Goal: Task Accomplishment & Management: Manage account settings

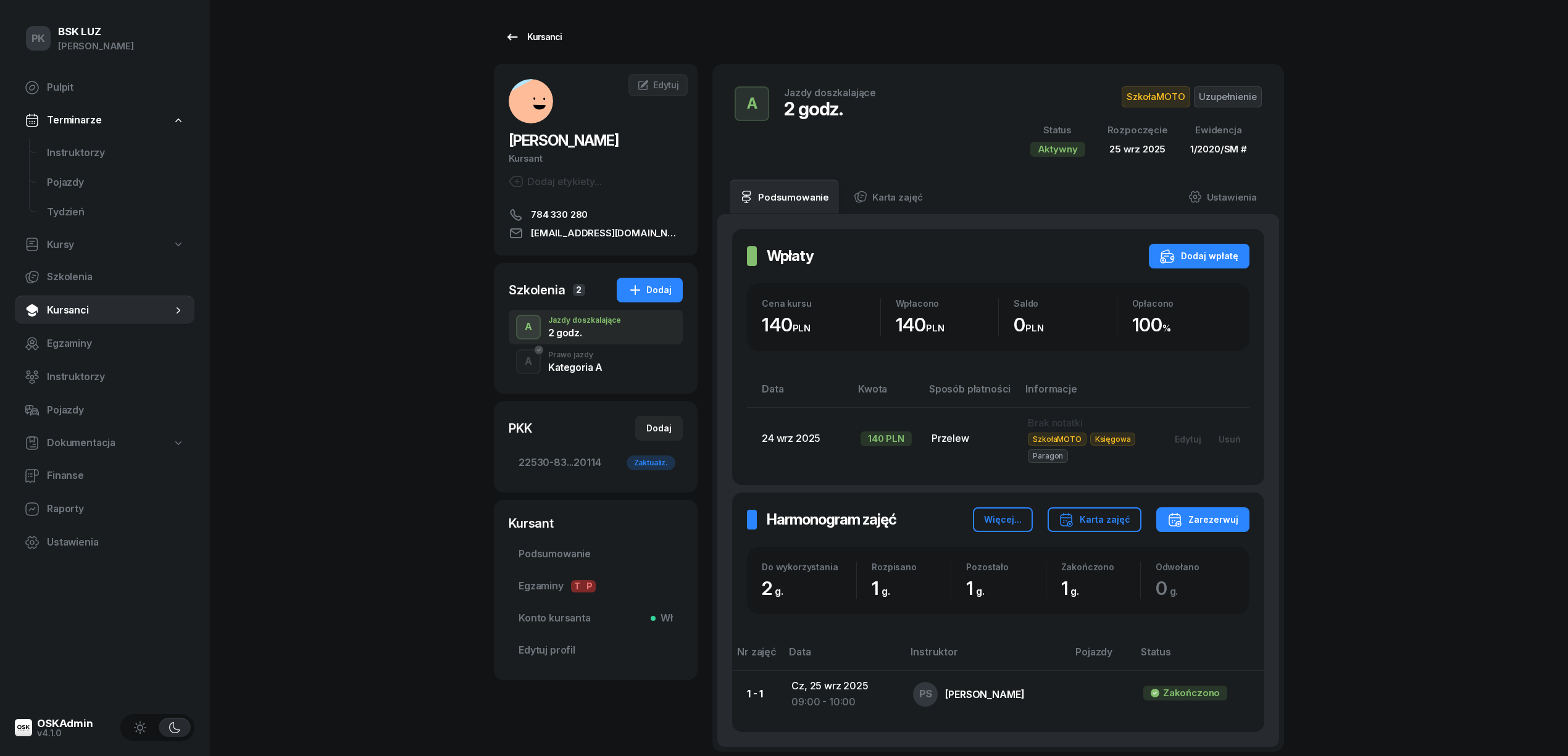
click at [547, 31] on div "Kursanci" at bounding box center [533, 37] width 57 height 15
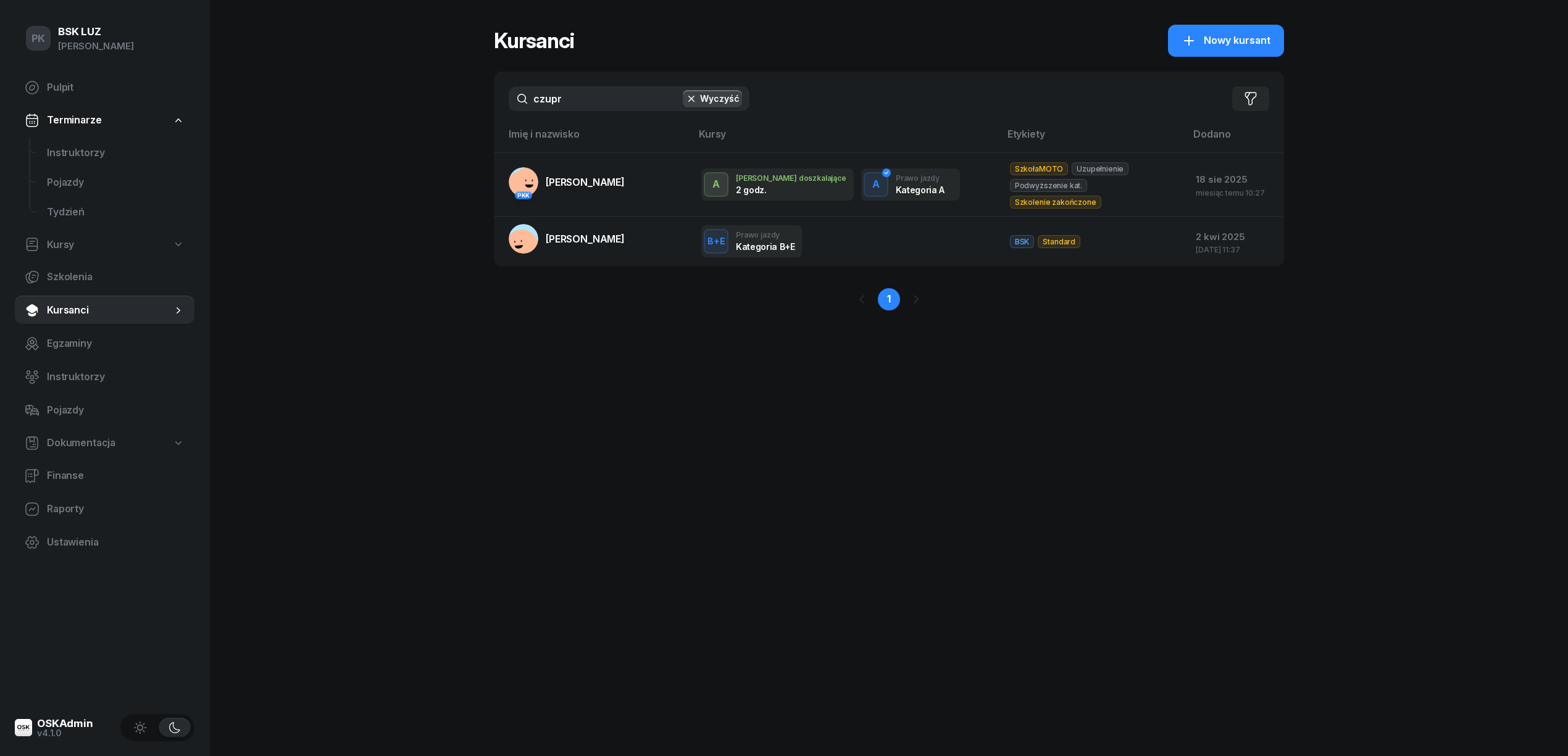
drag, startPoint x: 376, startPoint y: 117, endPoint x: 335, endPoint y: 126, distance: 42.0
click at [335, 126] on div "PK BSK LUZ Piotr Klimek Pulpit Terminarze Instruktorzy Pojazdy Tydzień Kursy Sz…" at bounding box center [784, 378] width 1568 height 756
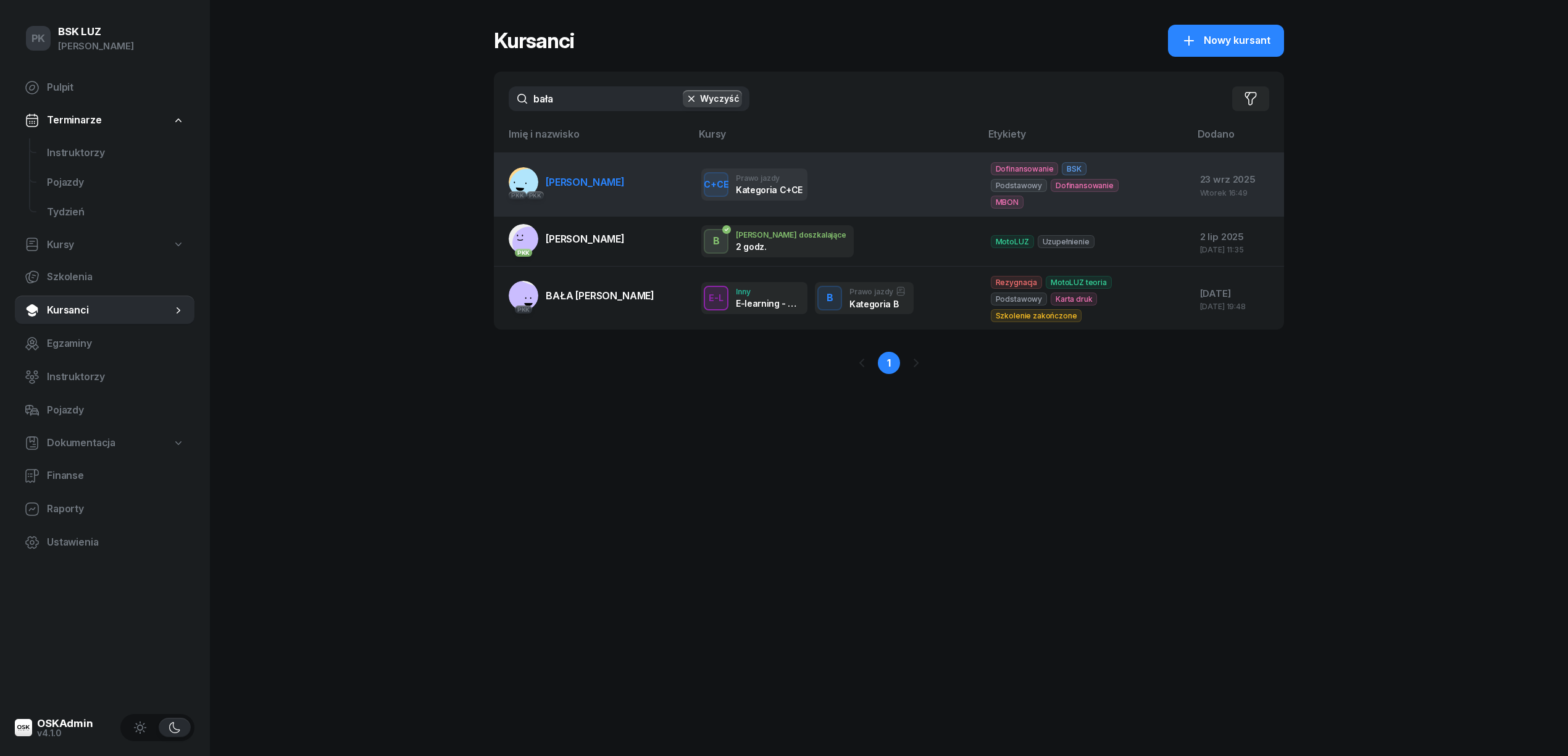
type input "bała"
click at [586, 195] on link "PKK PKK BAŁA SŁAWOMIR" at bounding box center [566, 182] width 116 height 30
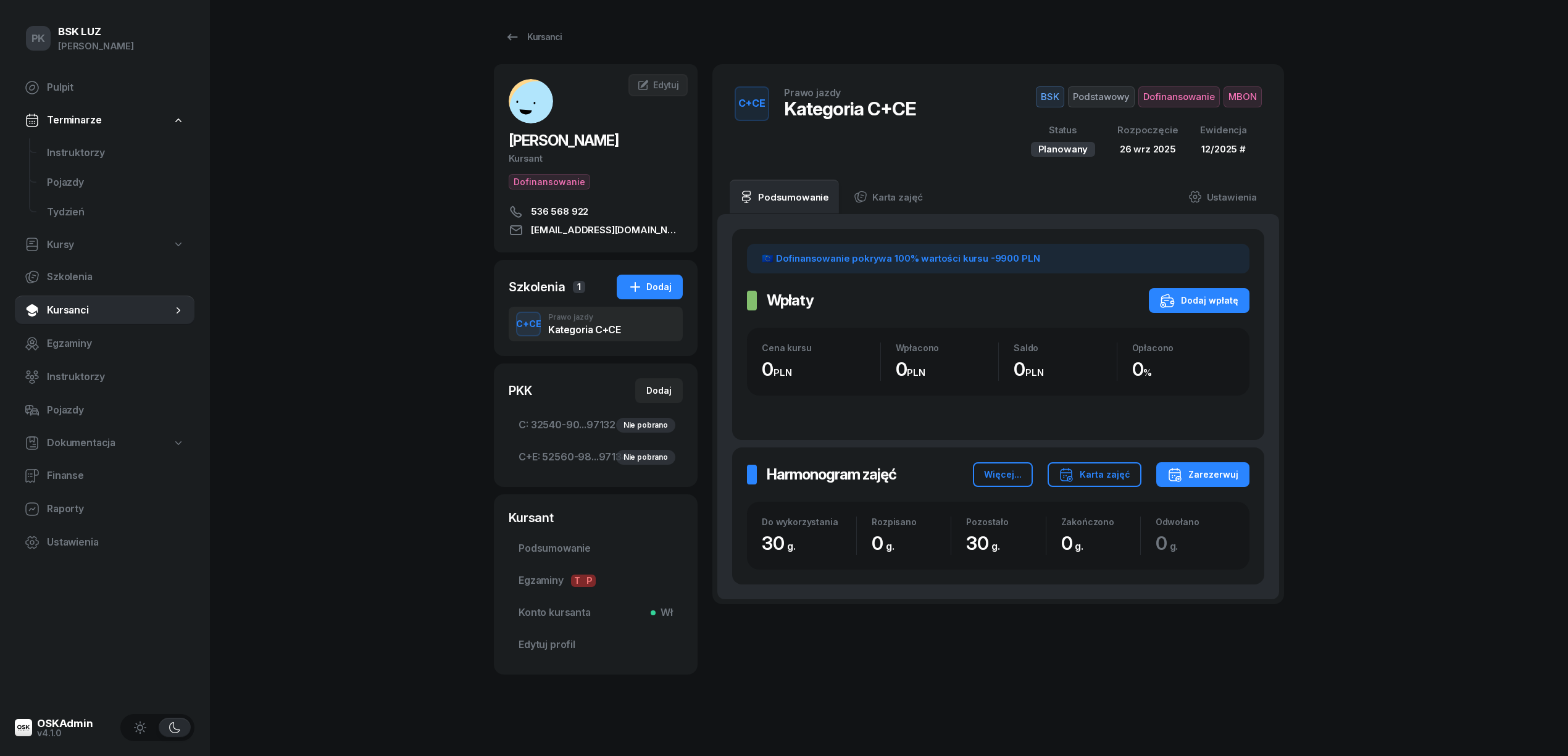
click at [376, 485] on div "PK BSK LUZ Piotr Klimek Pulpit Terminarze Instruktorzy Pojazdy Tydzień Kursy Sz…" at bounding box center [784, 379] width 1568 height 758
click at [546, 546] on span "Podsumowanie" at bounding box center [596, 548] width 155 height 16
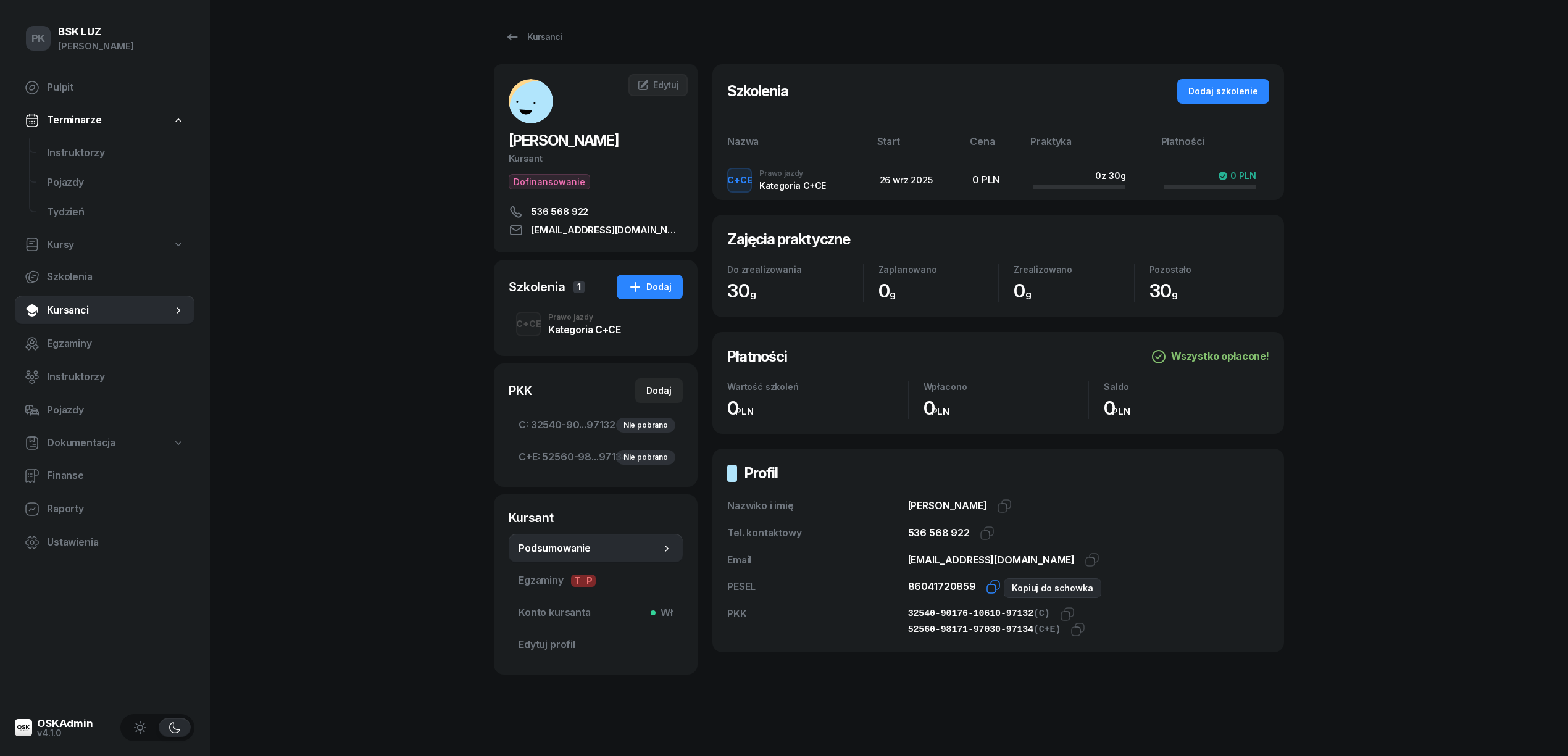
click at [988, 592] on icon "button" at bounding box center [993, 587] width 15 height 15
click at [1060, 612] on icon "button" at bounding box center [1067, 614] width 15 height 15
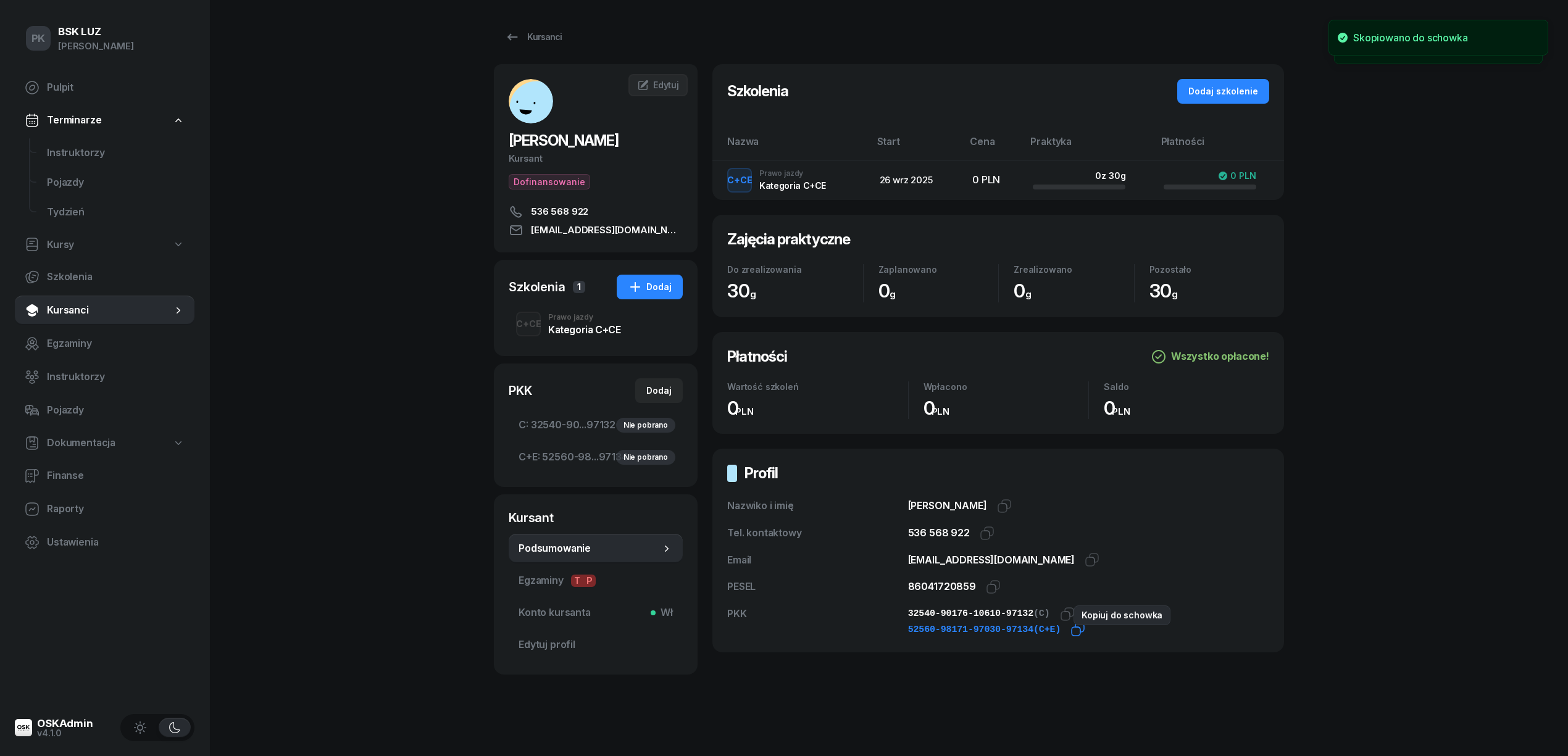
click at [1072, 628] on icon "button" at bounding box center [1077, 629] width 15 height 15
click at [650, 80] on div "Edytuj" at bounding box center [658, 85] width 42 height 12
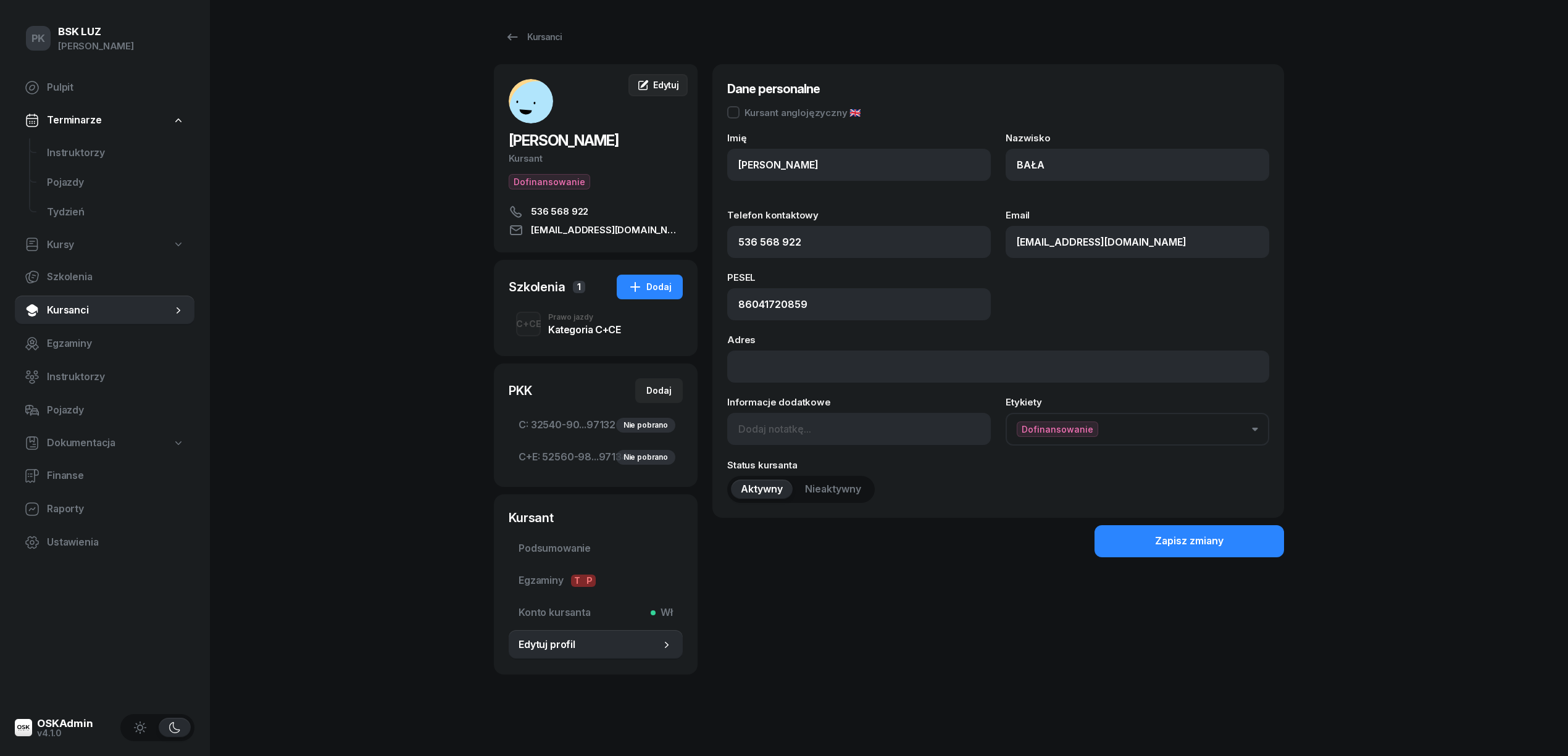
click at [660, 92] on link "Edytuj" at bounding box center [658, 85] width 59 height 22
click at [773, 416] on input at bounding box center [859, 429] width 264 height 32
paste input "2030-09-04"
click at [784, 430] on input "OL-brak [DATE]" at bounding box center [859, 429] width 264 height 32
type input "OL-brak 2030-09-04"
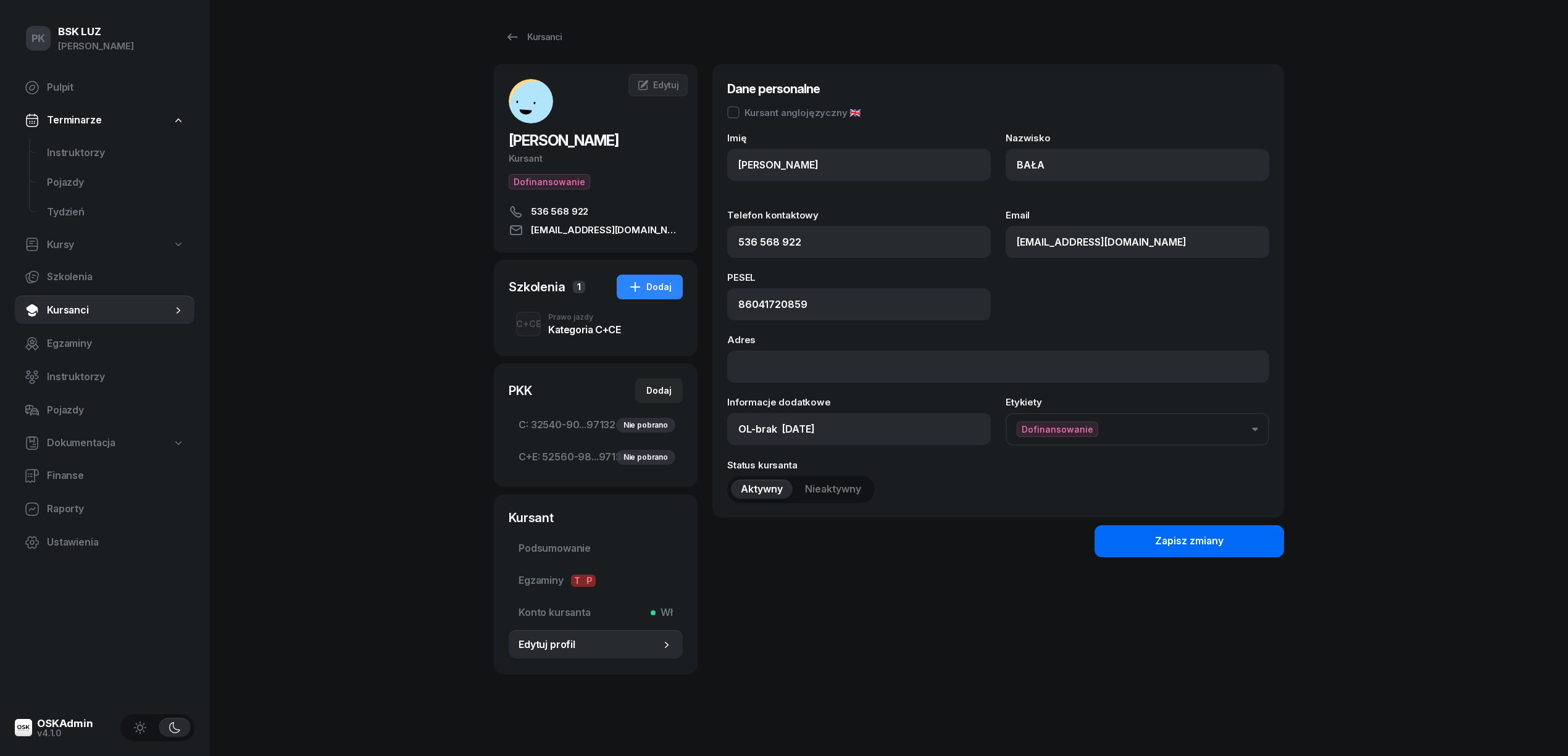
click at [1126, 538] on button "Zapisz zmiany" at bounding box center [1189, 540] width 190 height 32
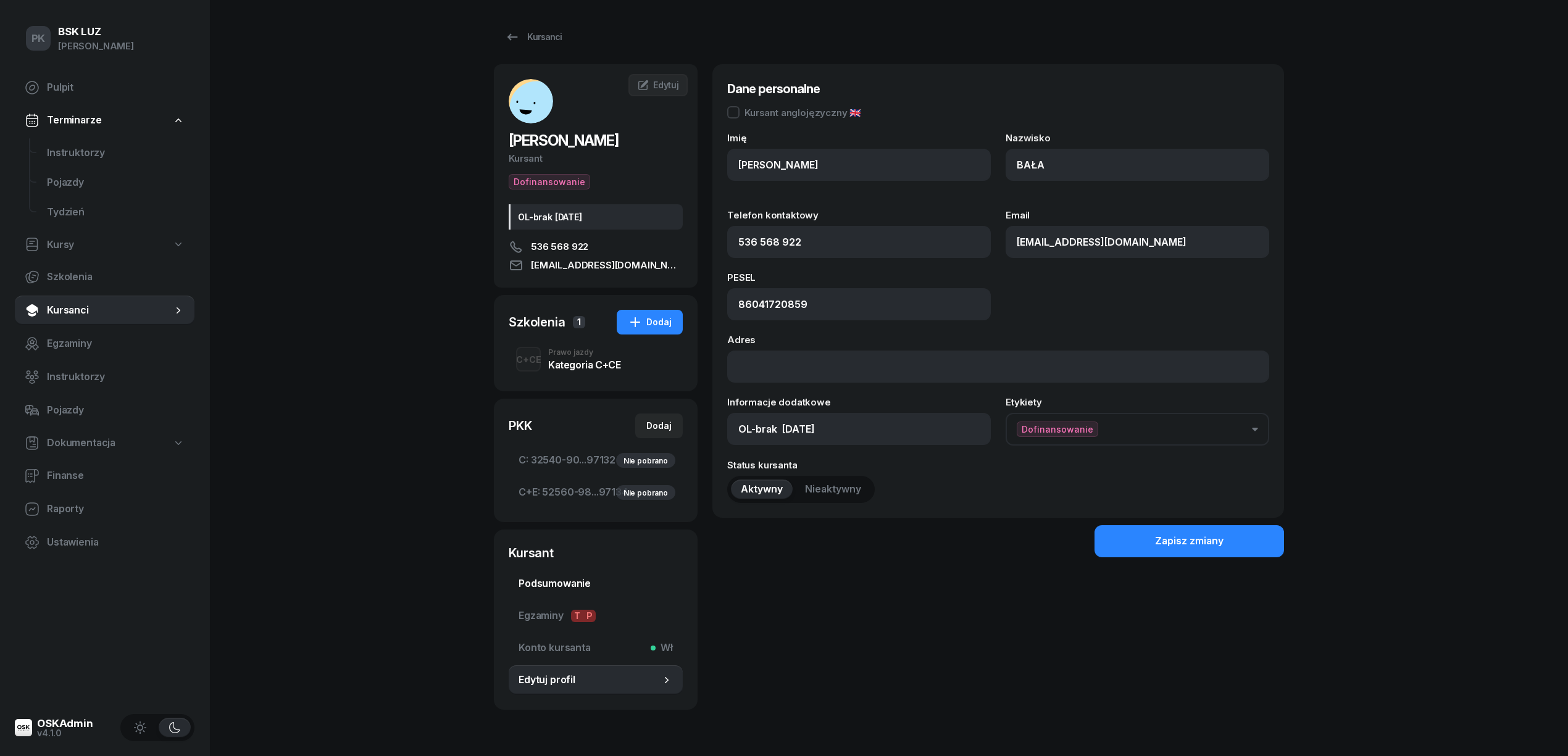
click at [592, 583] on span "Podsumowanie" at bounding box center [596, 583] width 155 height 16
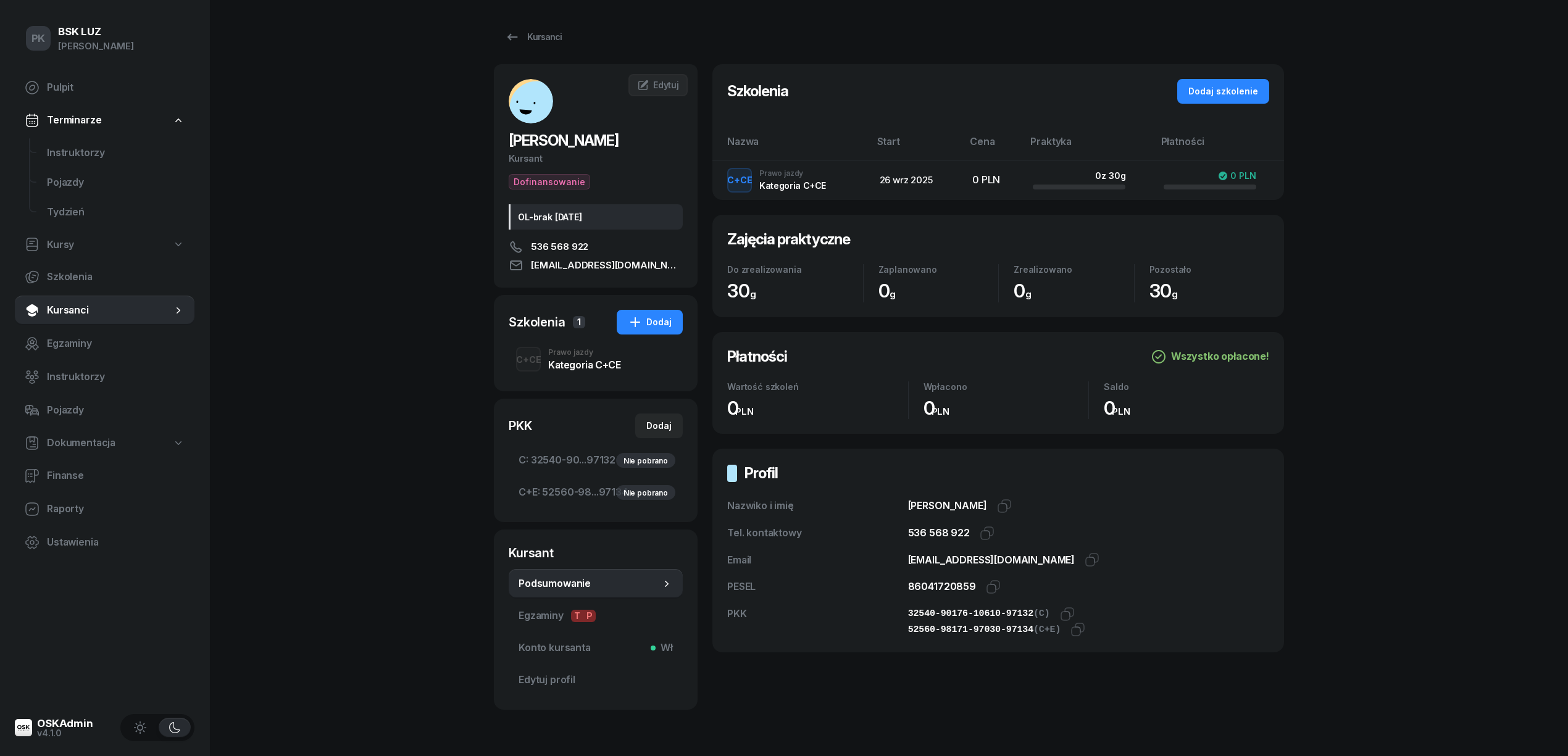
click at [589, 365] on div "Kategoria C+CE" at bounding box center [584, 364] width 73 height 10
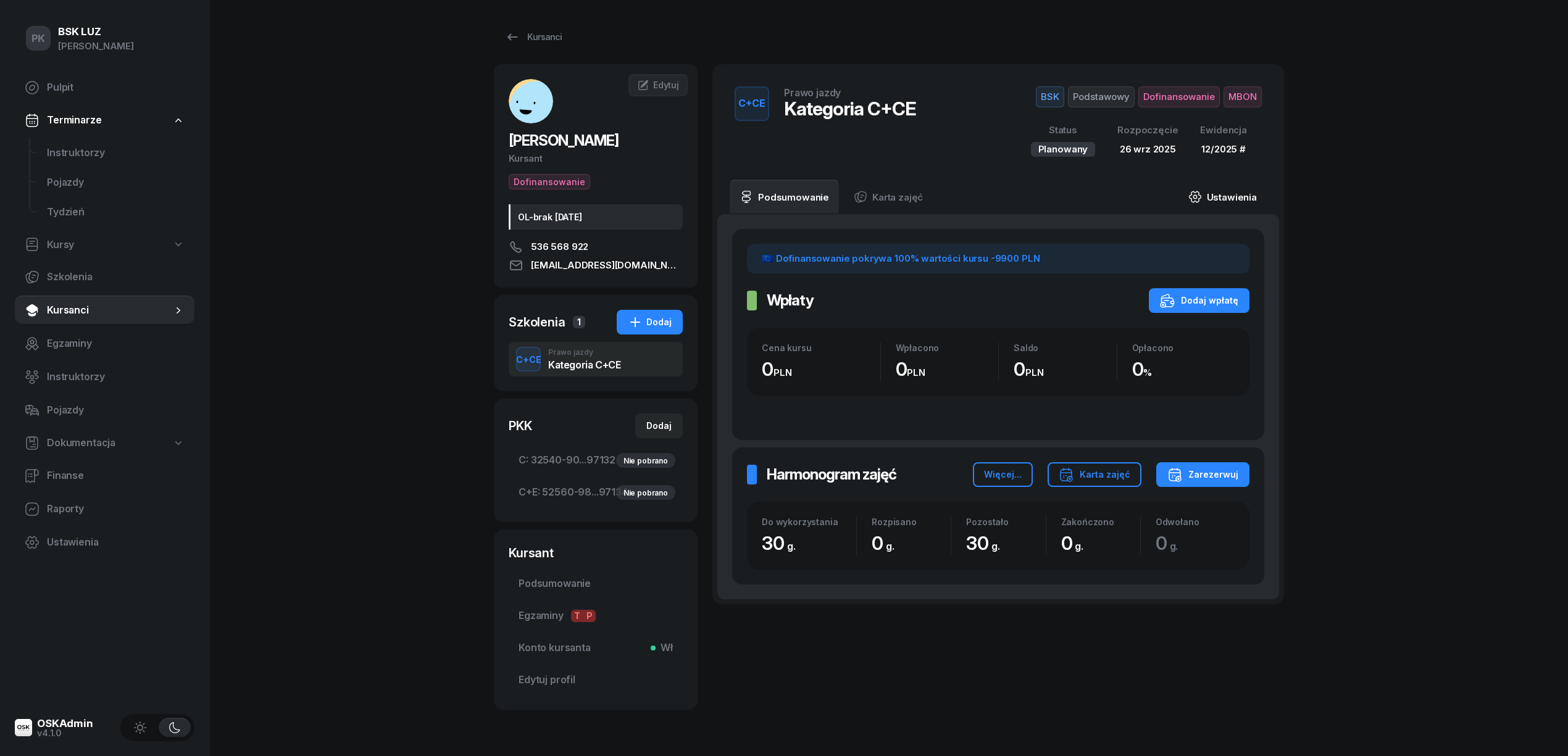
click at [1224, 207] on link "Ustawienia" at bounding box center [1222, 197] width 88 height 35
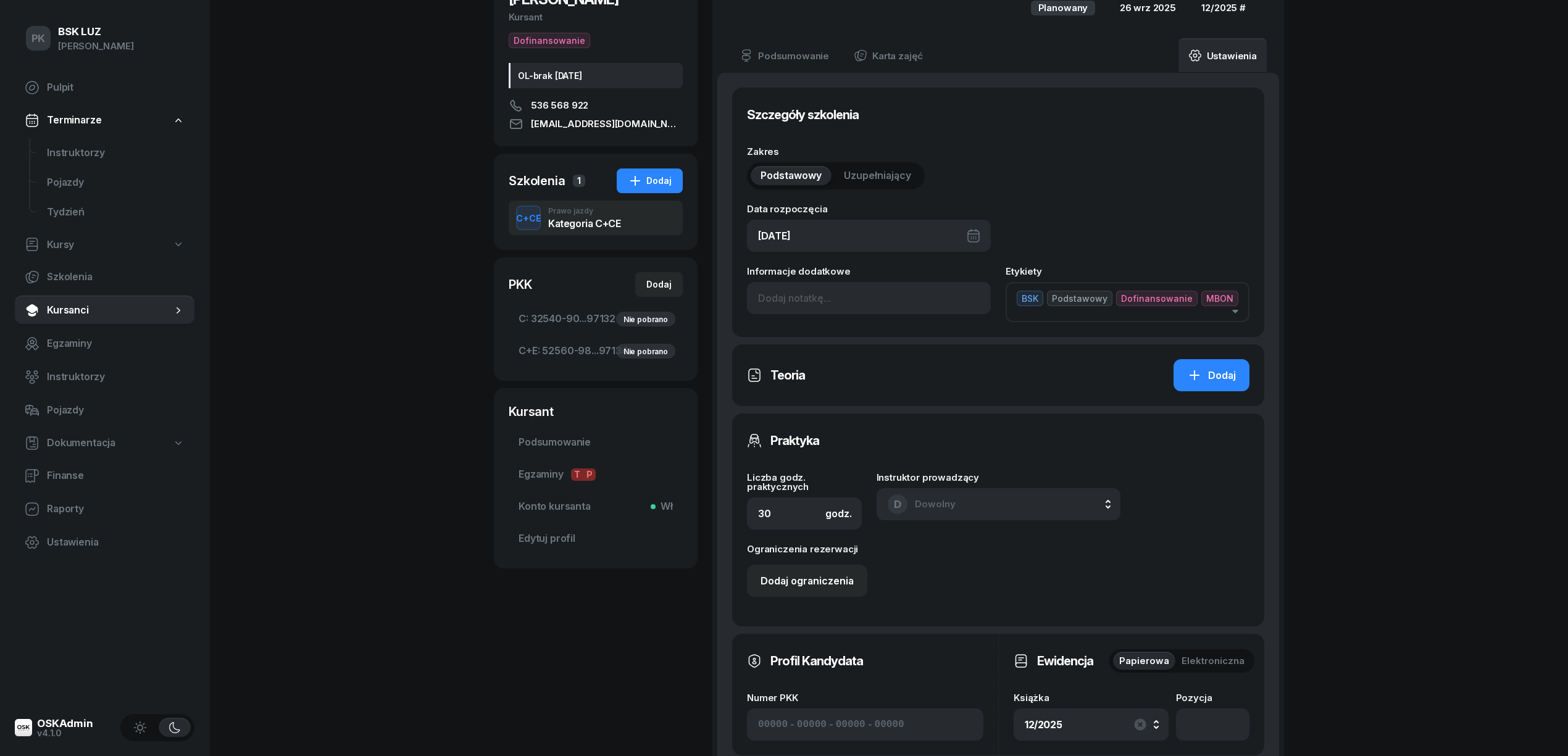
scroll to position [329, 0]
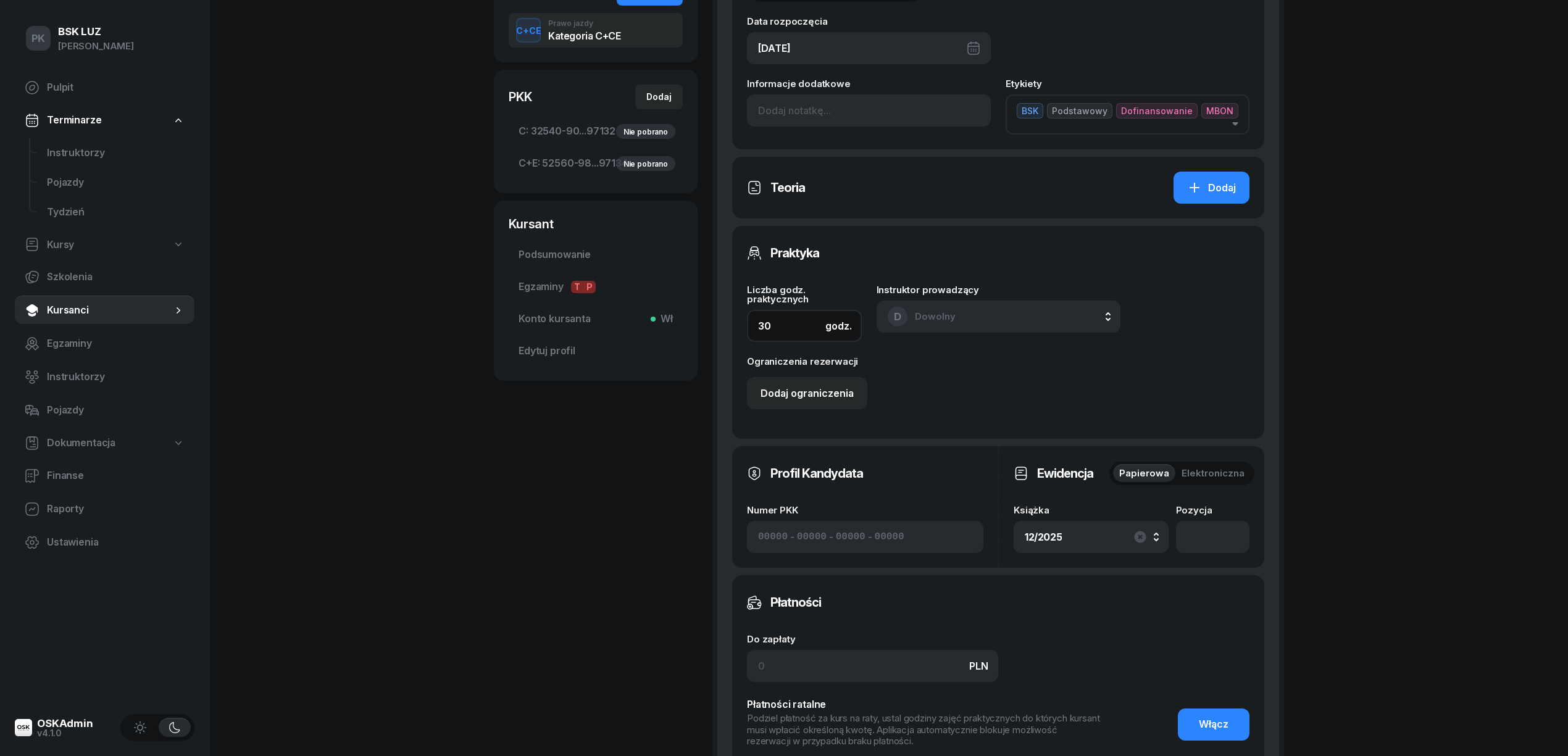
click at [708, 325] on div "BAŁA SŁAWOMIR Kursant Dofinansowanie OL-brak 2030-09-04 536 568 922 slawekbala@…" at bounding box center [888, 373] width 791 height 1275
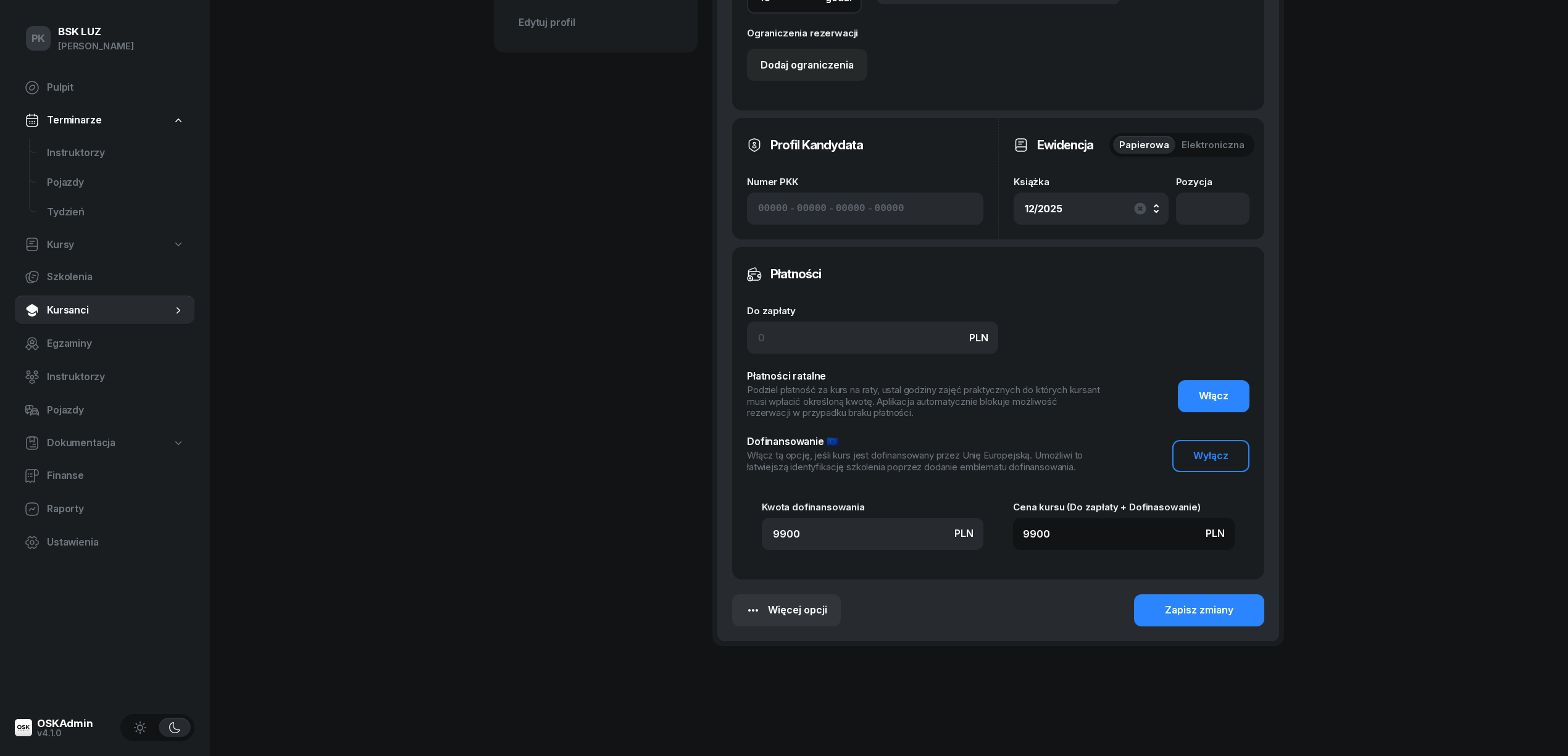
scroll to position [657, 0]
type input "45"
click at [1164, 613] on button "Zapisz zmiany" at bounding box center [1198, 609] width 130 height 32
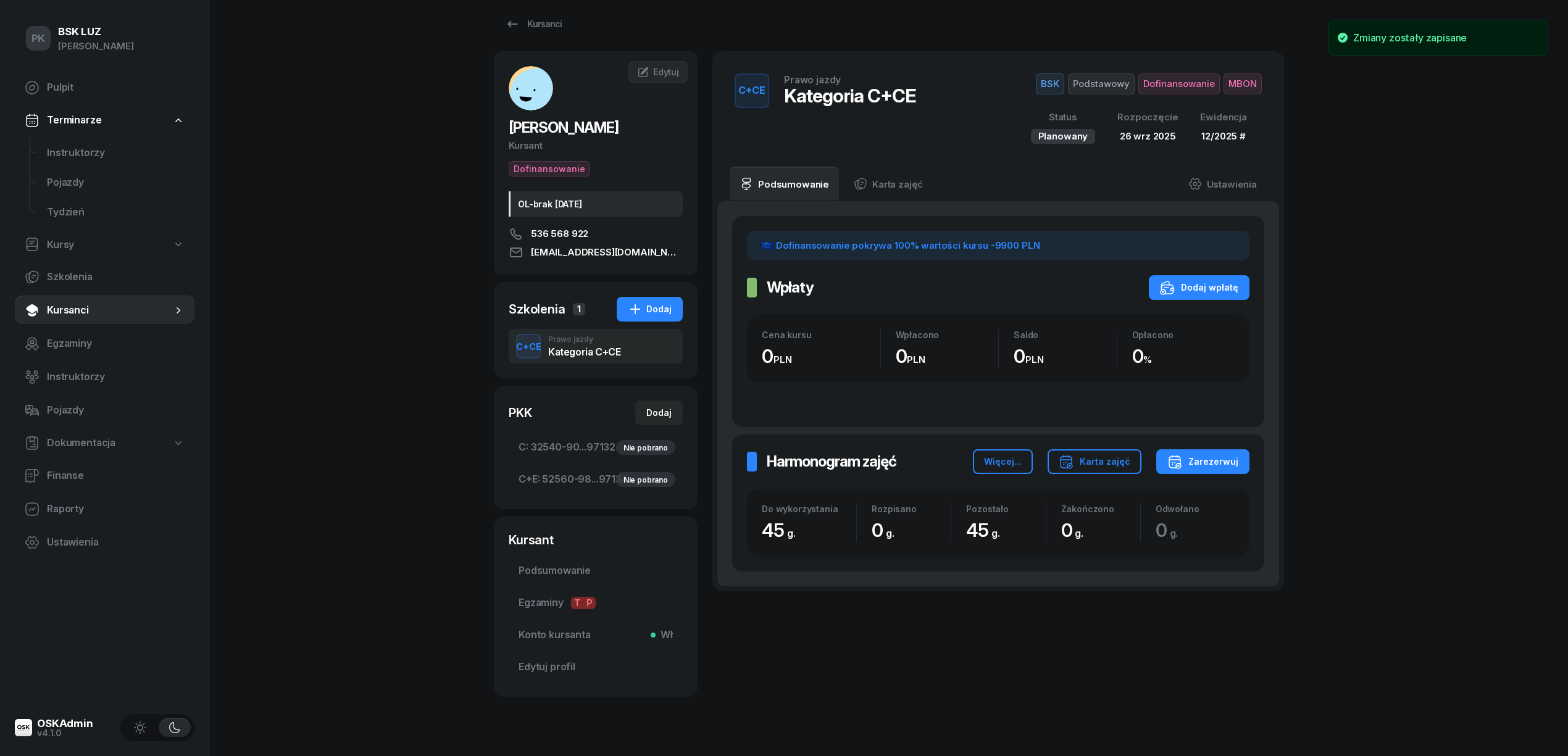
scroll to position [0, 0]
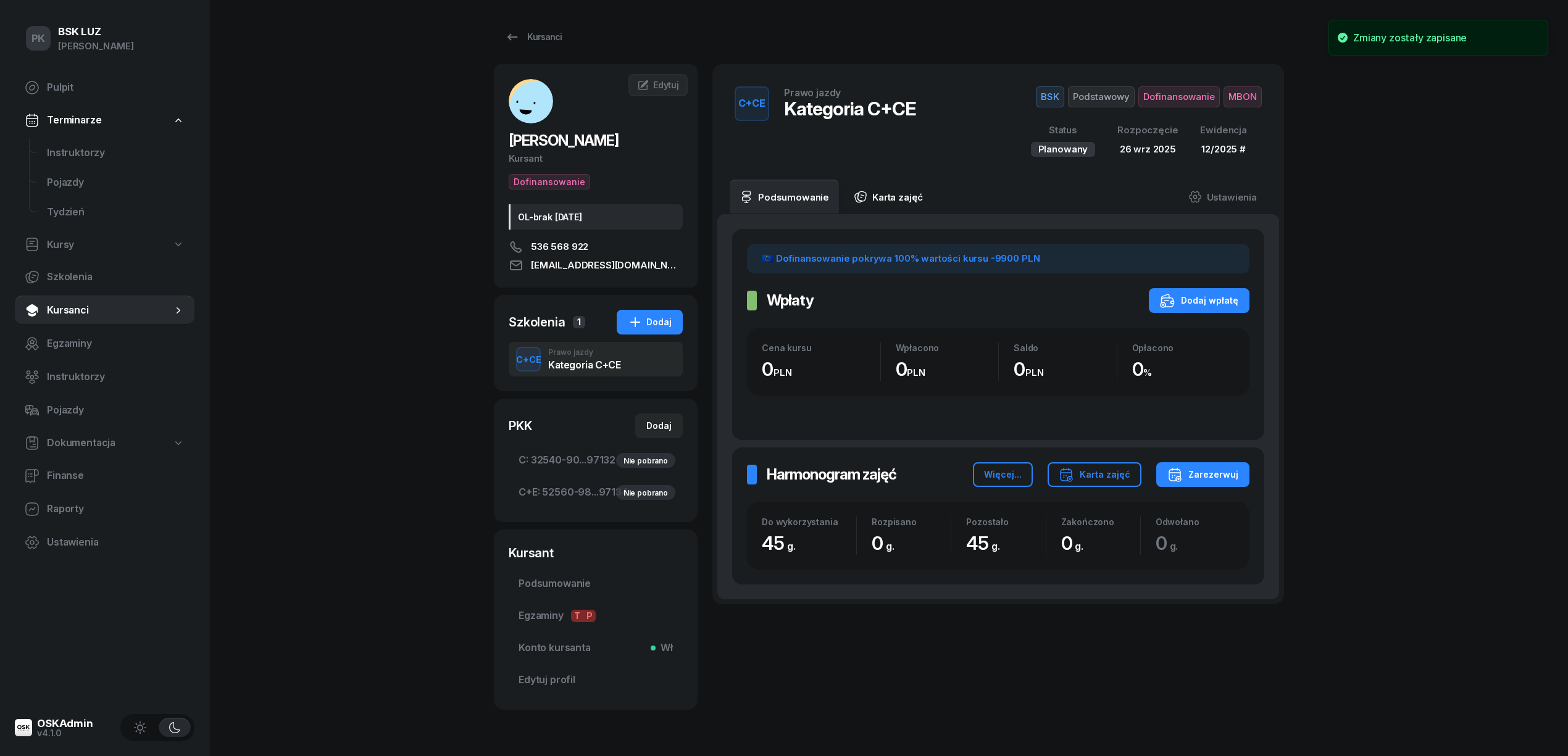
click at [866, 211] on link "Karta zajęć" at bounding box center [888, 197] width 89 height 35
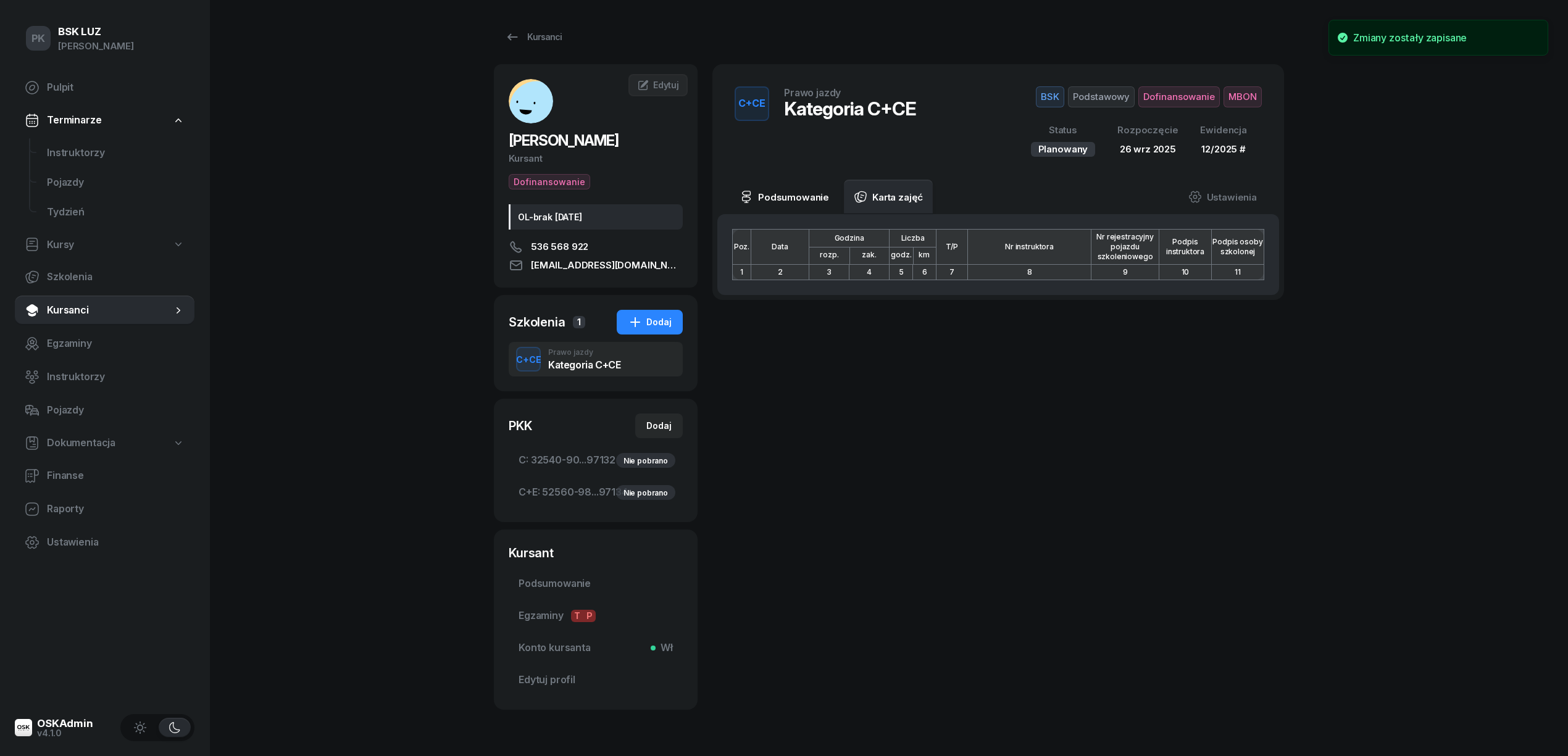
click at [818, 196] on link "Podsumowanie" at bounding box center [784, 197] width 109 height 35
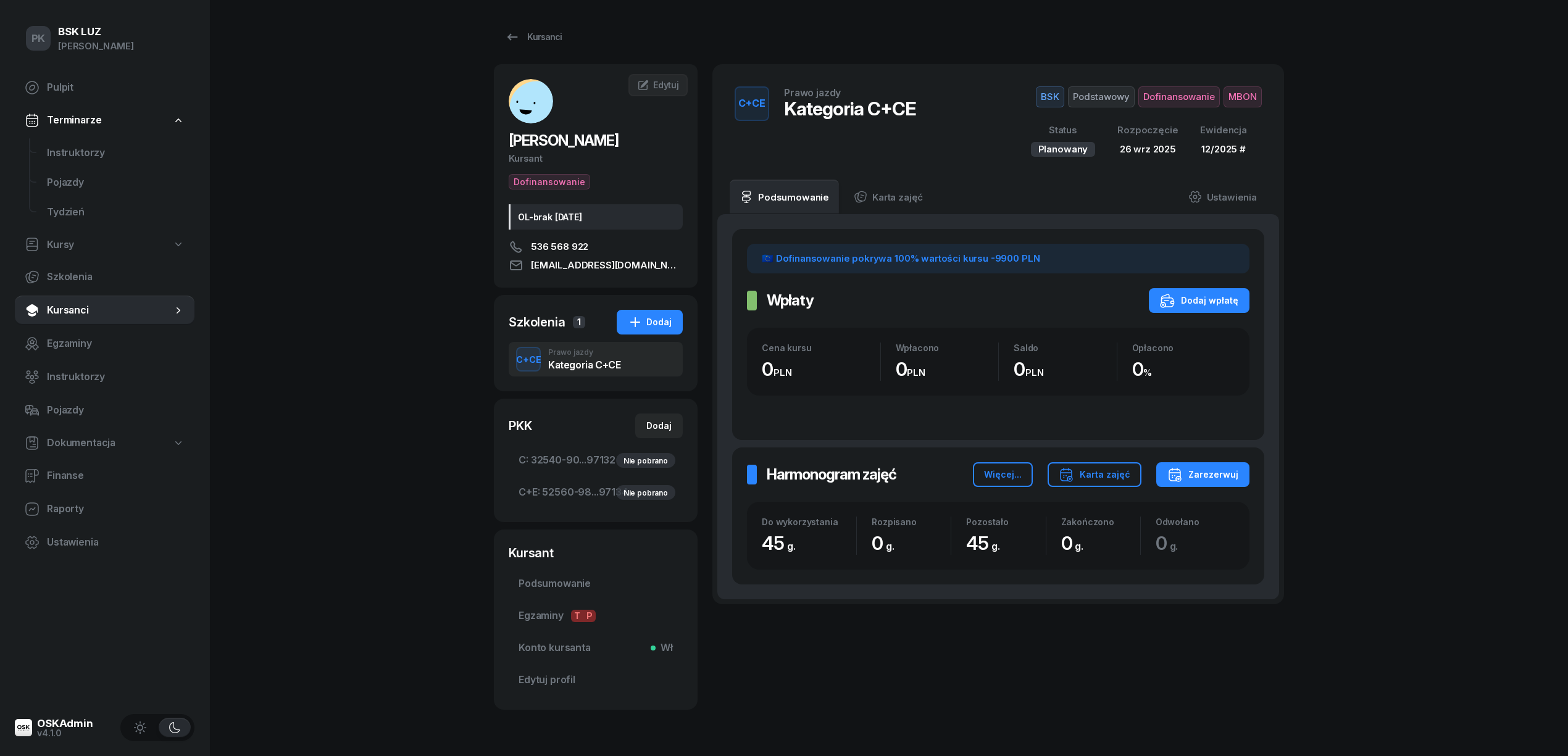
click at [293, 279] on div "PK BSK LUZ Piotr Klimek Pulpit Terminarze Instruktorzy Pojazdy Tydzień Kursy Sz…" at bounding box center [784, 396] width 1568 height 794
click at [383, 274] on div "PK BSK LUZ Piotr Klimek Pulpit Terminarze Instruktorzy Pojazdy Tydzień Kursy Sz…" at bounding box center [784, 396] width 1568 height 794
click at [586, 465] on span "C: 32540-90...97132 Nie pobrano" at bounding box center [596, 460] width 155 height 16
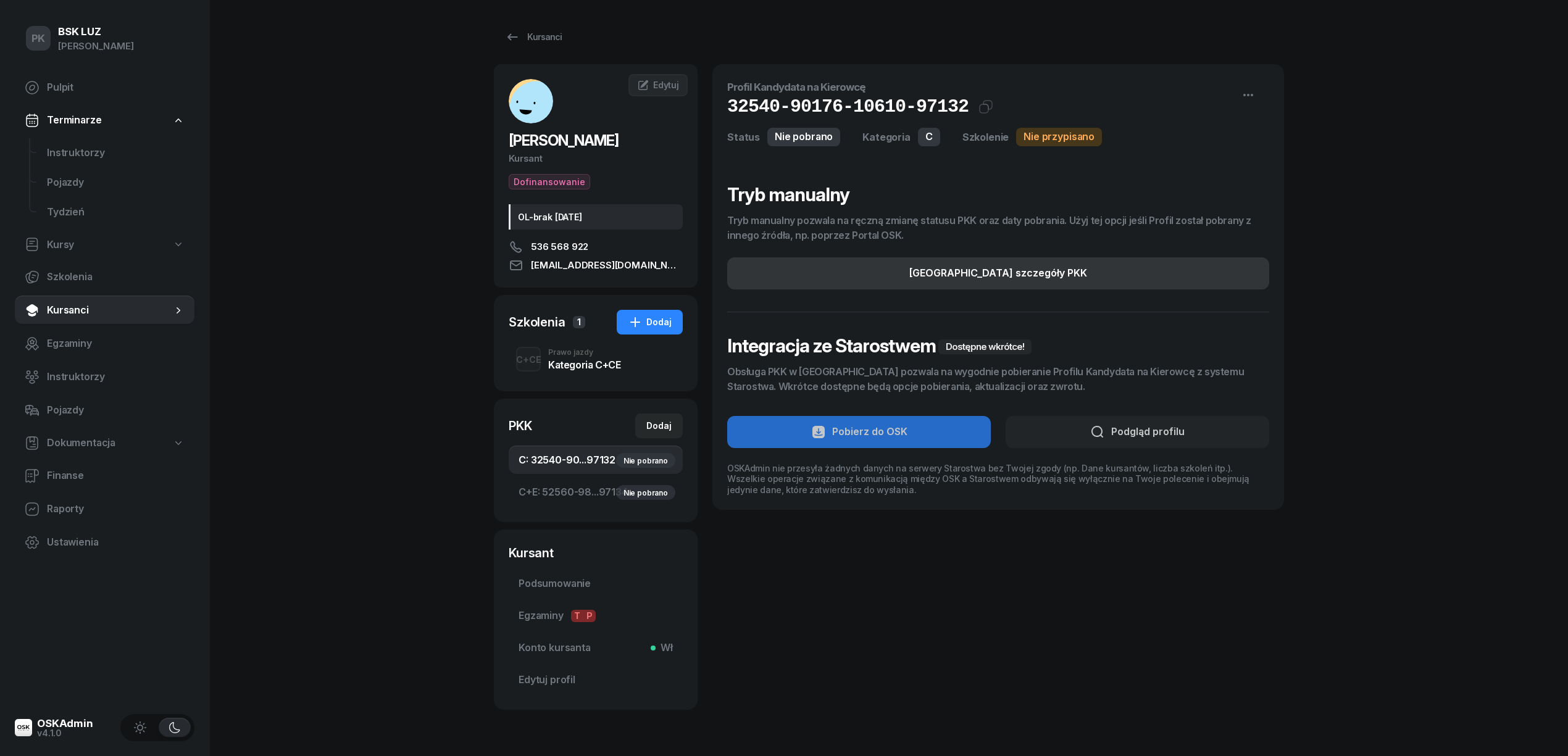
click at [1153, 278] on button "Edytuj szczegóły PKK" at bounding box center [998, 273] width 542 height 32
select select "C"
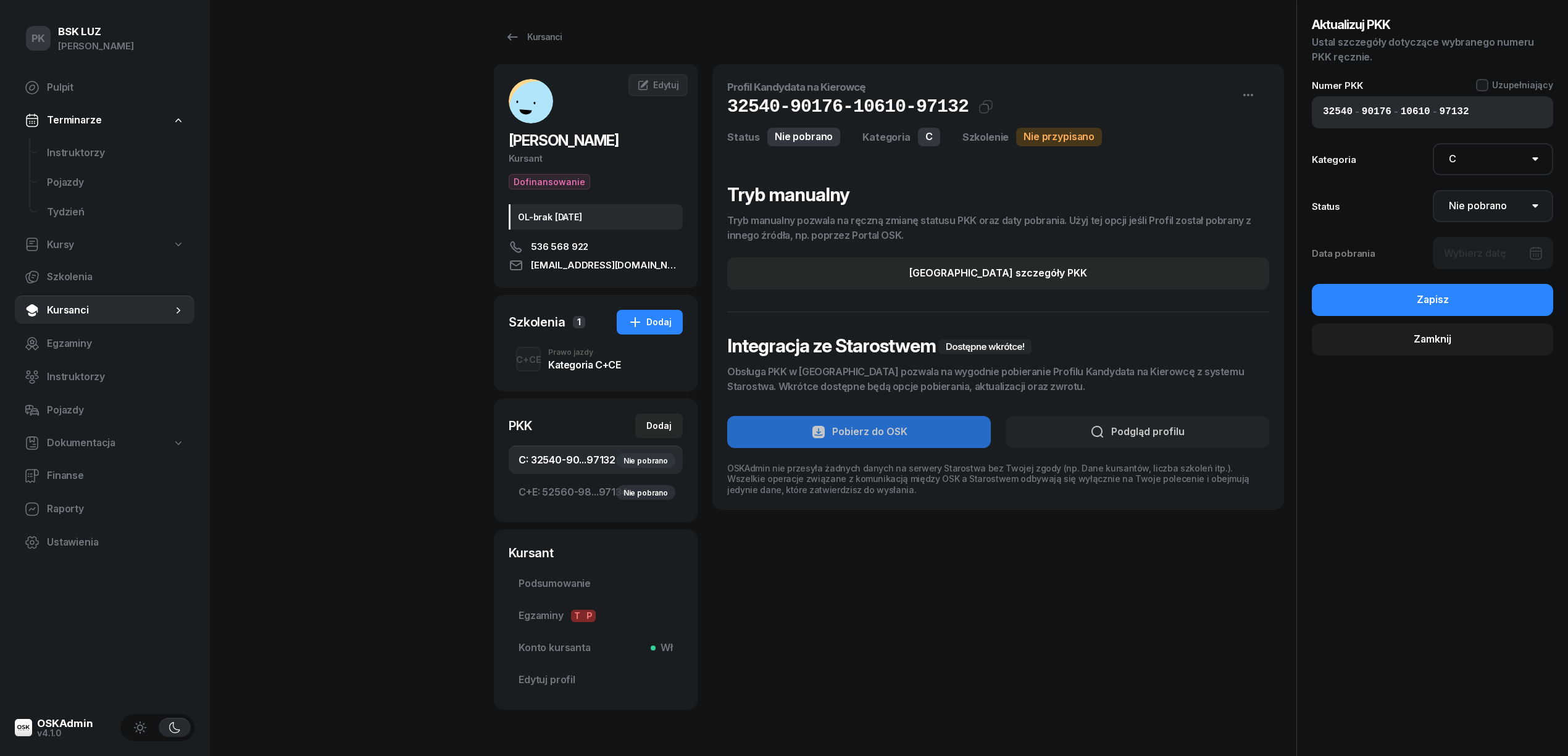
drag, startPoint x: 1470, startPoint y: 210, endPoint x: 1470, endPoint y: 220, distance: 10.0
click at [1470, 210] on select "Nie pobrano Pobrano Zwrócono Zaktualizowano" at bounding box center [1493, 206] width 121 height 32
select select "Get"
click at [1433, 190] on select "Nie pobrano Pobrano Zwrócono Zaktualizowano" at bounding box center [1493, 206] width 121 height 32
click at [1469, 250] on div at bounding box center [1493, 252] width 121 height 32
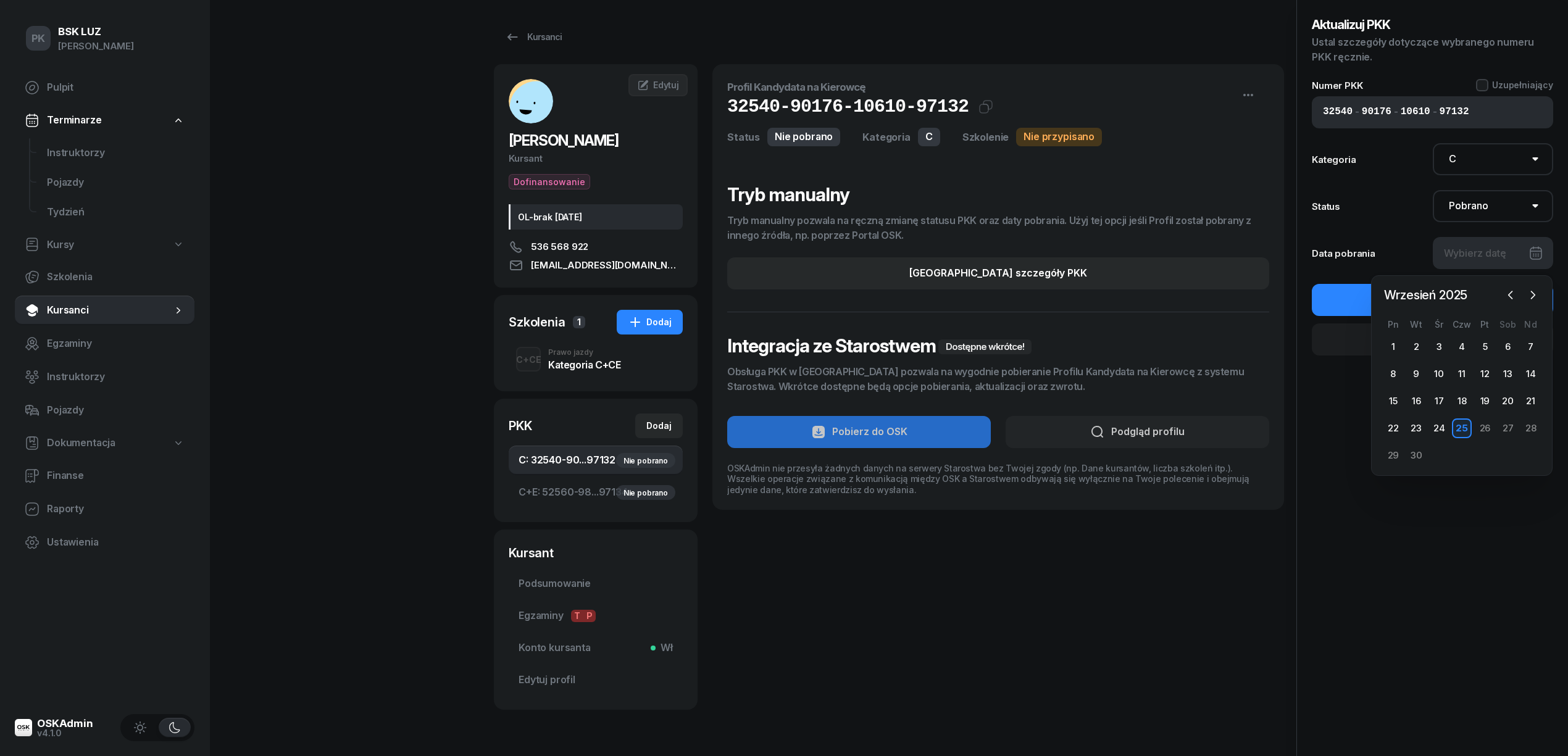
click at [1464, 432] on div "25" at bounding box center [1461, 428] width 20 height 20
type input "25/09/2025"
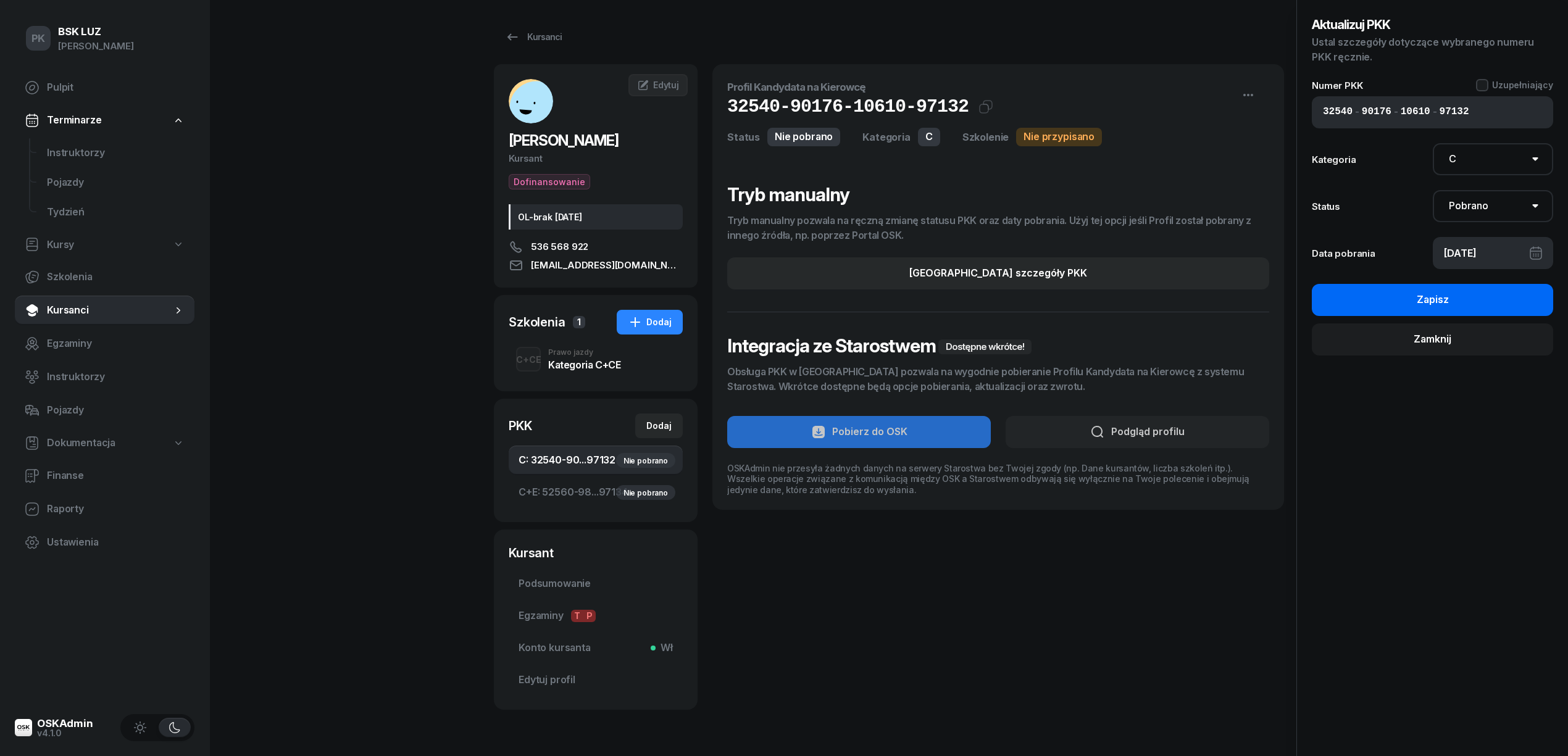
drag, startPoint x: 1415, startPoint y: 290, endPoint x: 1405, endPoint y: 292, distance: 10.2
click at [1405, 292] on button "Zapisz" at bounding box center [1433, 299] width 241 height 32
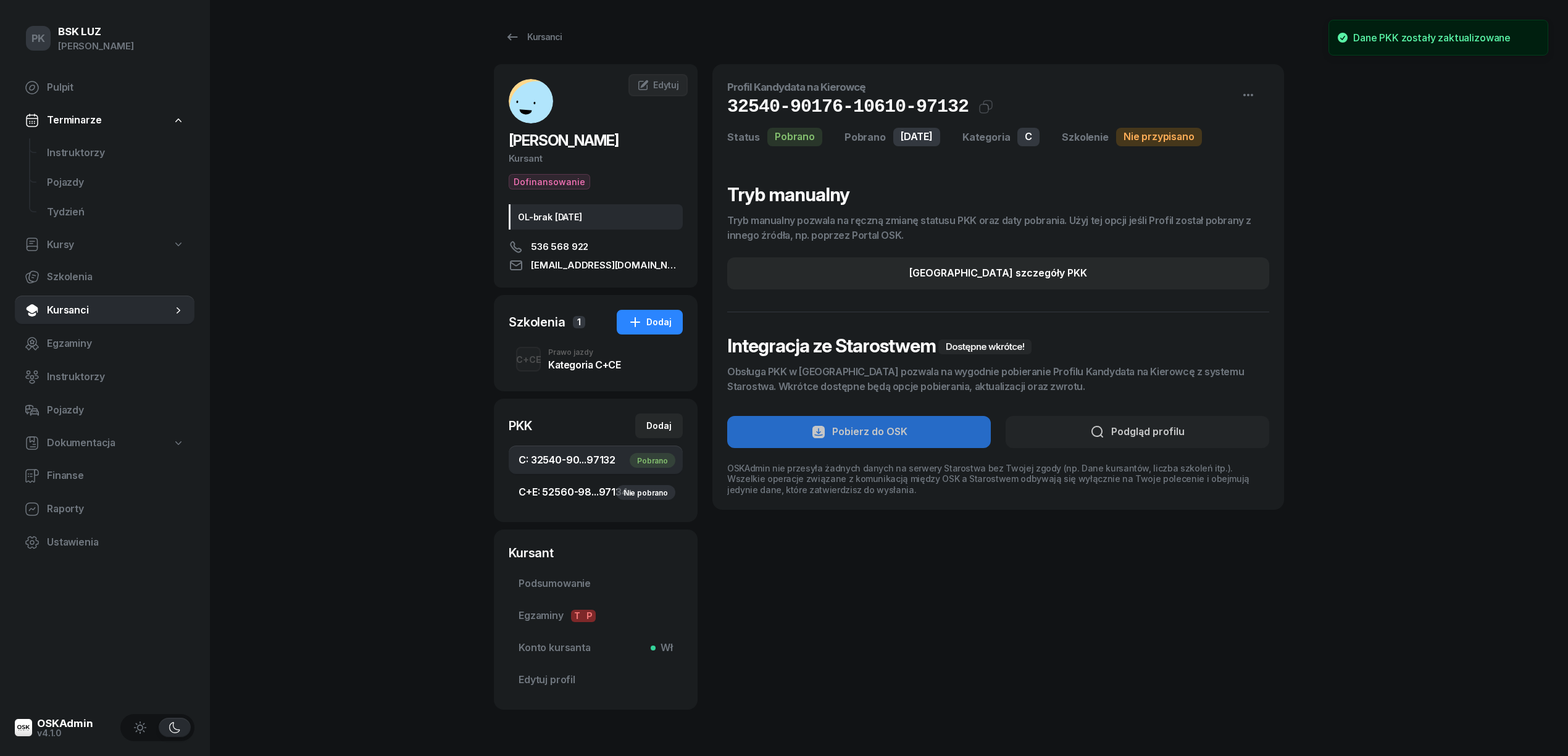
click at [564, 484] on link "C+E: 52560-98...97134 Nie pobrano" at bounding box center [595, 492] width 174 height 30
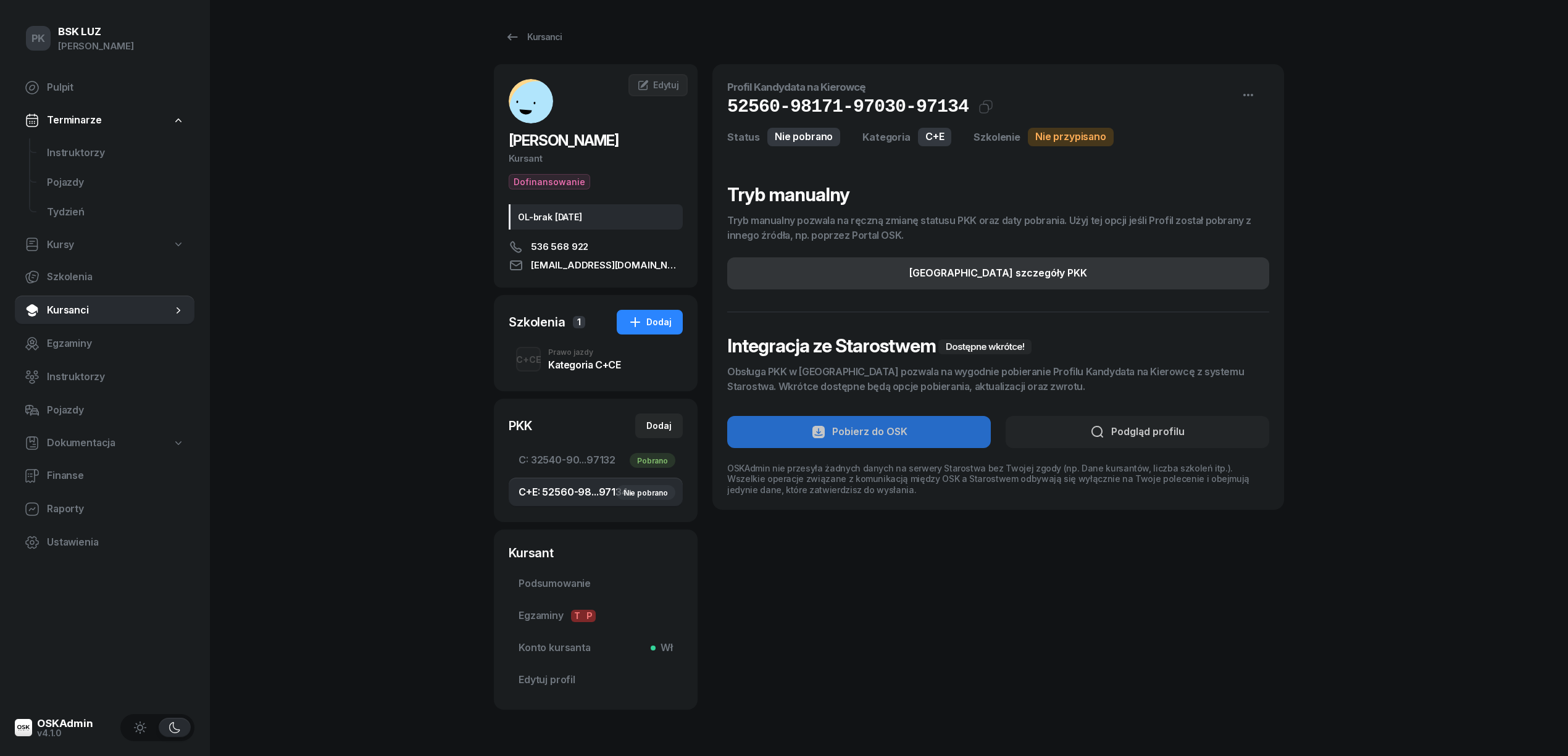
click at [1095, 274] on button "Edytuj szczegóły PKK" at bounding box center [998, 273] width 542 height 32
select select "C+E"
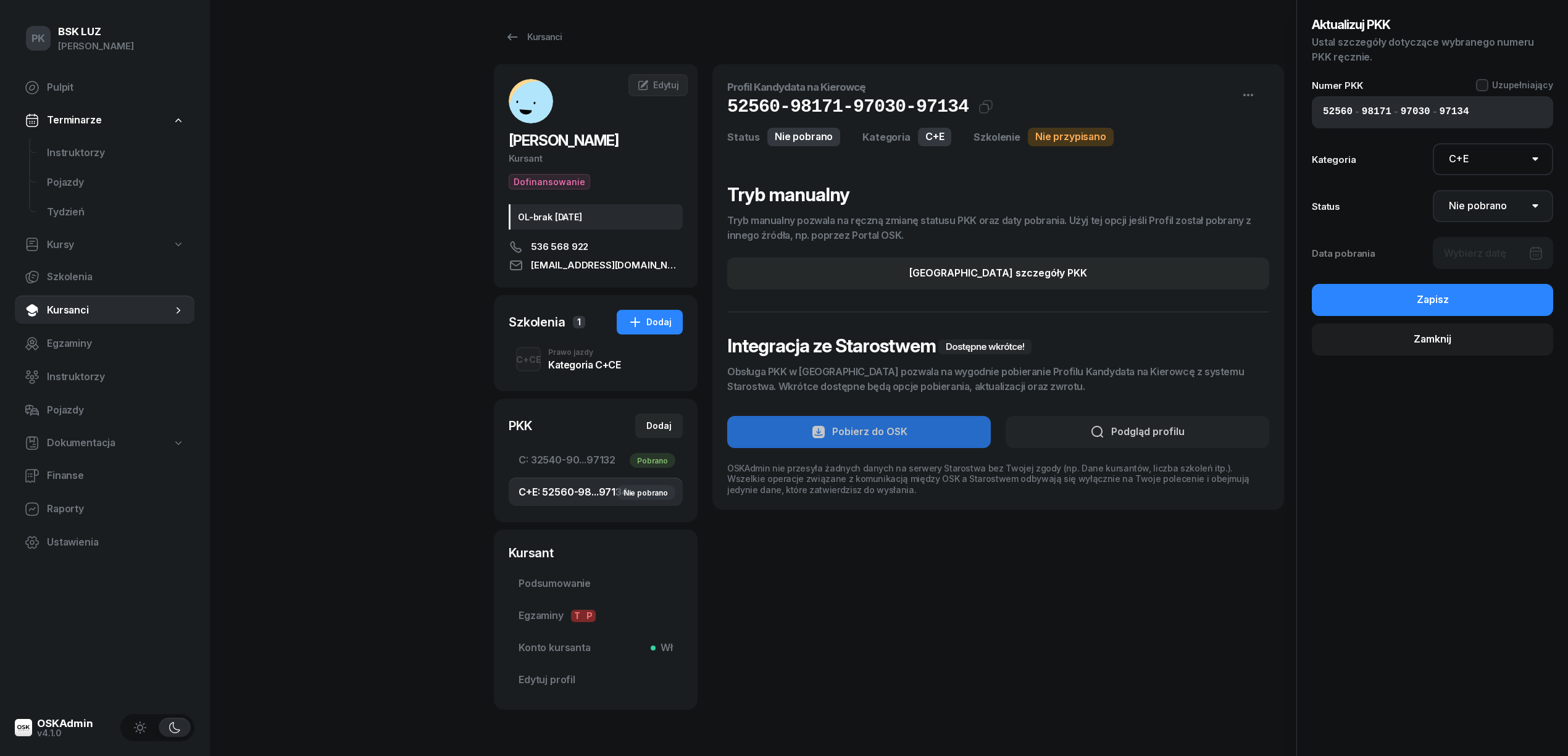
drag, startPoint x: 1499, startPoint y: 203, endPoint x: 1497, endPoint y: 209, distance: 6.3
click at [1499, 203] on select "Nie pobrano Pobrano Zwrócono Zaktualizowano" at bounding box center [1493, 206] width 121 height 32
select select "Get"
click at [1433, 190] on select "Nie pobrano Pobrano Zwrócono Zaktualizowano" at bounding box center [1493, 206] width 121 height 32
click at [1492, 247] on div at bounding box center [1493, 252] width 121 height 32
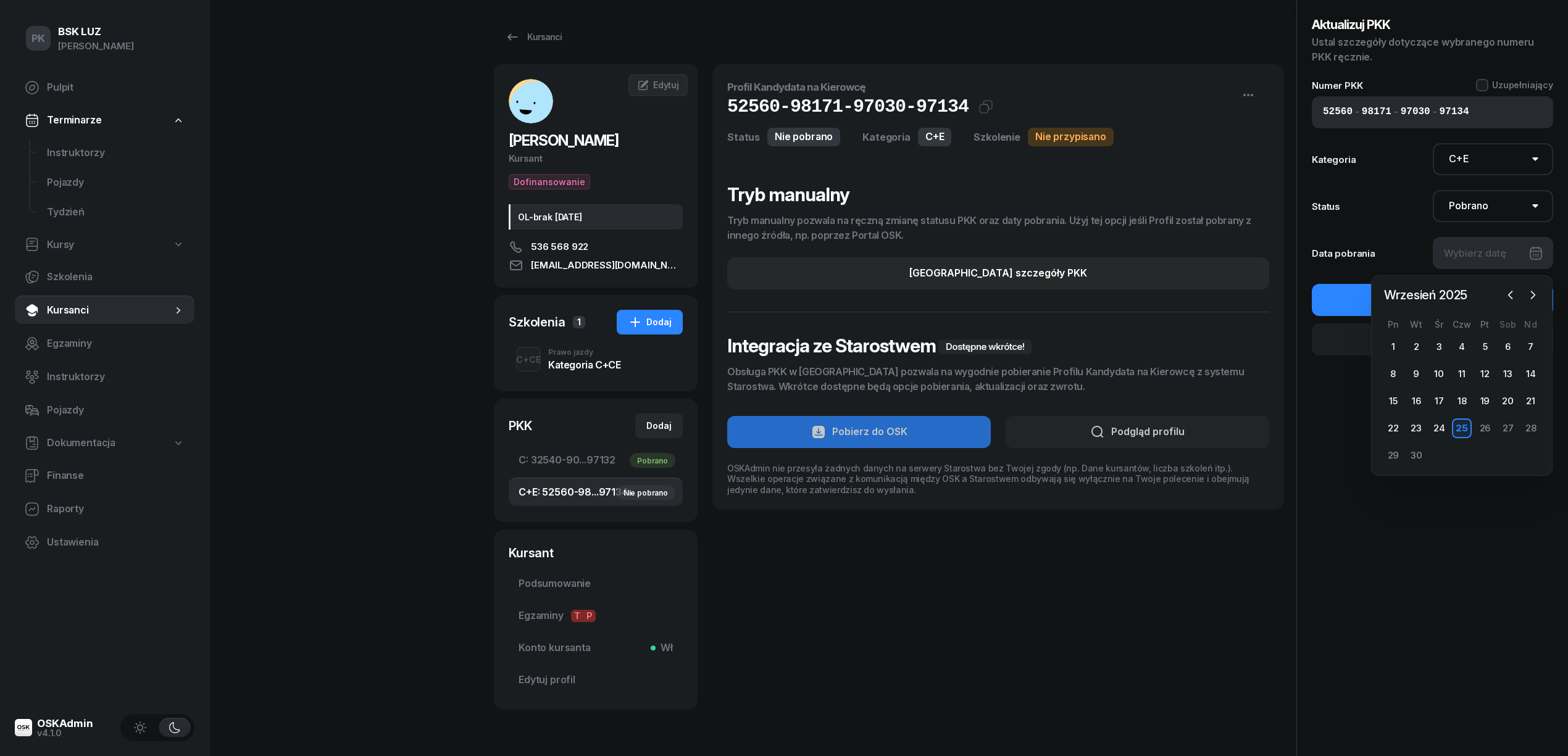
click at [1467, 420] on div "25" at bounding box center [1461, 428] width 20 height 20
type input "25/09/2025"
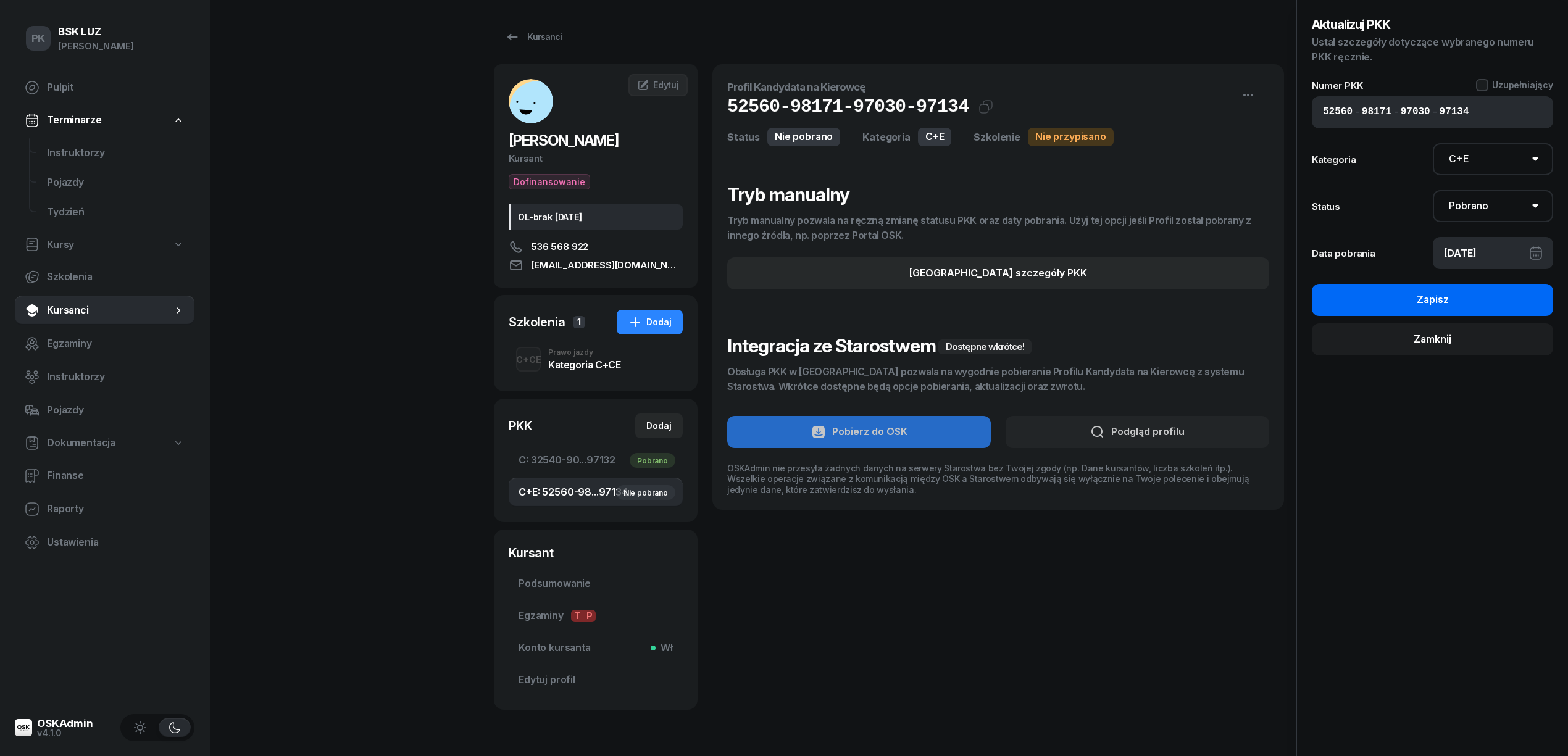
click at [1453, 301] on button "Zapisz" at bounding box center [1433, 299] width 241 height 32
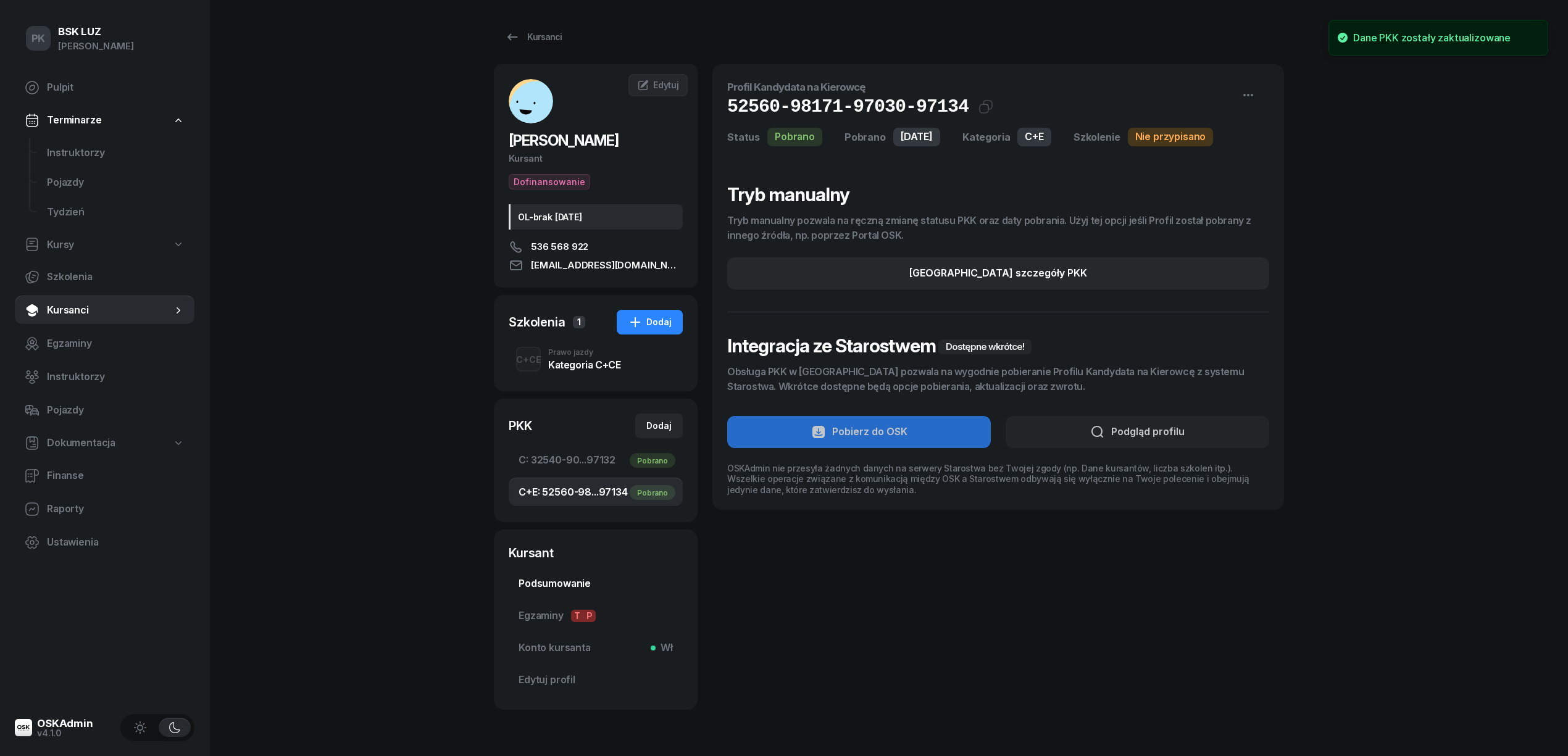
click at [556, 586] on span "Podsumowanie" at bounding box center [596, 583] width 155 height 16
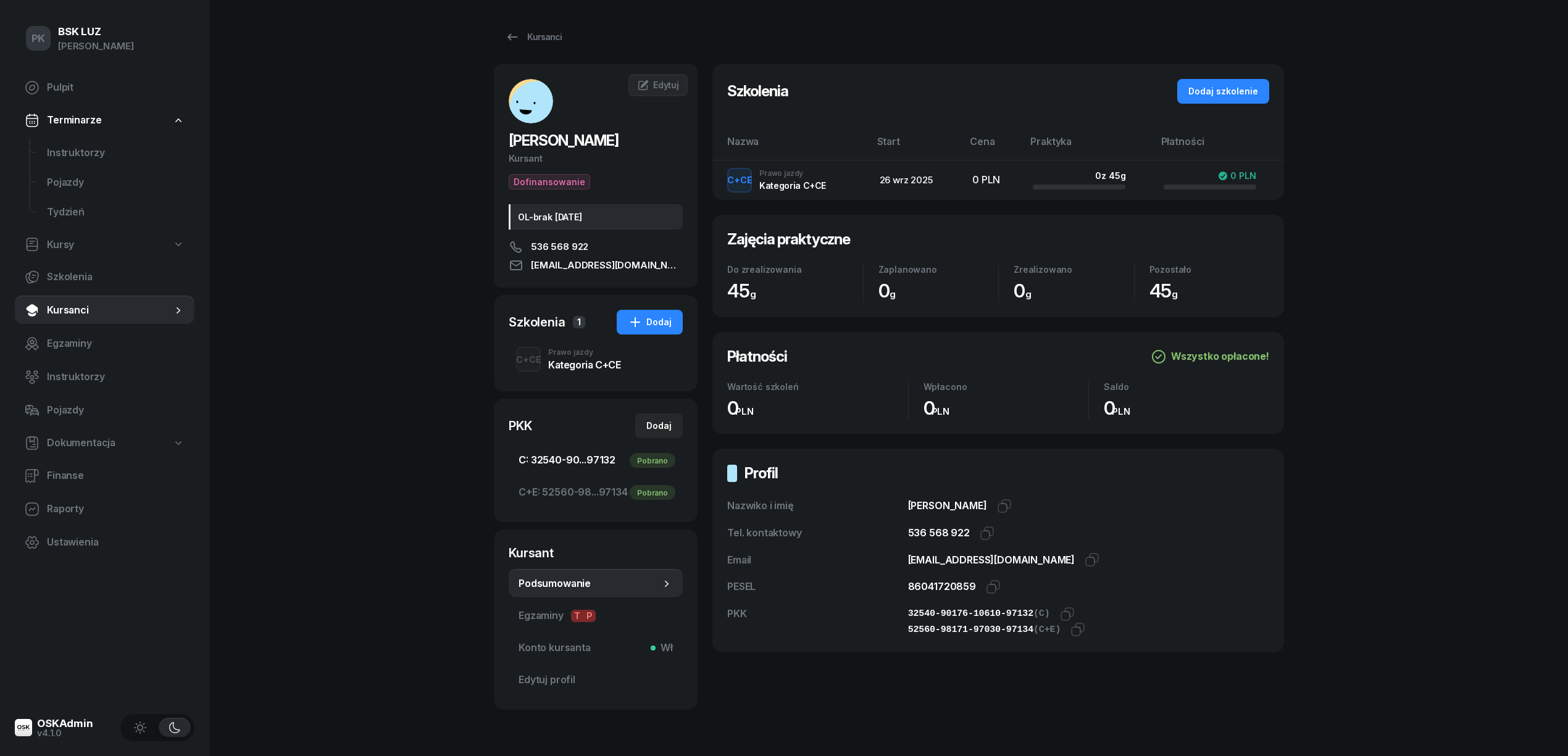
click at [574, 453] on span "C: 32540-90...97132 Pobrano" at bounding box center [596, 460] width 155 height 16
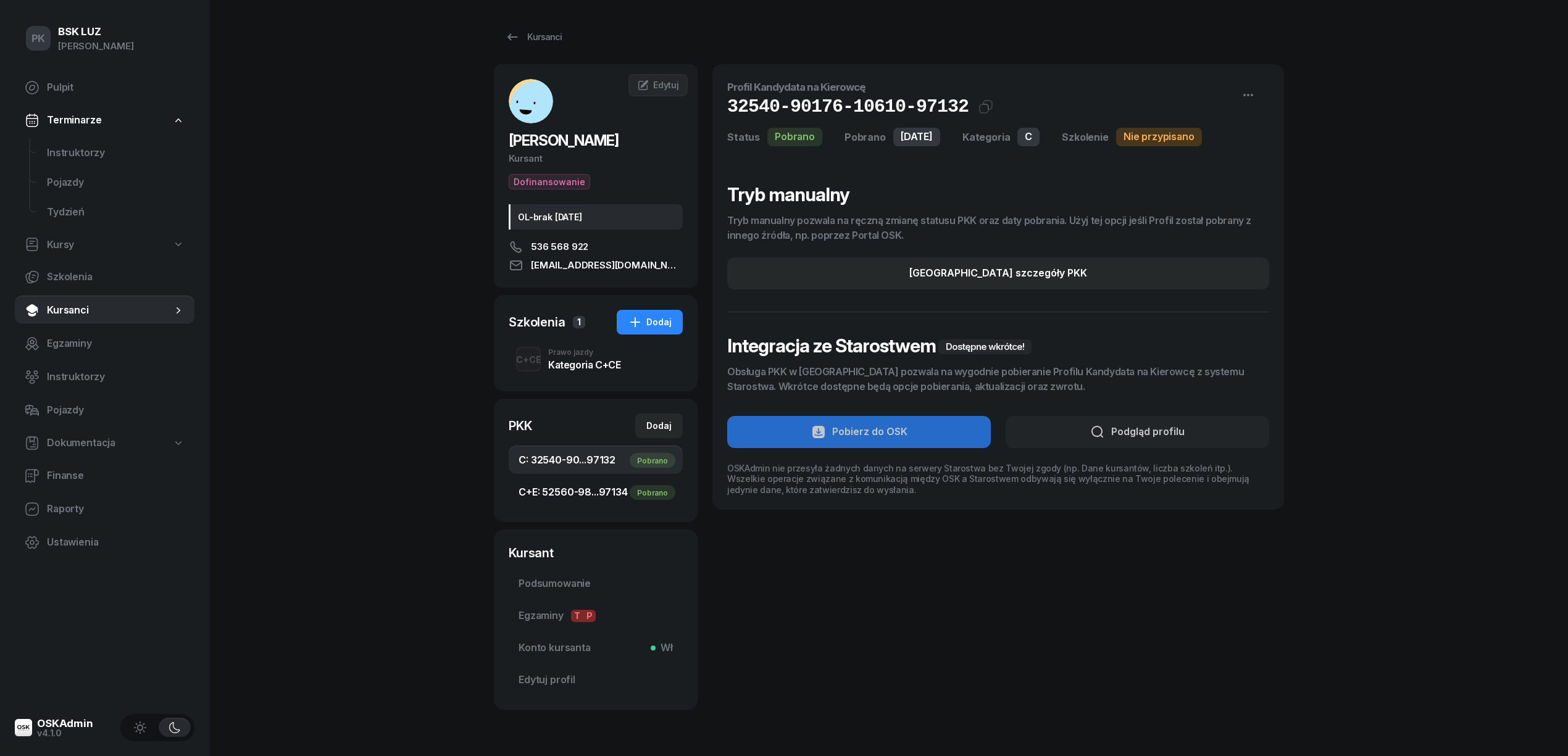
click at [581, 480] on link "C+E: 52560-98...97134 Pobrano" at bounding box center [595, 492] width 174 height 30
click at [591, 361] on div "Kategoria C+CE" at bounding box center [584, 364] width 73 height 10
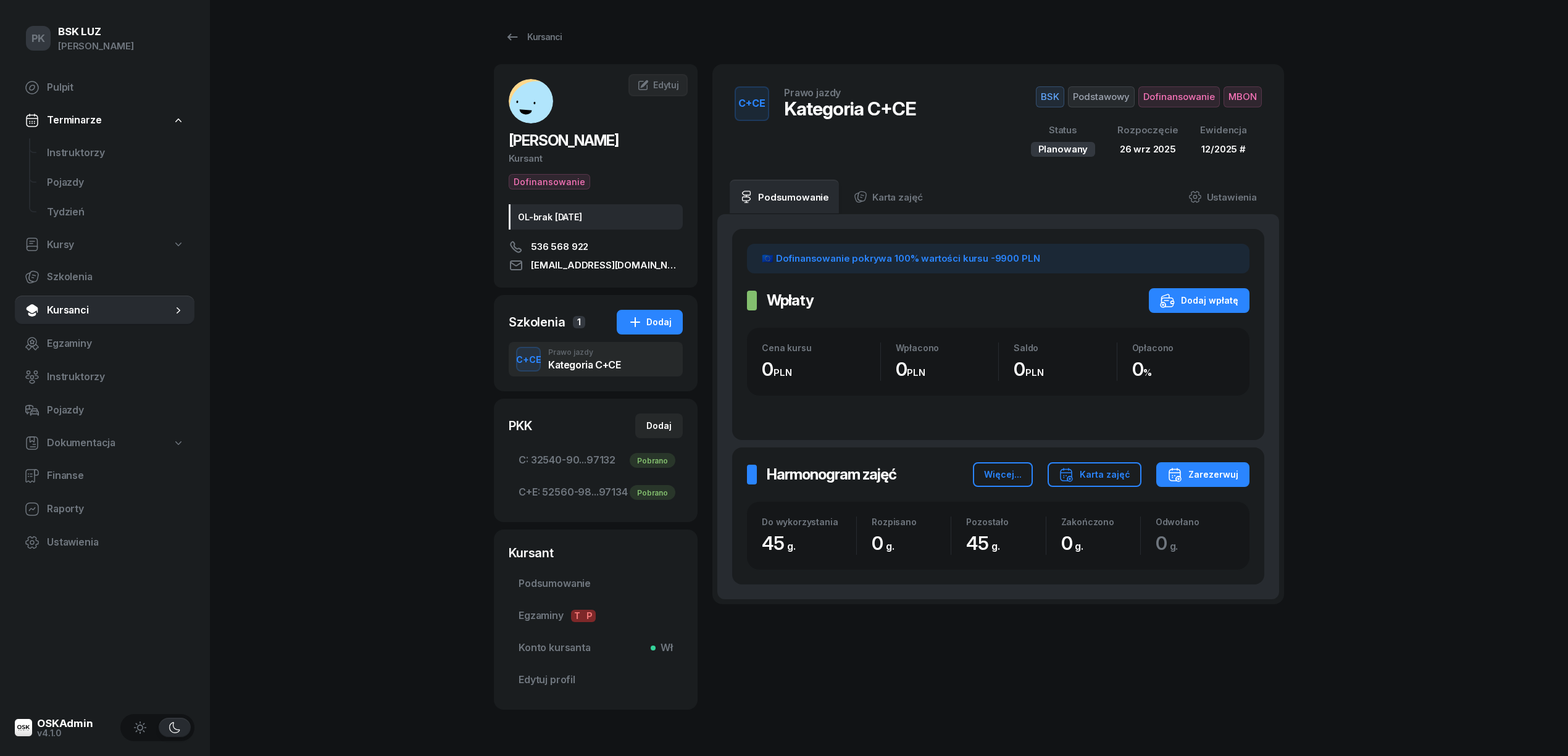
click at [354, 307] on div "PK BSK LUZ Piotr Klimek Pulpit Terminarze Instruktorzy Pojazdy Tydzień Kursy Sz…" at bounding box center [784, 396] width 1568 height 794
click at [537, 40] on div "Kursanci" at bounding box center [533, 37] width 57 height 15
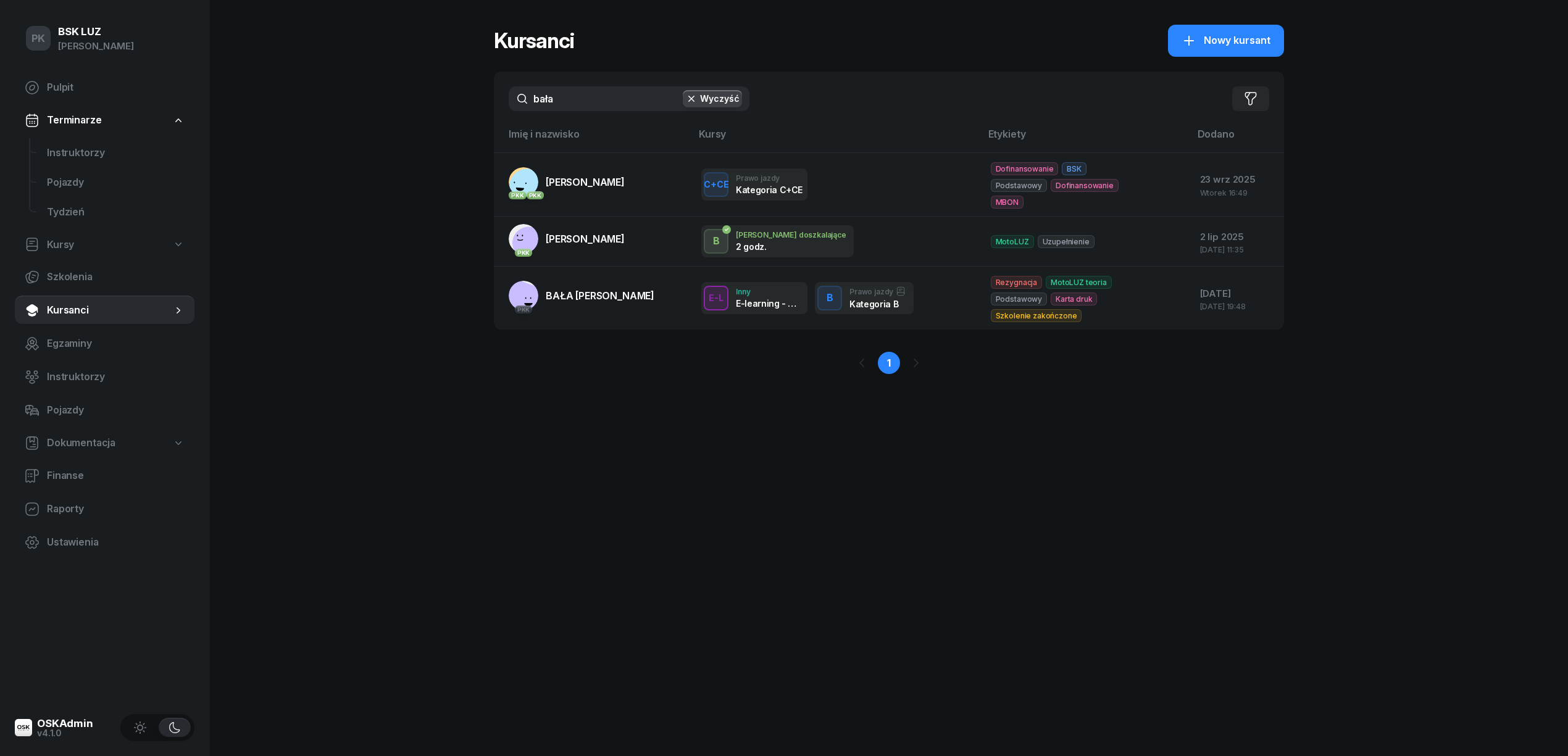
click at [496, 112] on div "bała Wyczyść Filtruj" at bounding box center [888, 99] width 791 height 54
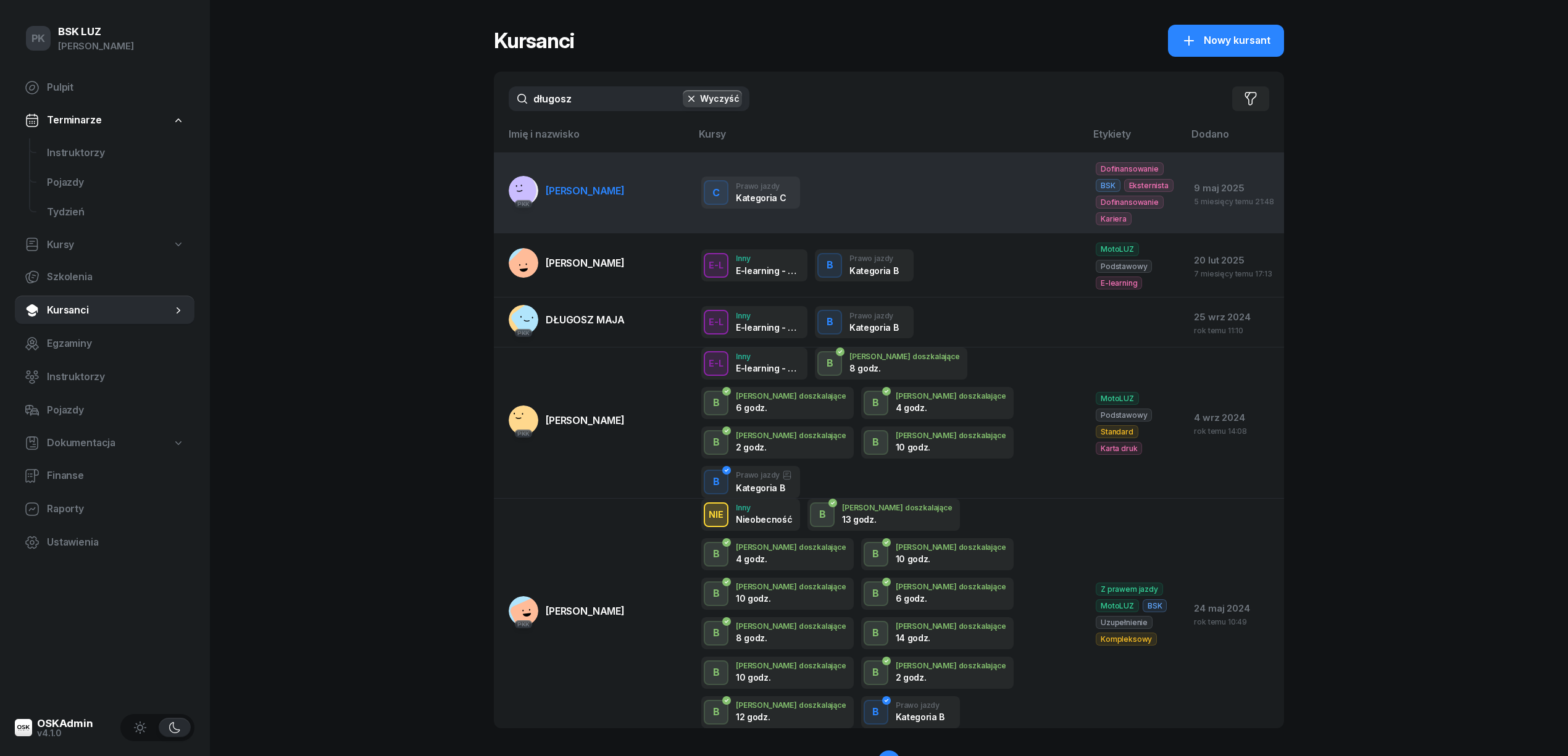
type input "długosz"
click at [595, 201] on link "PKK DŁUGOSZ TOMASZ" at bounding box center [566, 190] width 116 height 30
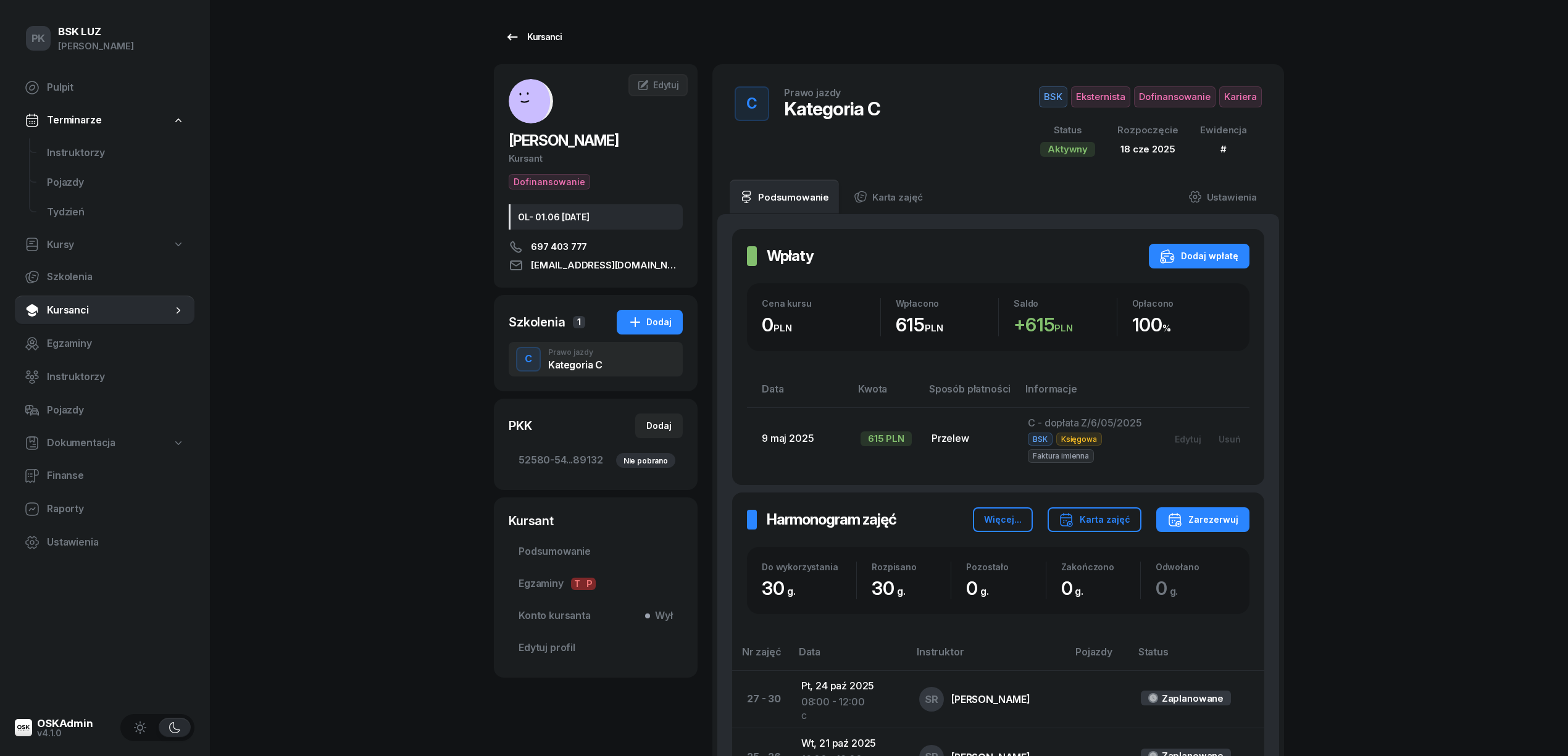
click at [534, 30] on link "Kursanci" at bounding box center [533, 37] width 79 height 24
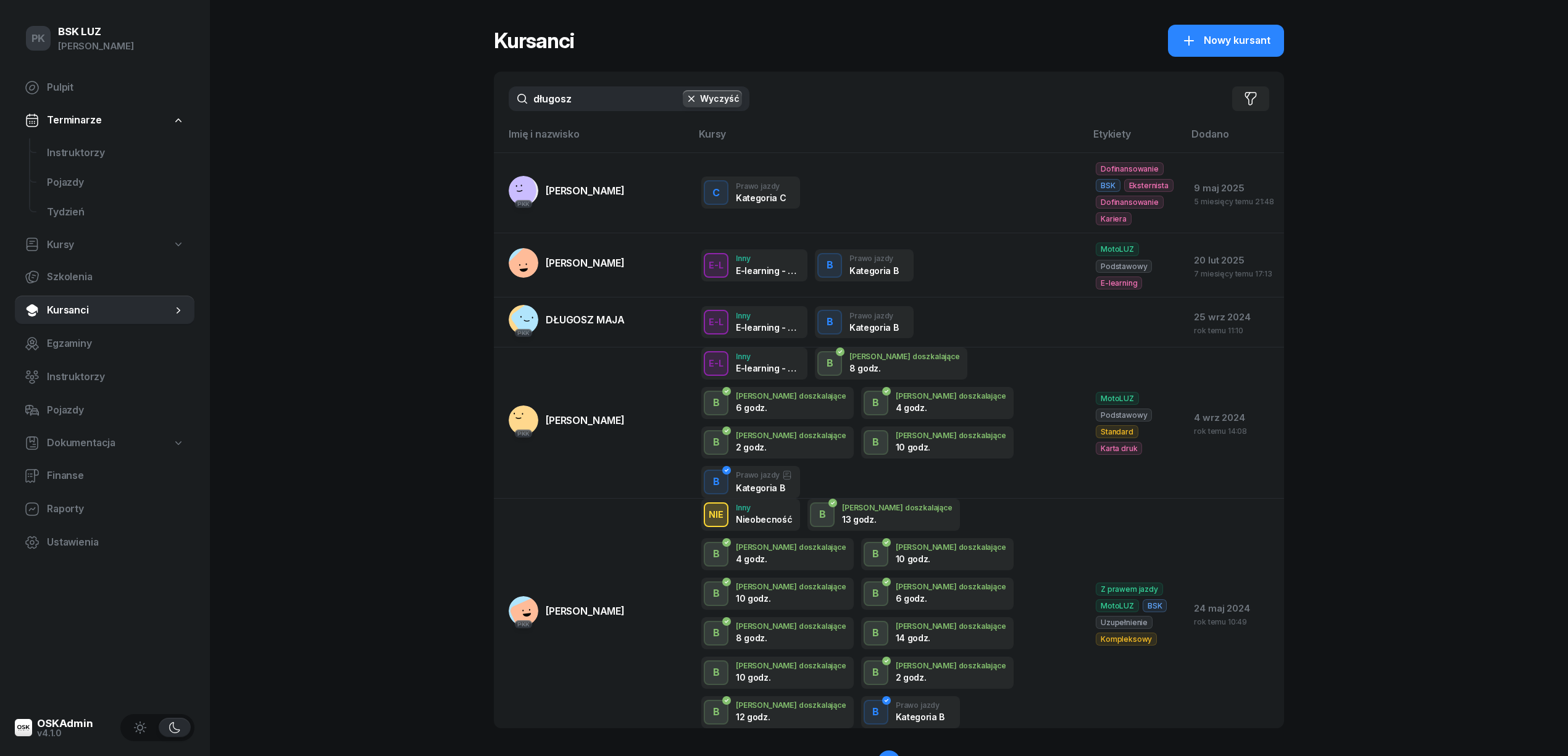
drag, startPoint x: 588, startPoint y: 102, endPoint x: 449, endPoint y: 101, distance: 139.0
click at [449, 101] on div "PK BSK LUZ Piotr Klimek Pulpit Terminarze Instruktorzy Pojazdy Tydzień Kursy Sz…" at bounding box center [784, 409] width 1568 height 819
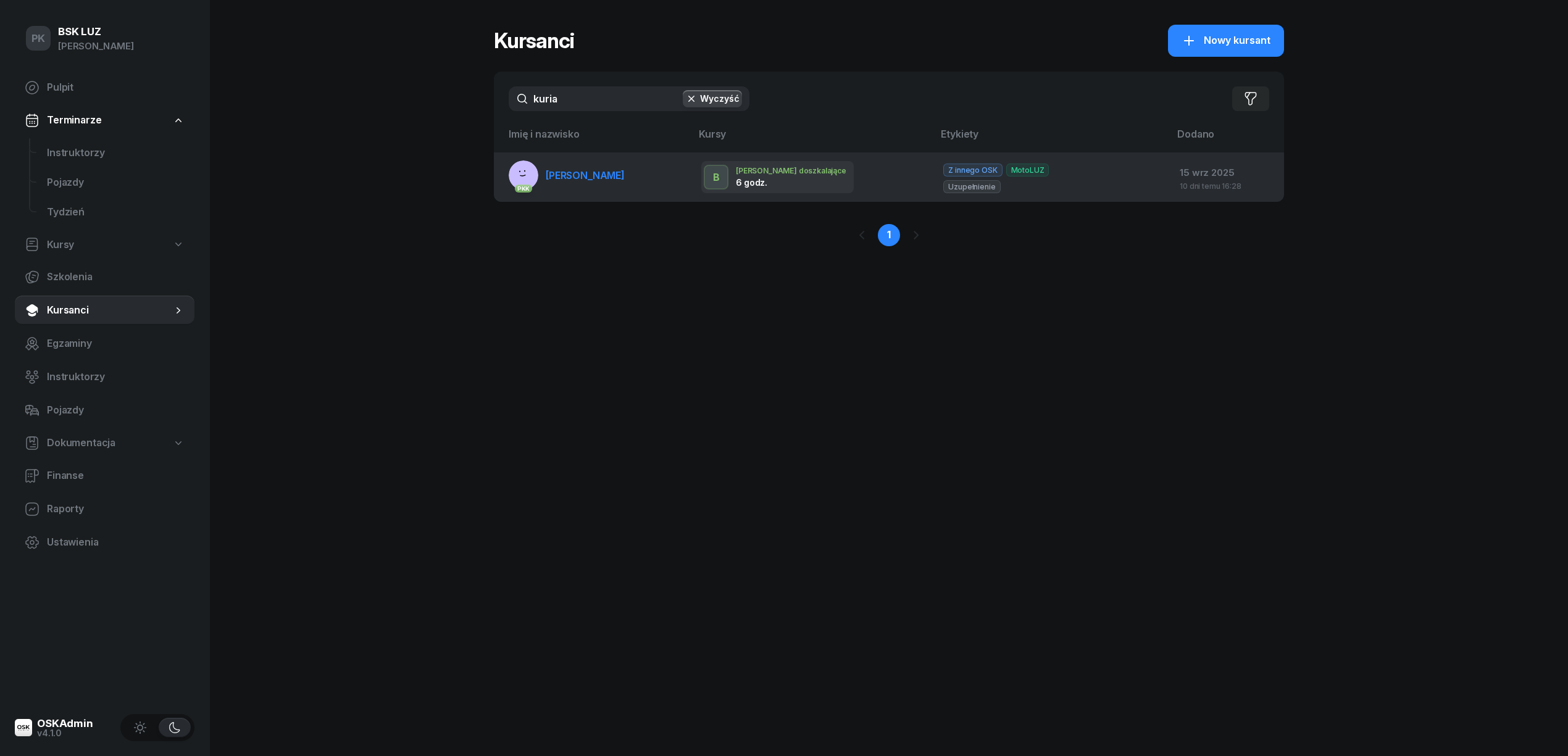
type input "kuria"
click at [604, 164] on link "PKK KURIAN ROMAN" at bounding box center [566, 175] width 116 height 30
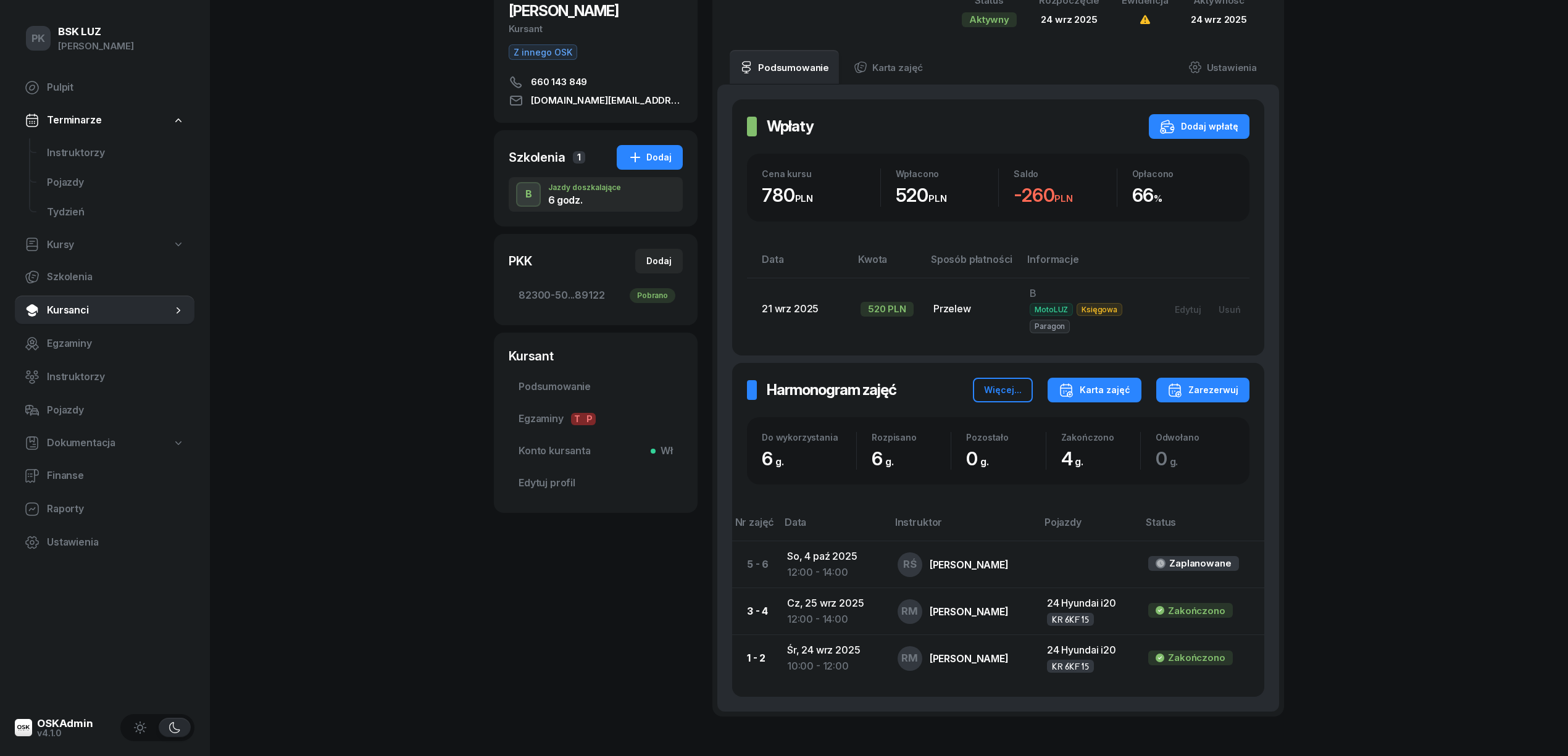
scroll to position [47, 0]
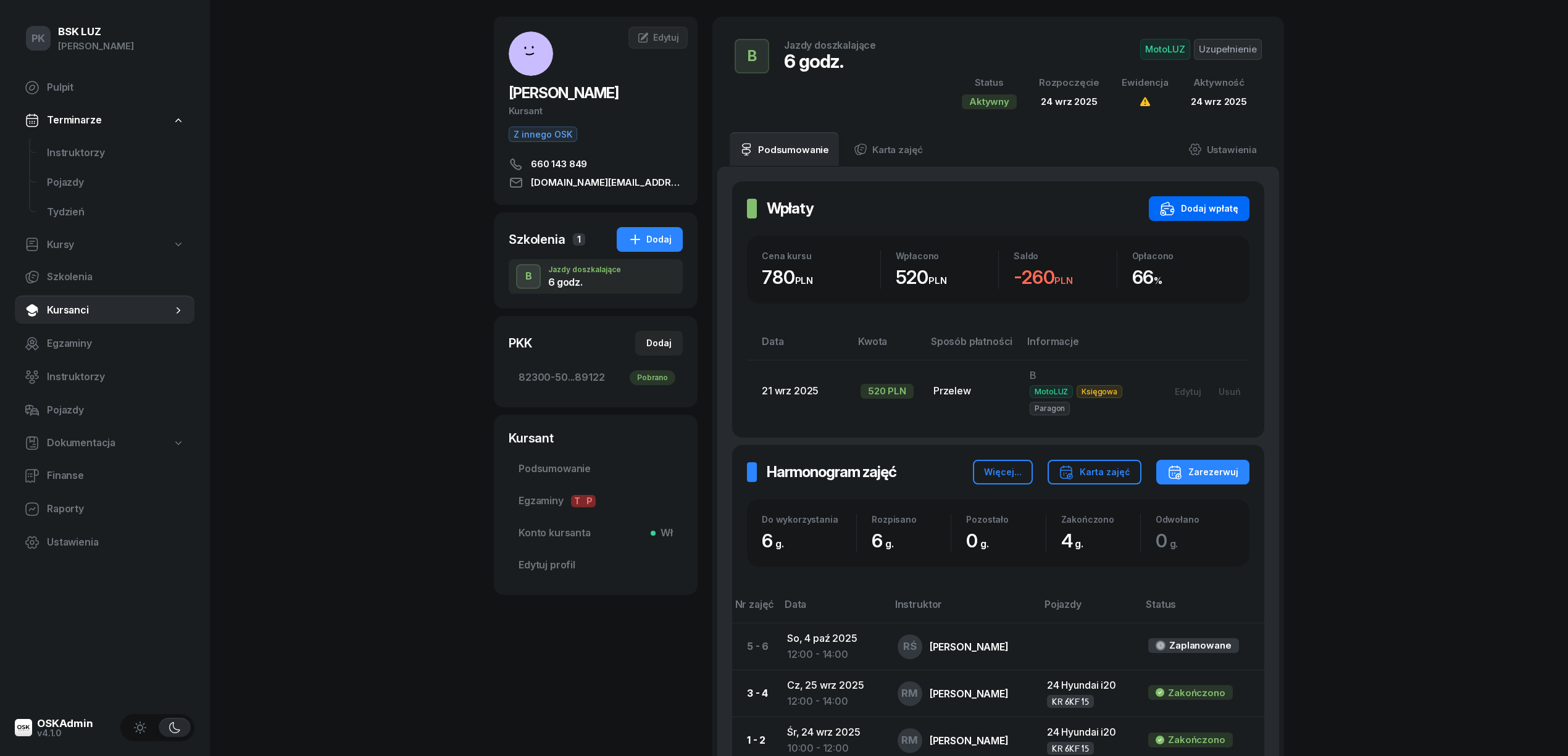
click at [1231, 209] on div "Dodaj wpłatę" at bounding box center [1199, 208] width 79 height 15
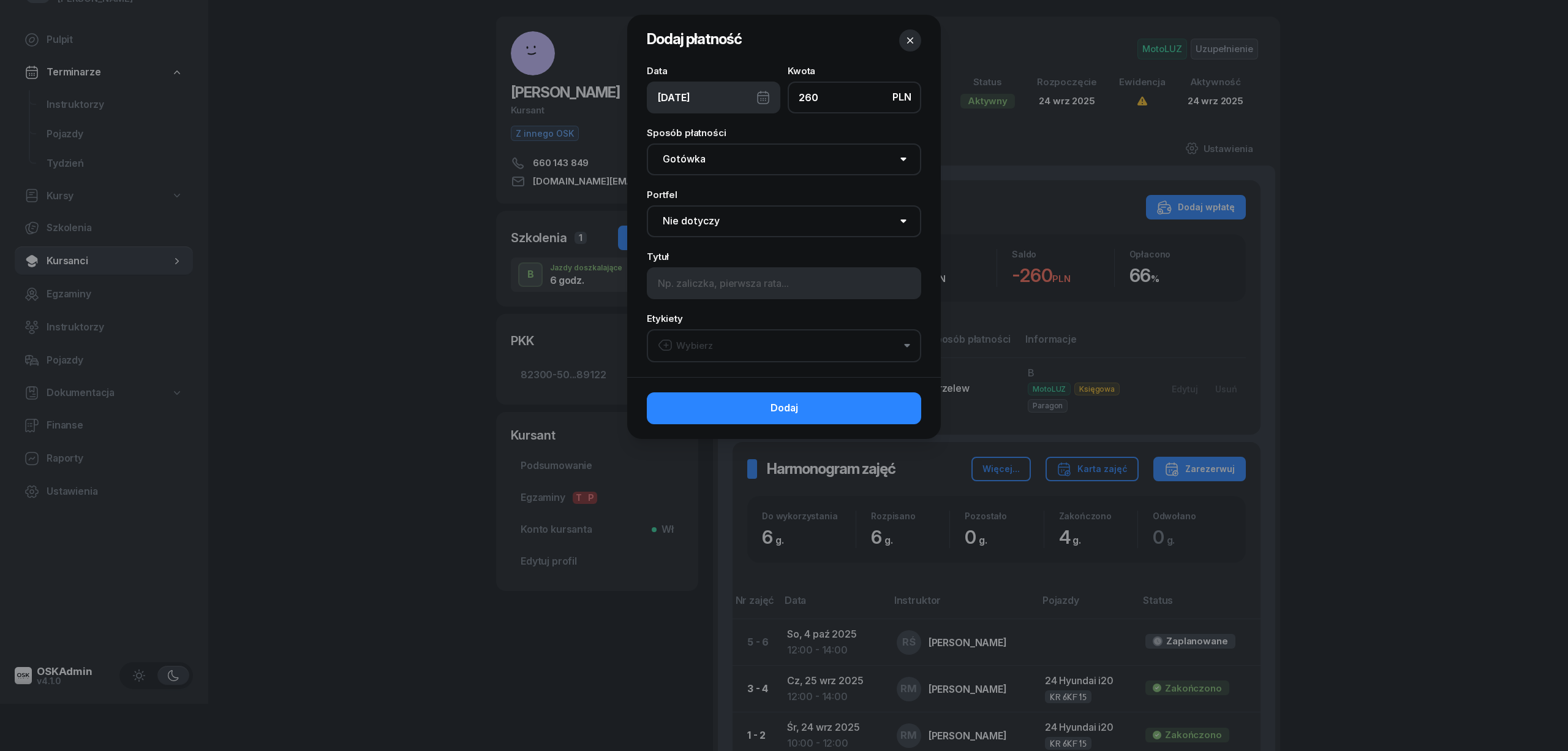
type input "260"
click at [751, 158] on select "Gotówka Karta Przelew Płatności online BLIK" at bounding box center [784, 159] width 275 height 32
select select "card"
click at [647, 143] on select "Gotówka Karta Przelew Płatności online BLIK" at bounding box center [784, 159] width 275 height 32
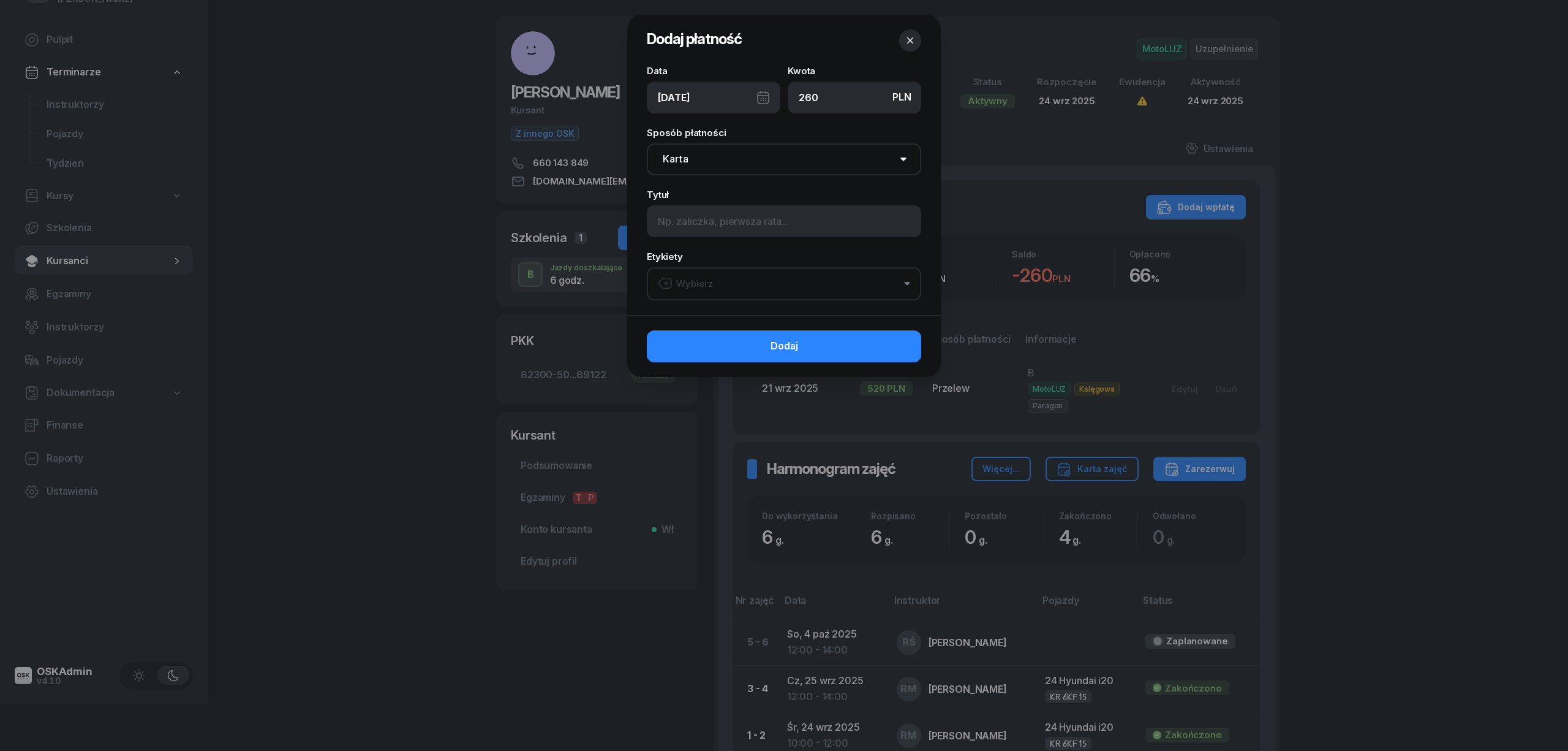
click at [728, 285] on button "Wybierz" at bounding box center [784, 284] width 275 height 33
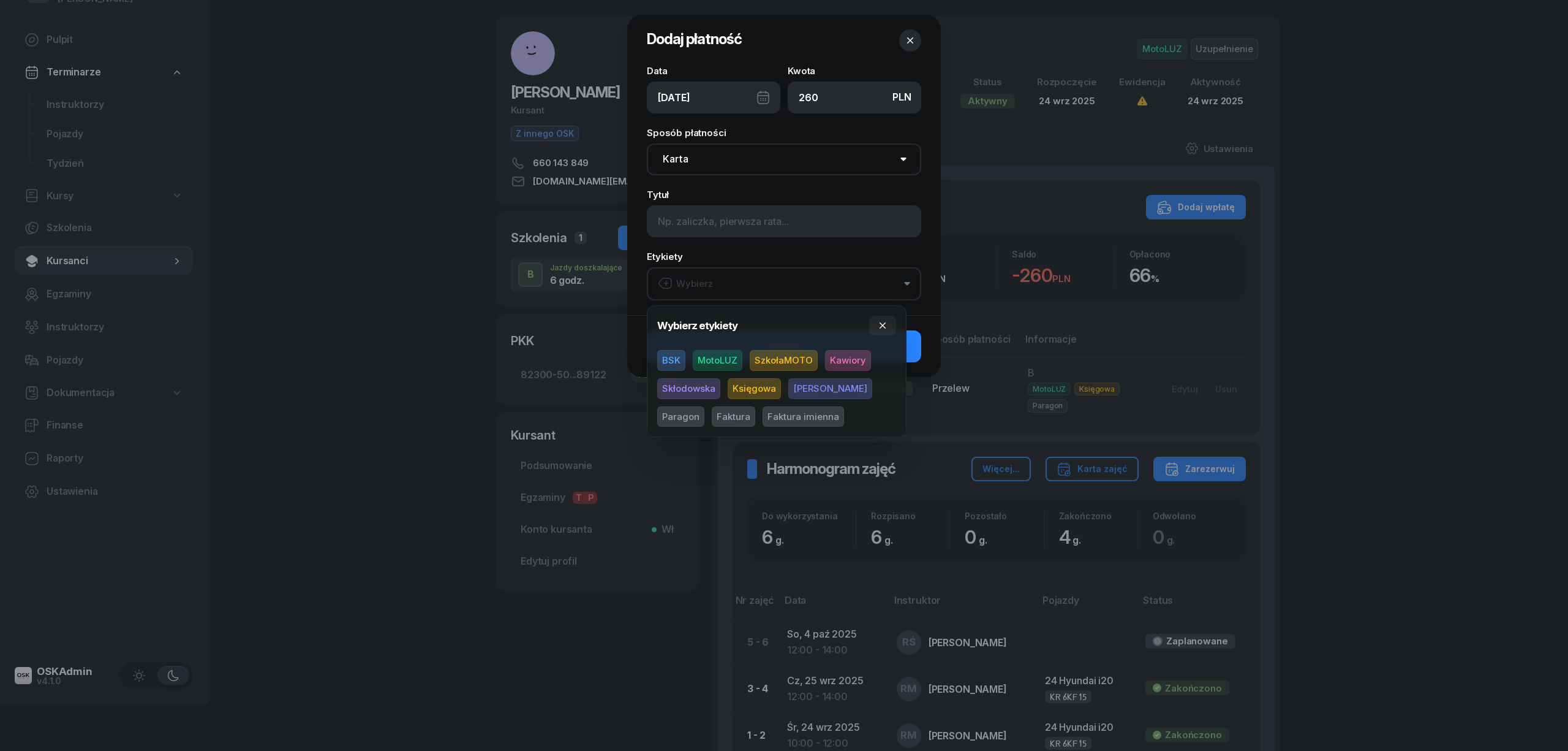
click at [726, 362] on span "MotoLUZ" at bounding box center [717, 360] width 49 height 21
click at [846, 365] on span "Kawiory" at bounding box center [848, 360] width 46 height 21
click at [705, 406] on span "Paragon" at bounding box center [680, 416] width 47 height 21
click at [881, 325] on icon "button" at bounding box center [882, 325] width 10 height 10
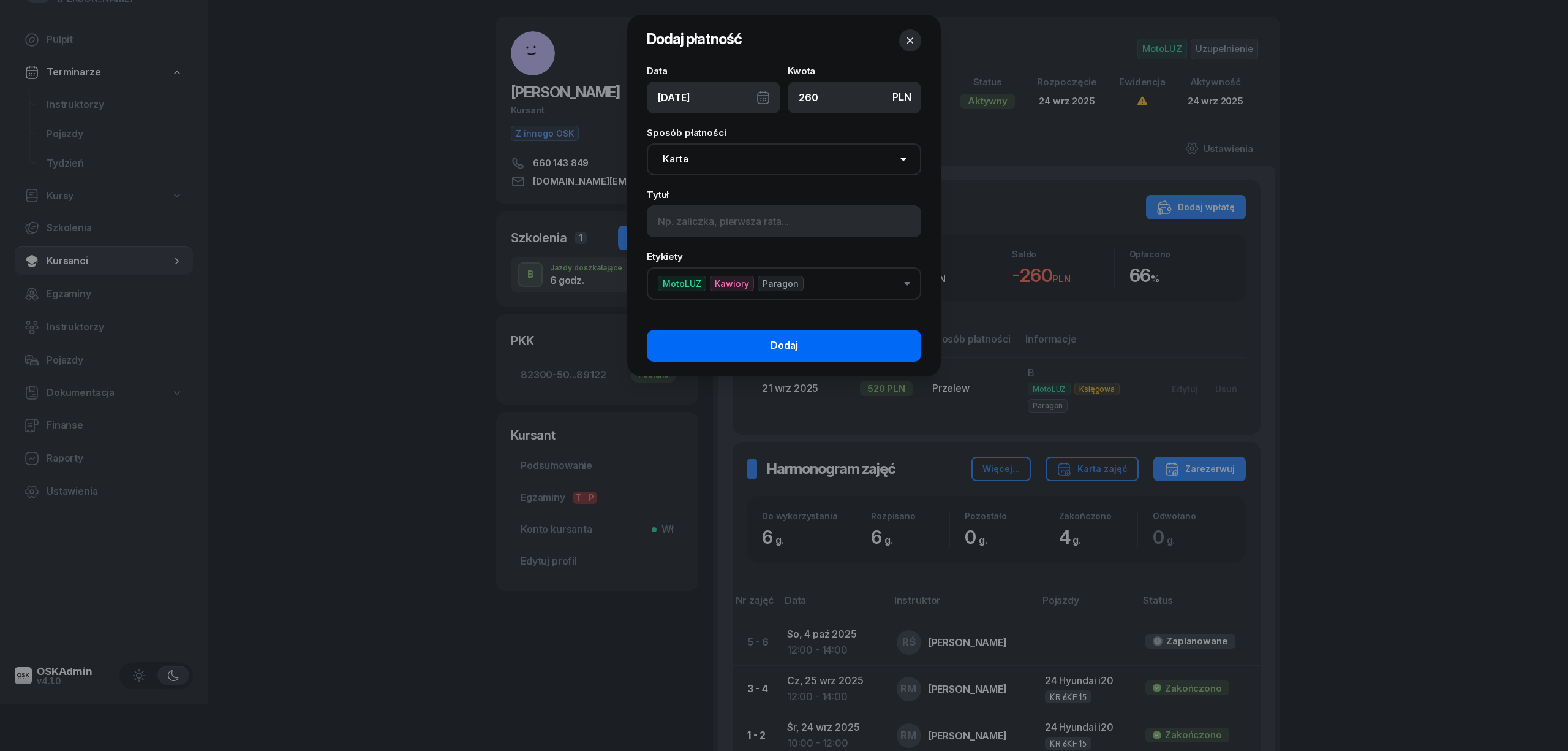
click at [886, 349] on button "Dodaj" at bounding box center [784, 345] width 275 height 32
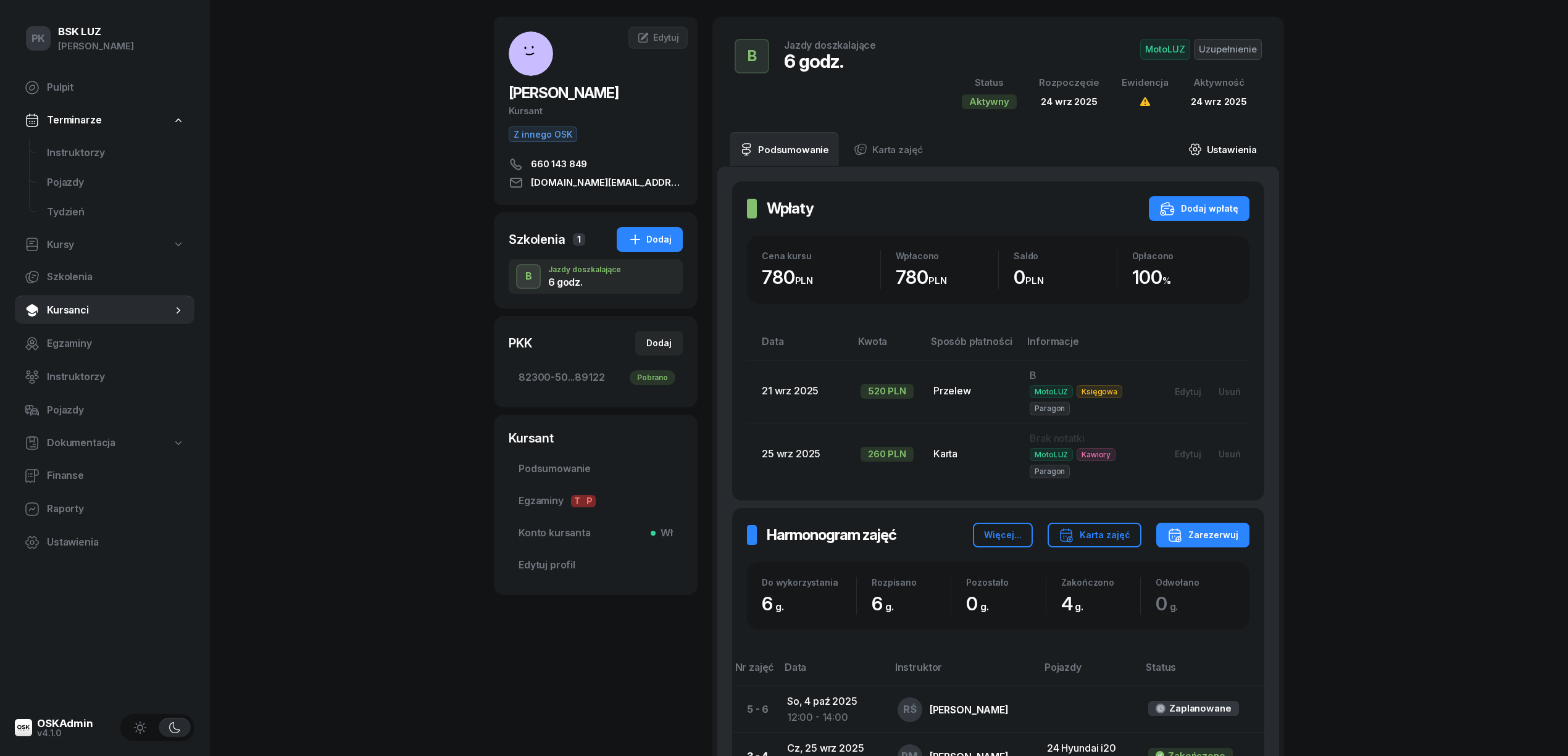
click at [1228, 152] on link "Ustawienia" at bounding box center [1222, 149] width 88 height 35
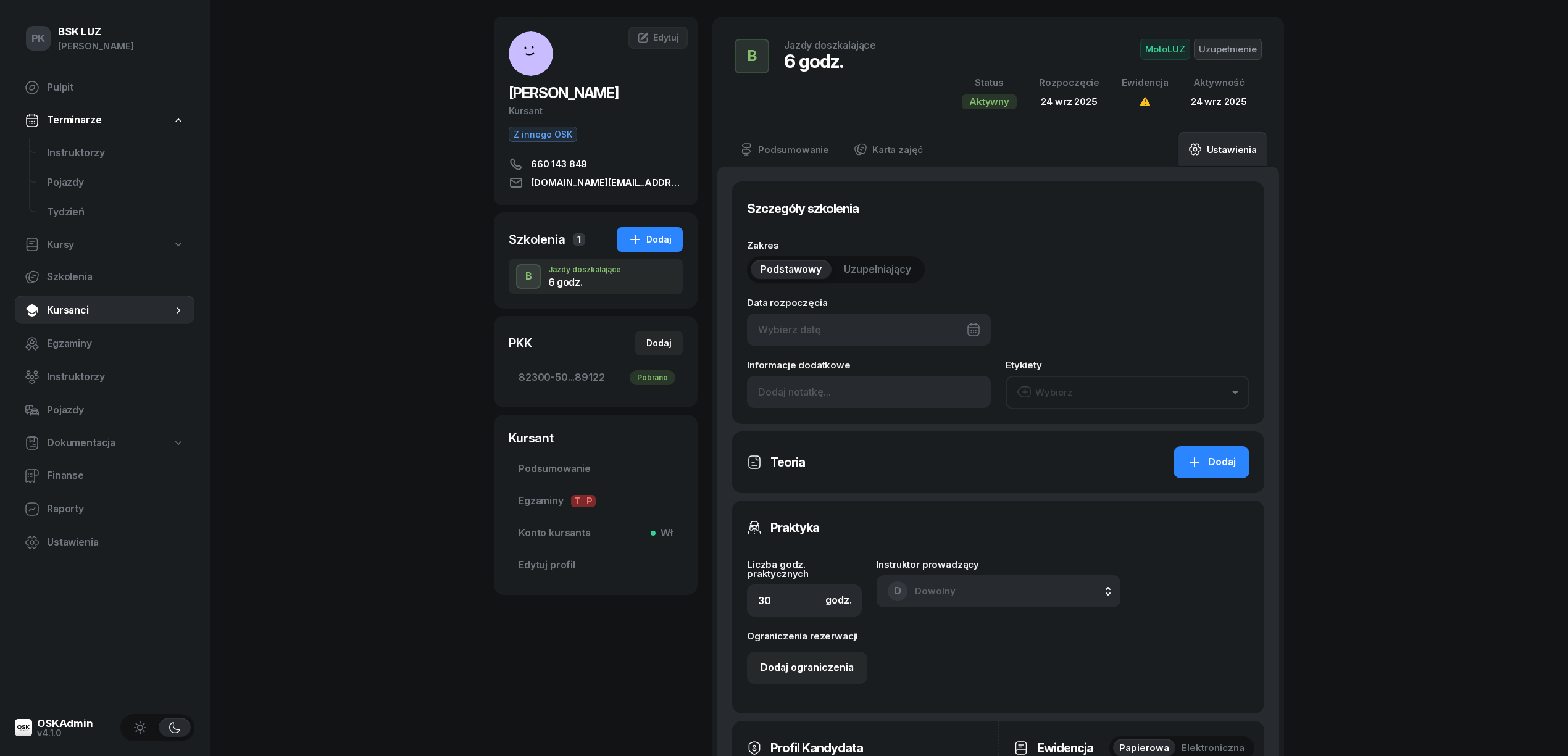
type input "24/09/2025"
type input "6"
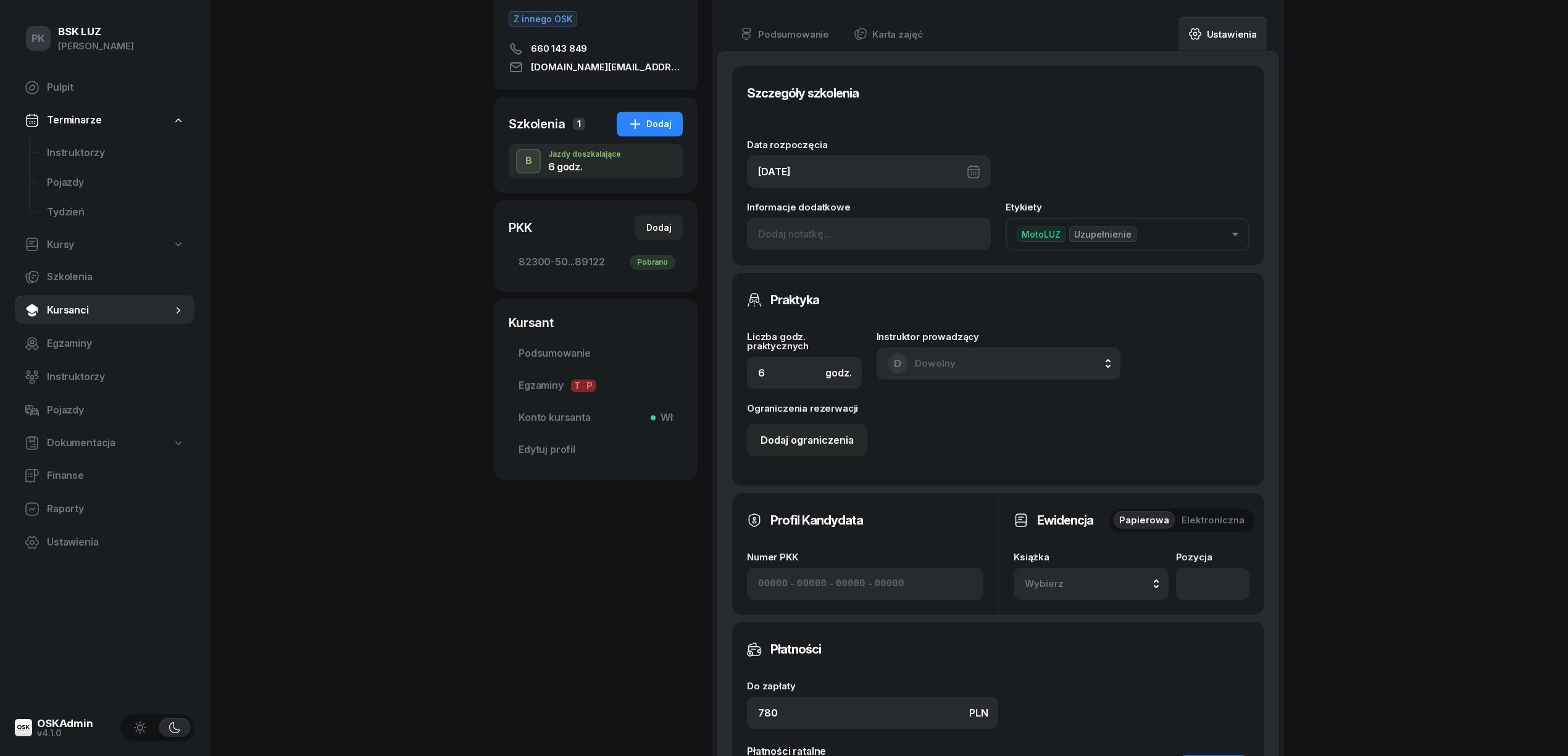
scroll to position [459, 0]
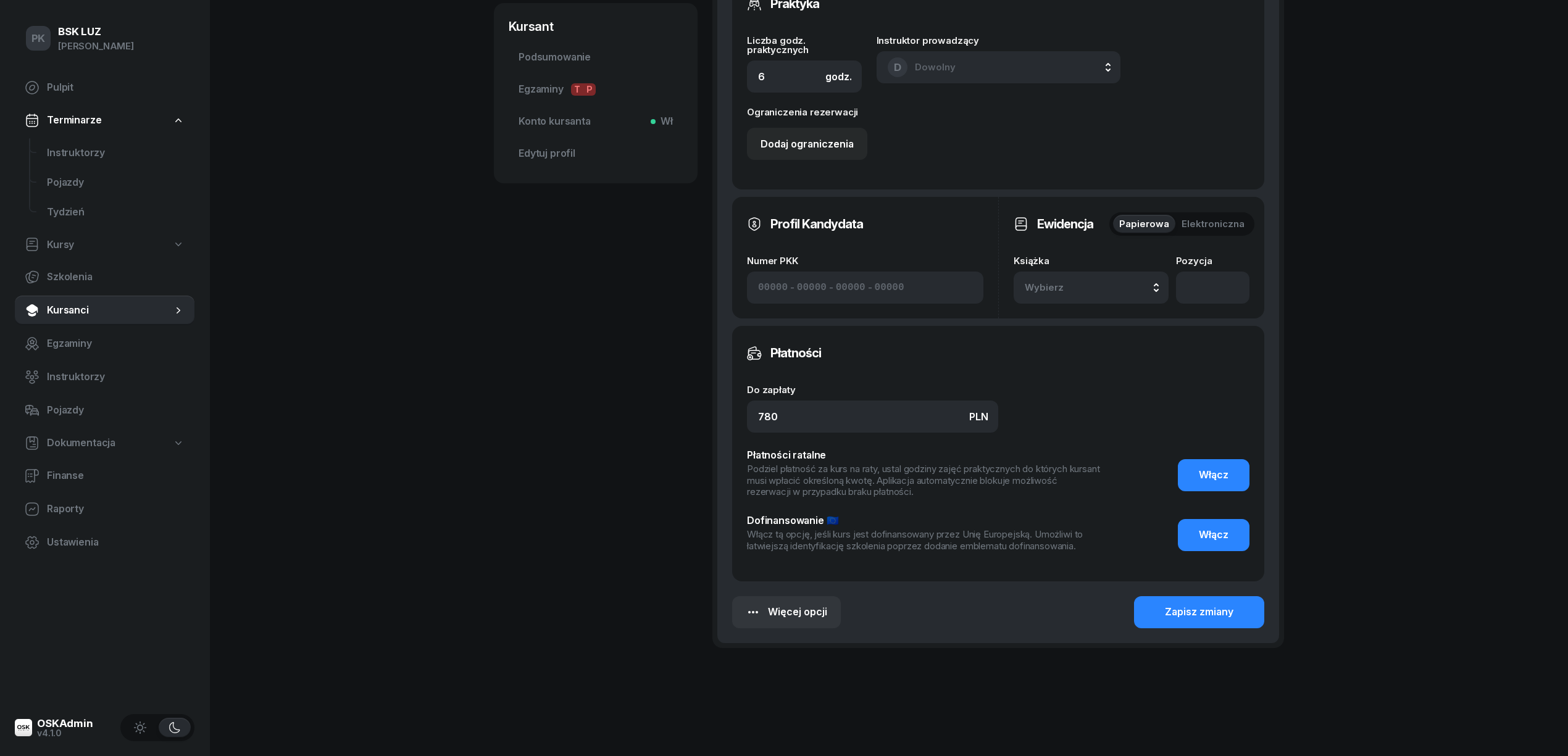
click at [1102, 292] on div "Wybierz" at bounding box center [1091, 287] width 133 height 16
click at [1084, 398] on div "2/2025" at bounding box center [1105, 402] width 146 height 16
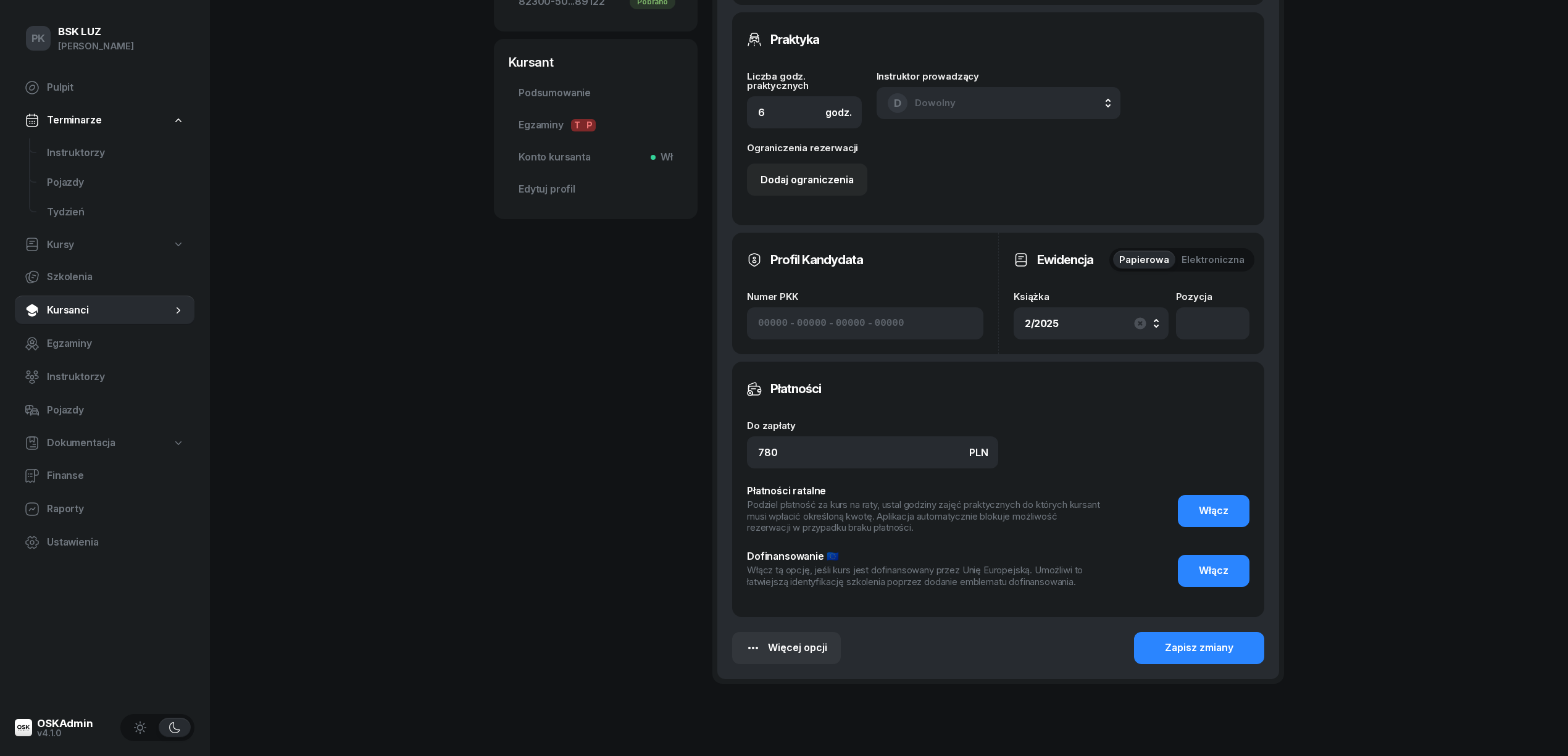
scroll to position [471, 0]
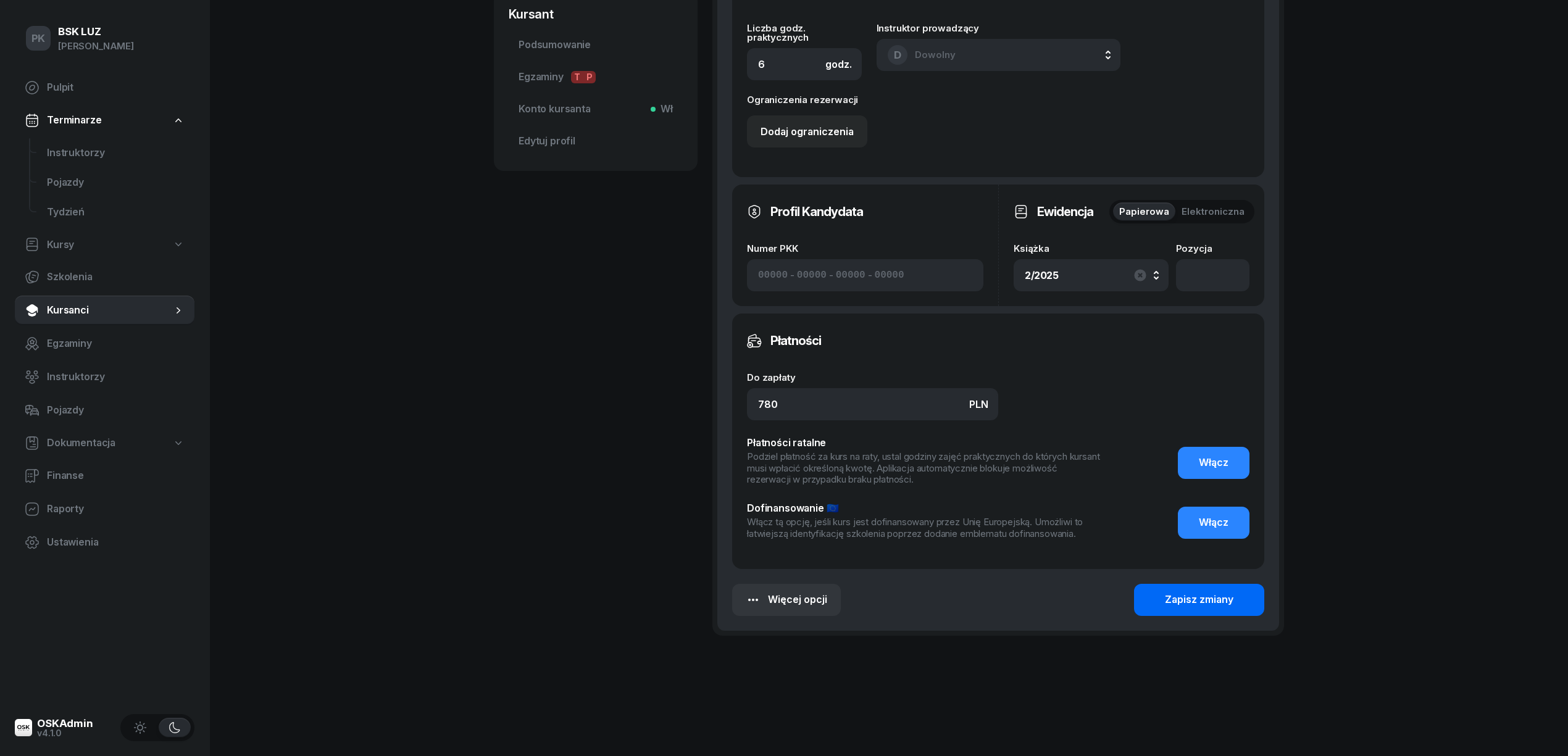
click at [1157, 601] on button "Zapisz zmiany" at bounding box center [1198, 599] width 130 height 32
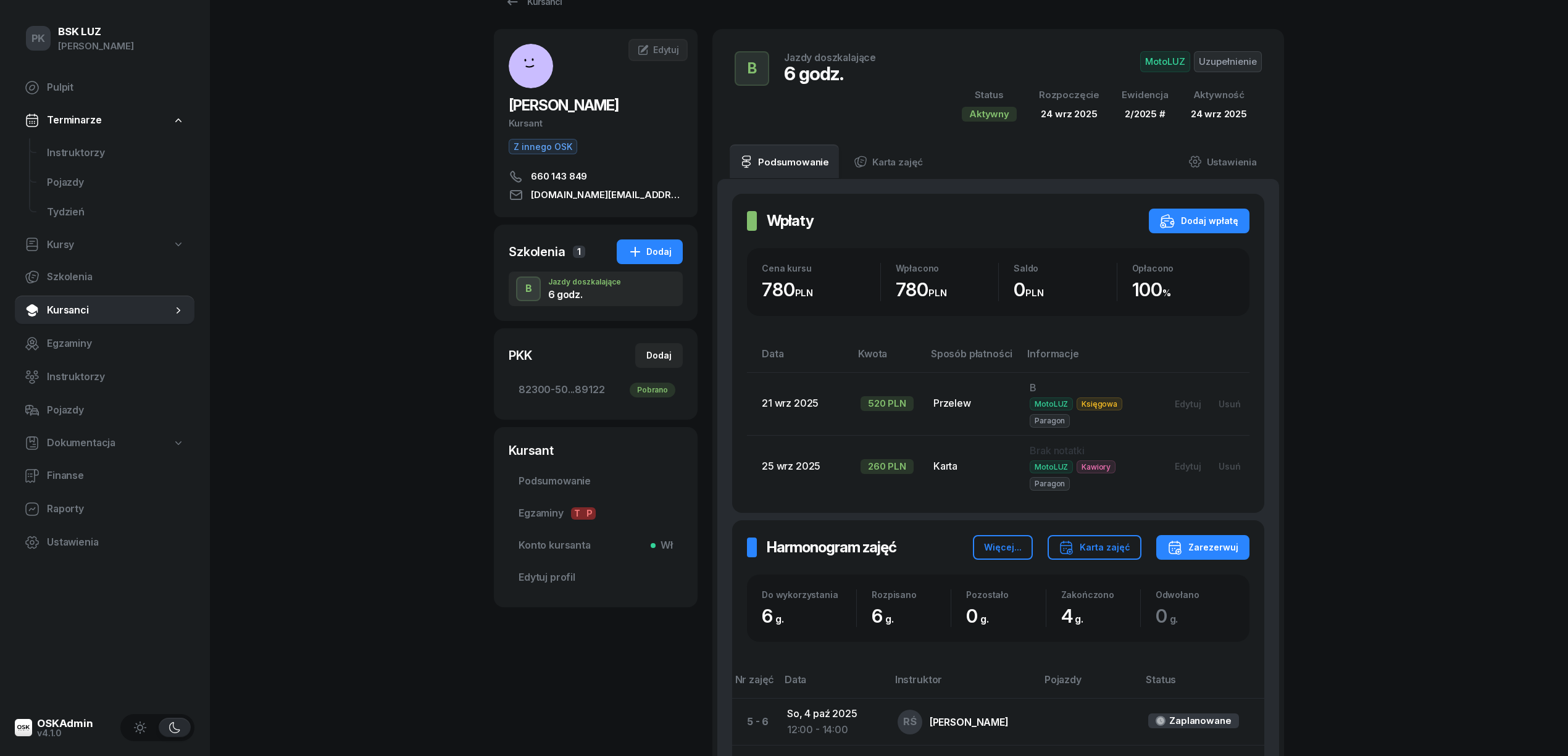
scroll to position [0, 0]
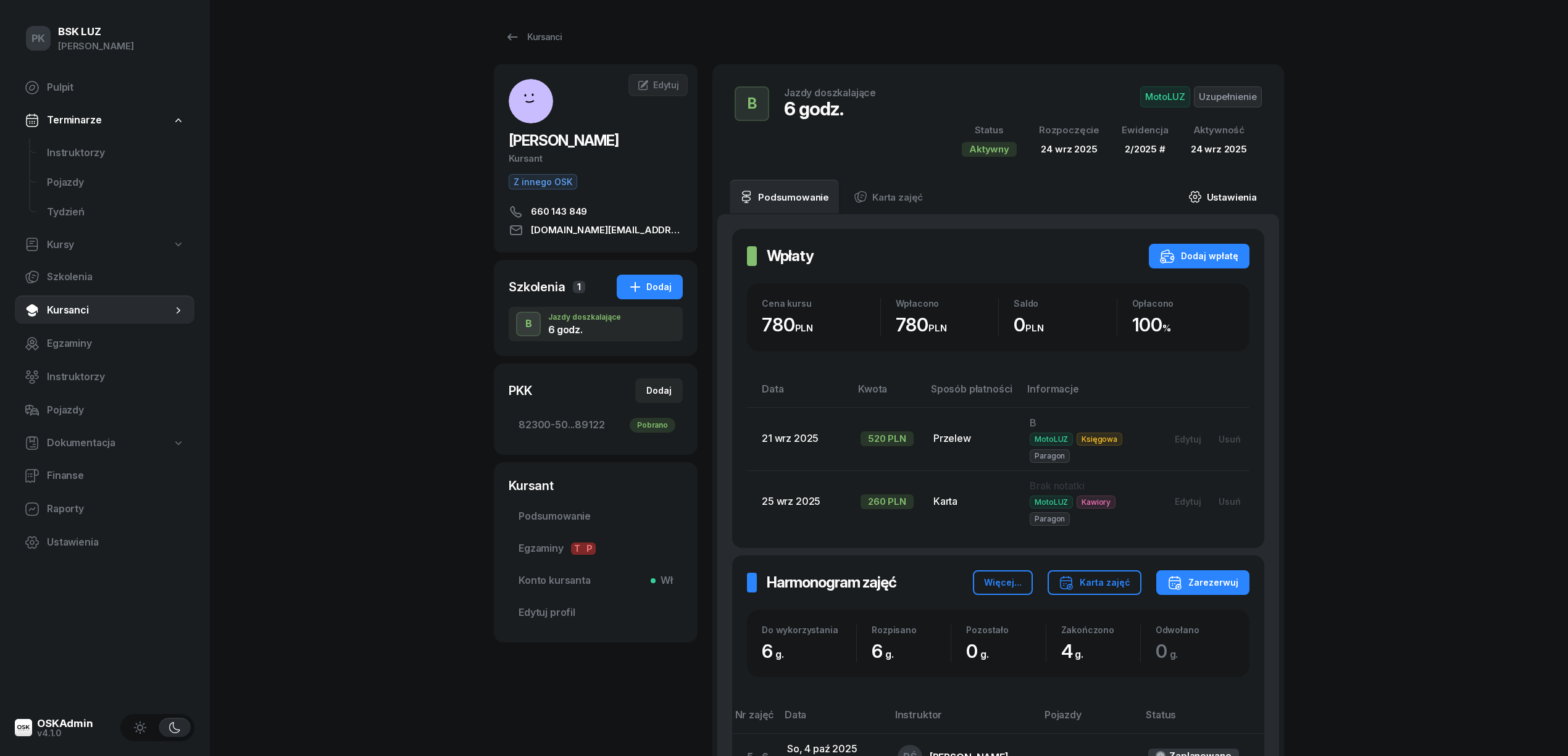
click at [1223, 198] on link "Ustawienia" at bounding box center [1222, 197] width 88 height 35
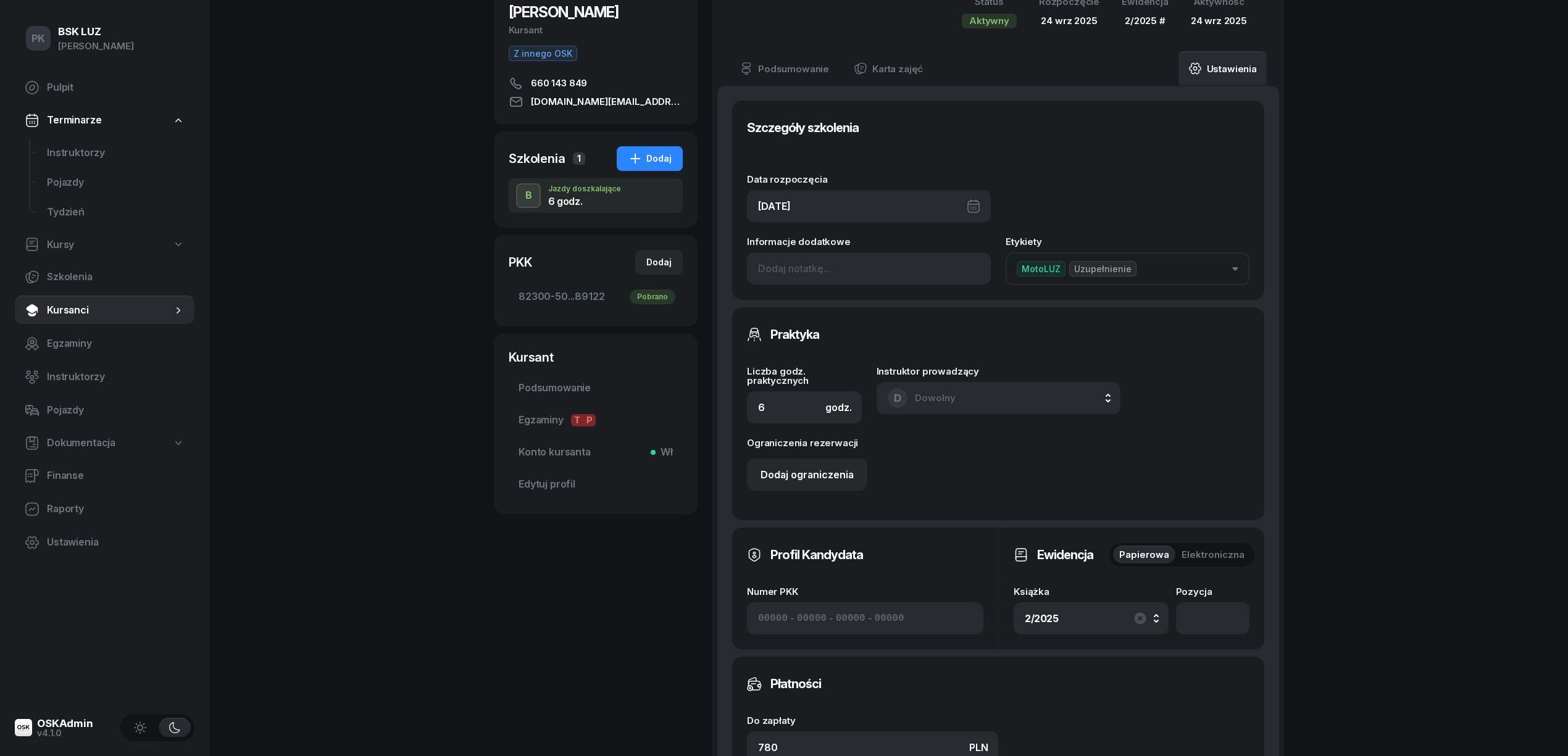
scroll to position [247, 0]
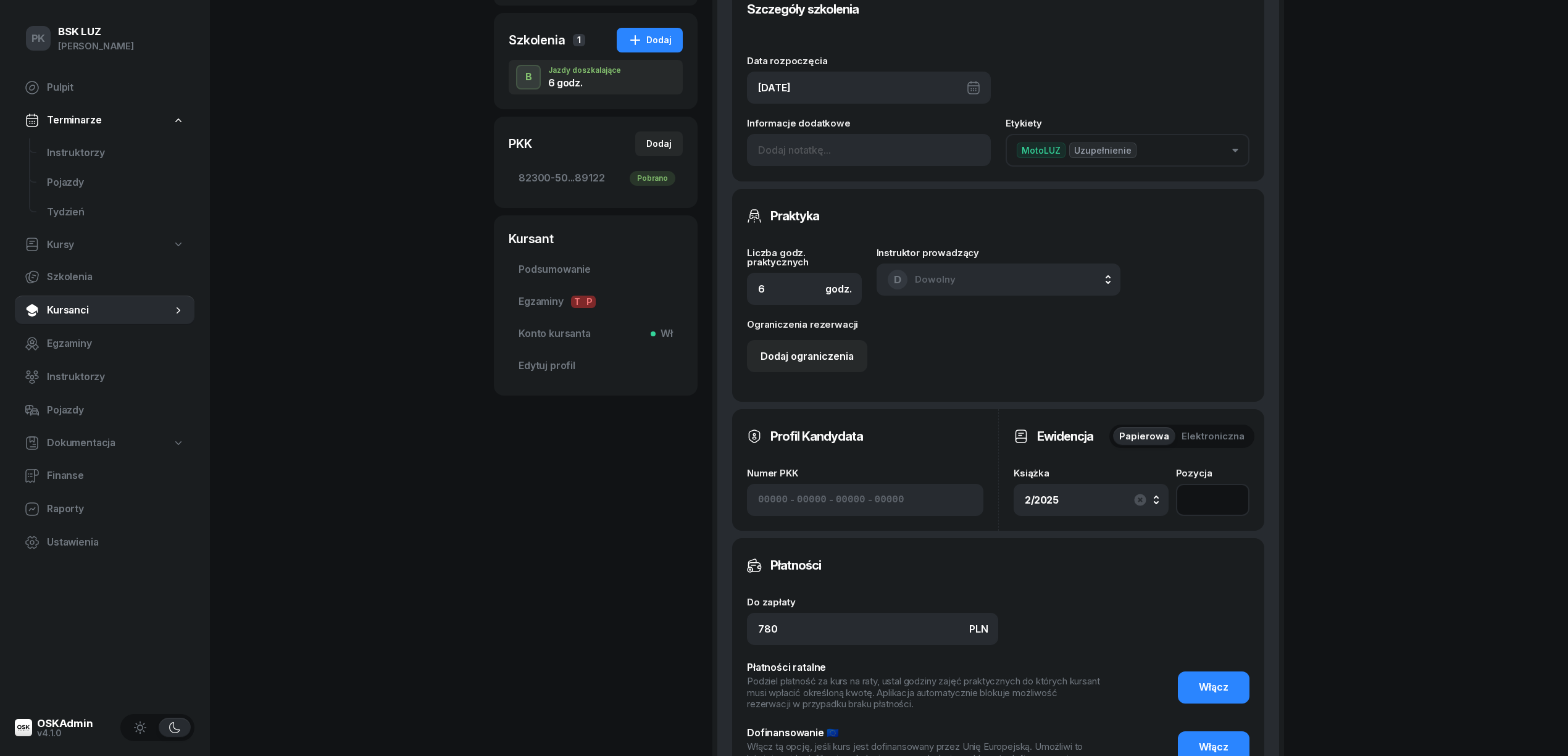
click at [1191, 498] on input "number" at bounding box center [1212, 499] width 73 height 32
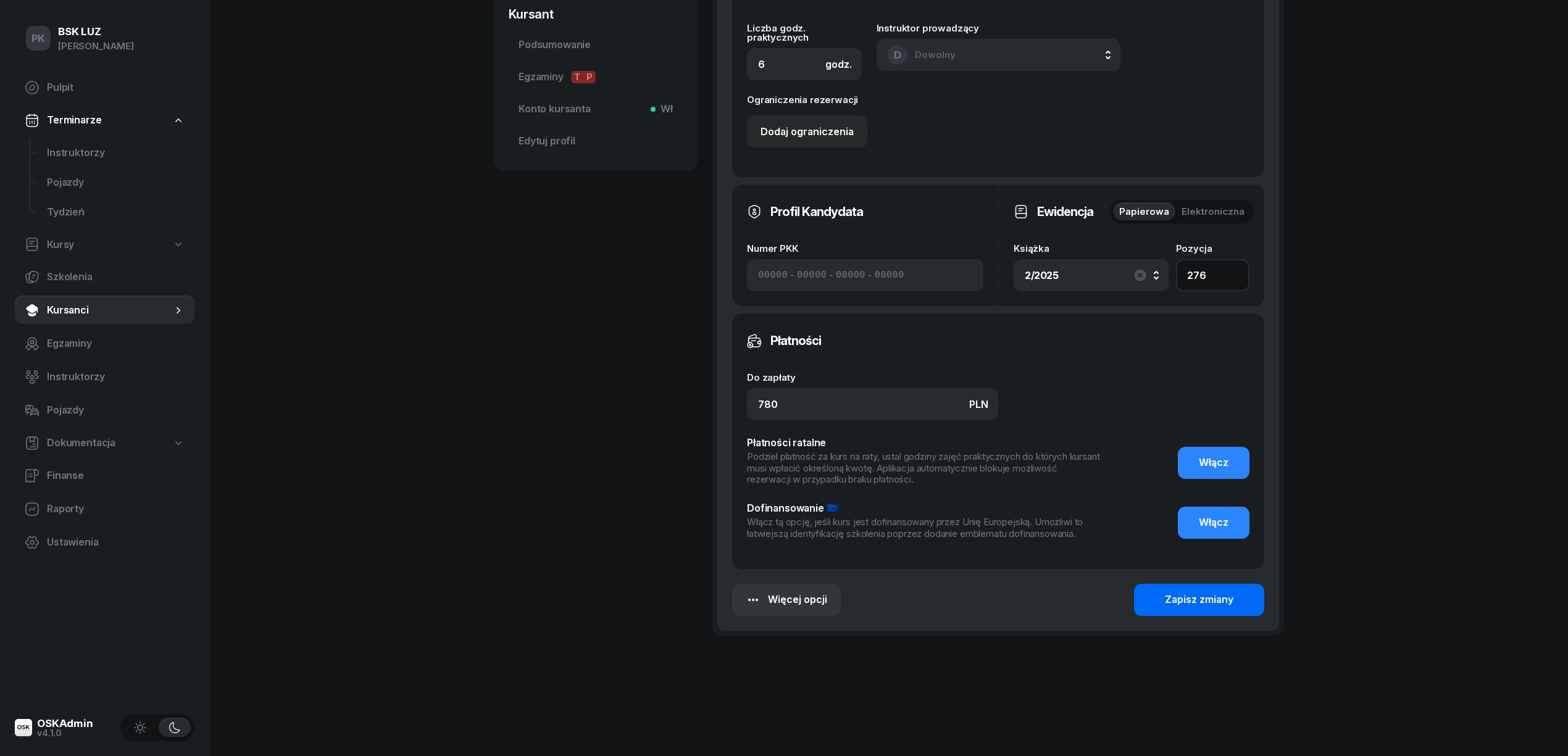
type input "276"
click at [1205, 592] on div "Zapisz zmiany" at bounding box center [1198, 600] width 68 height 16
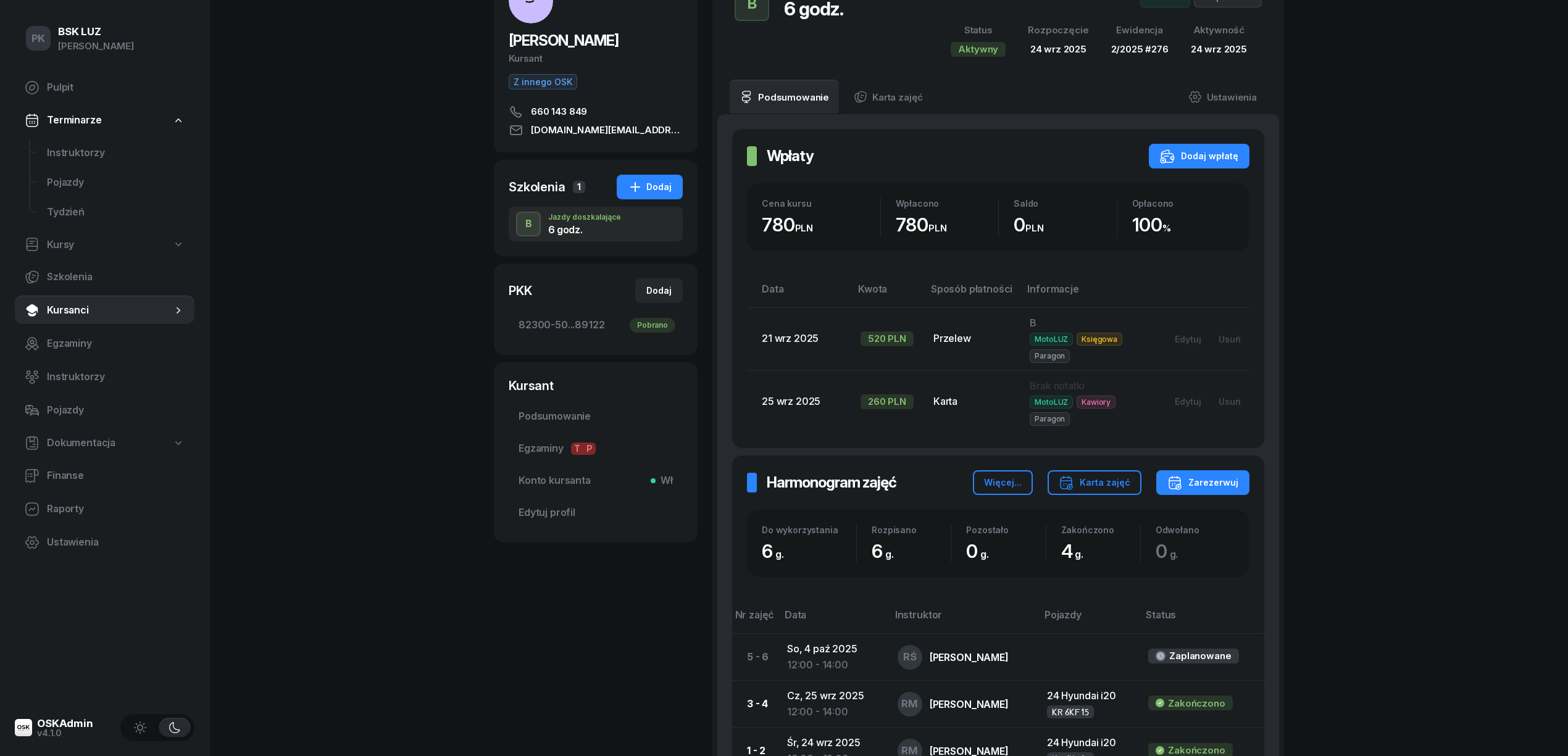
scroll to position [82, 0]
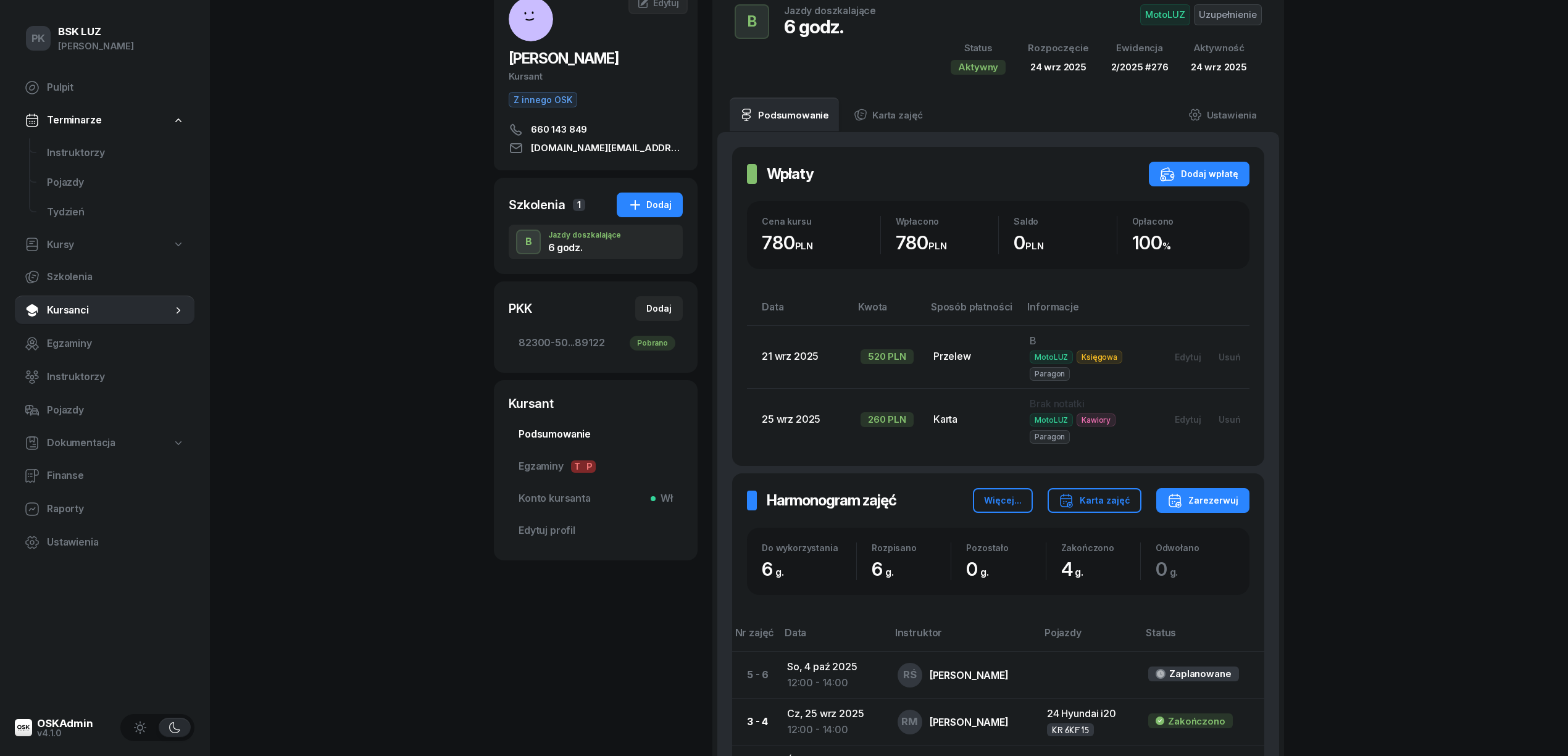
click at [563, 435] on span "Podsumowanie" at bounding box center [596, 434] width 155 height 16
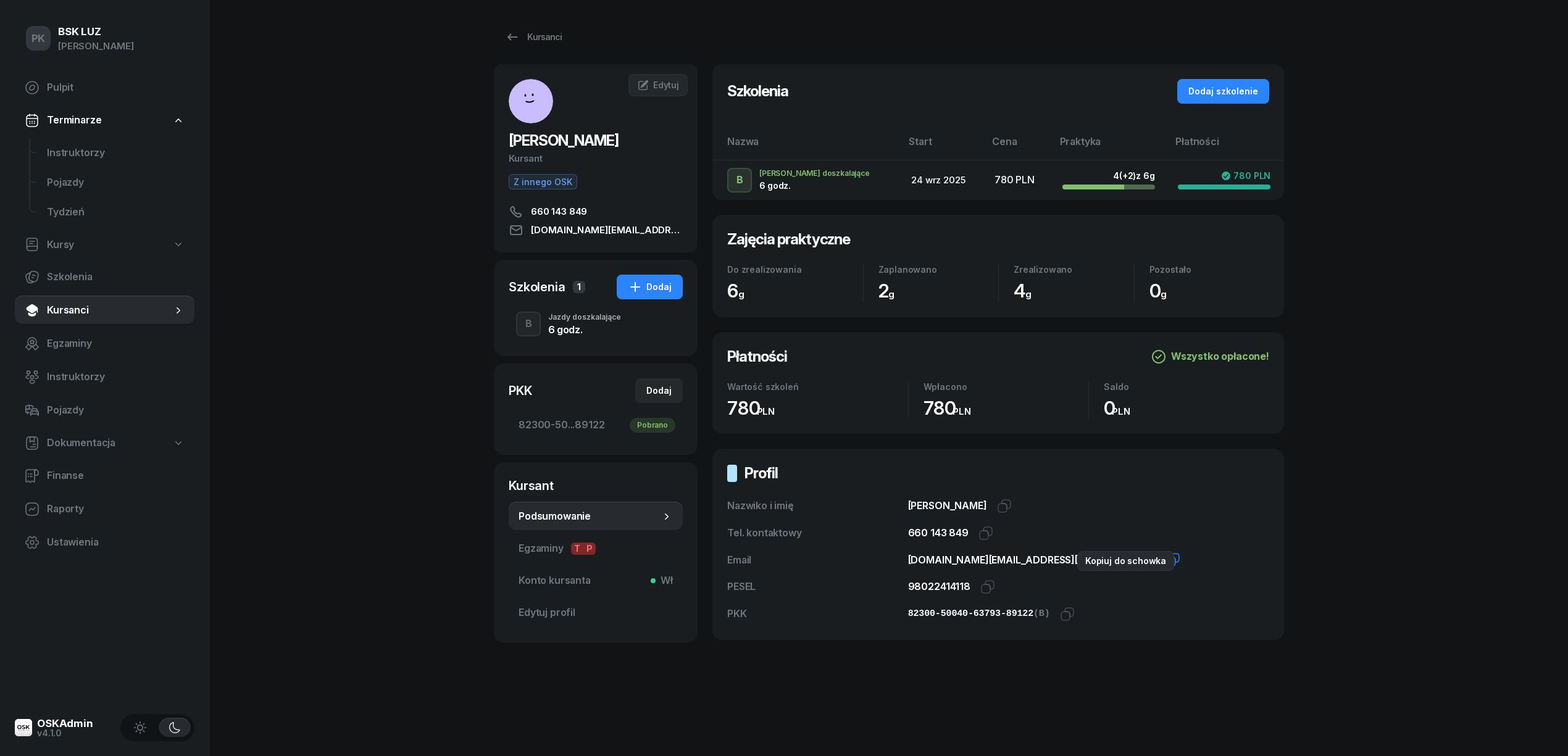
click at [1165, 563] on icon "button" at bounding box center [1172, 559] width 15 height 15
click at [558, 322] on div "6 godz." at bounding box center [584, 327] width 73 height 14
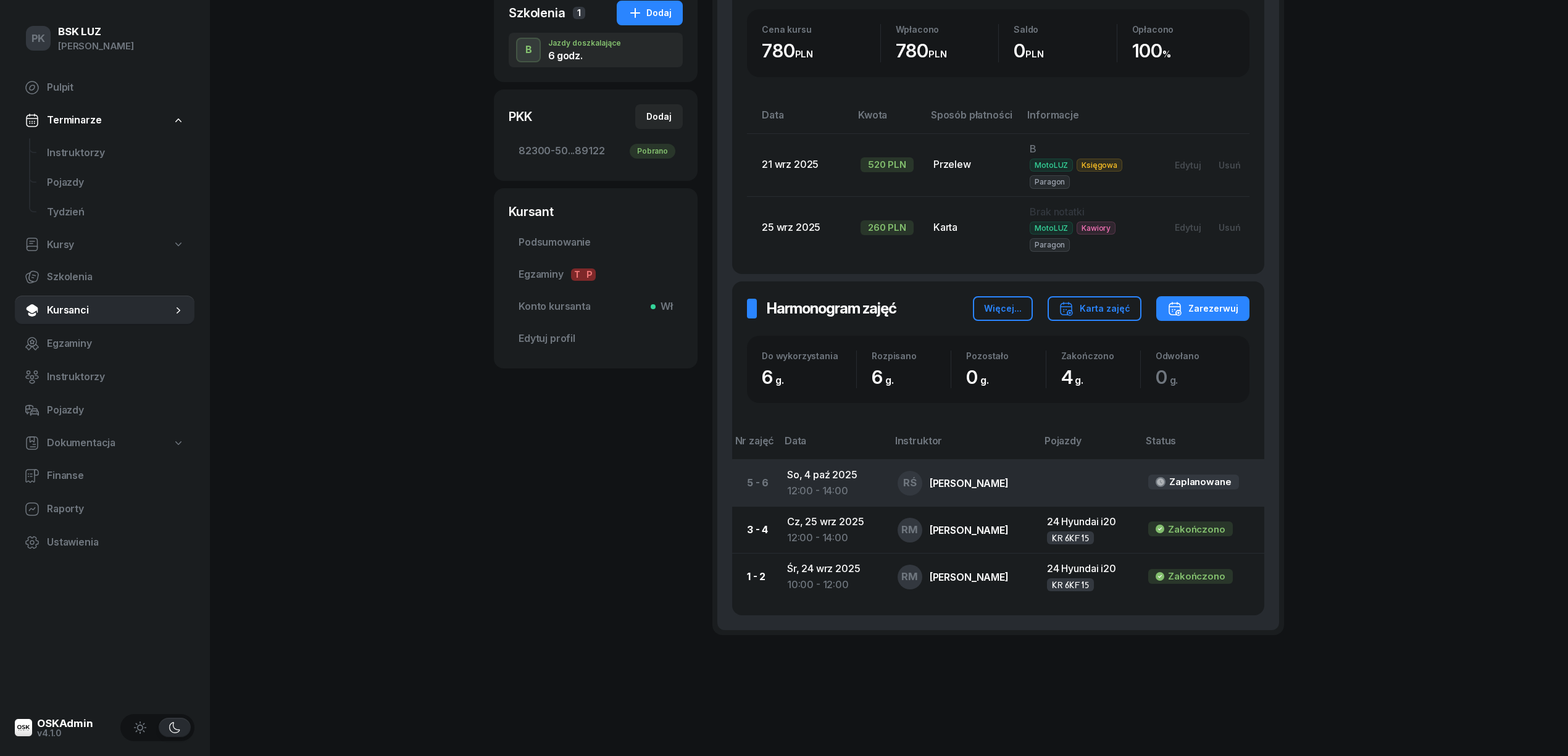
scroll to position [277, 0]
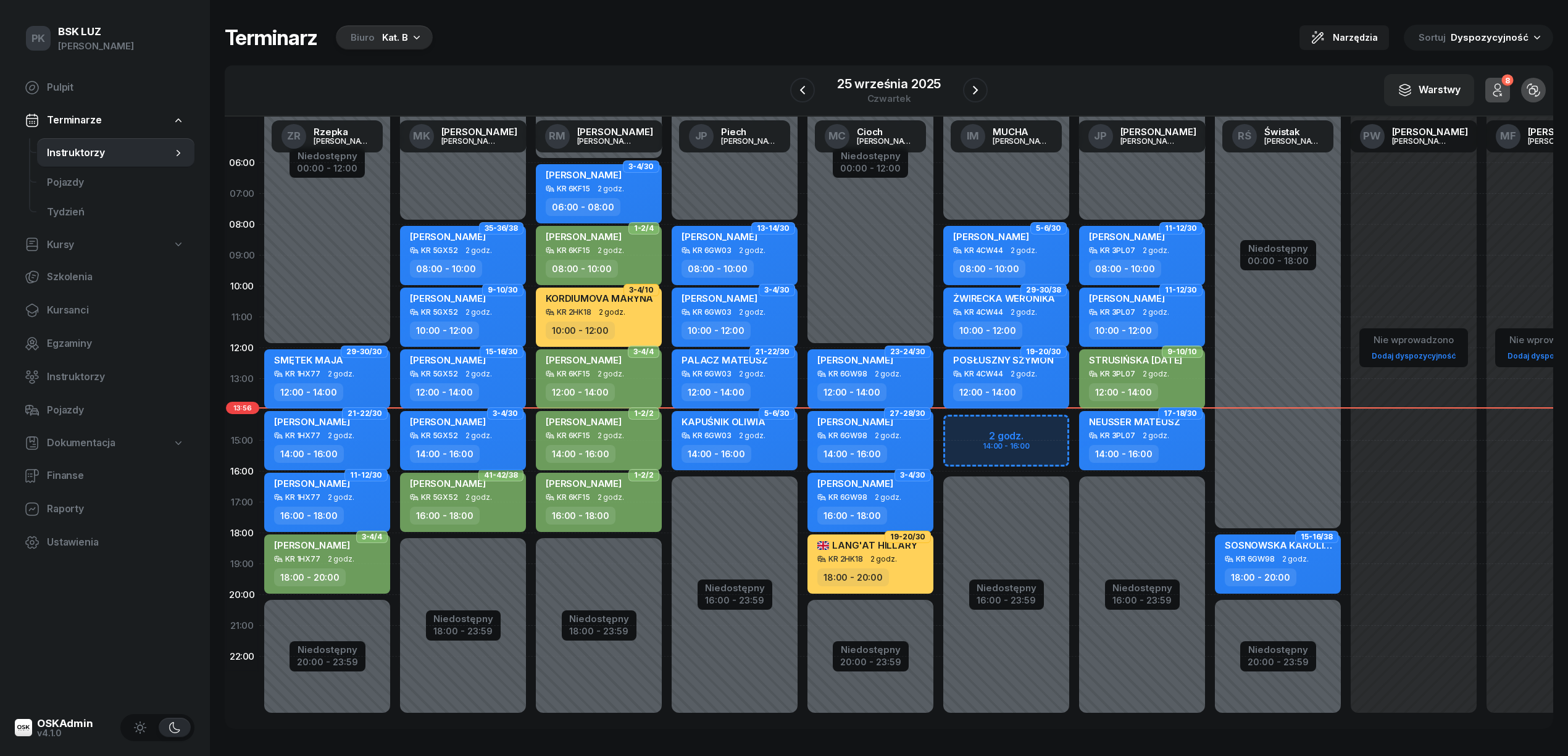
scroll to position [0, 1]
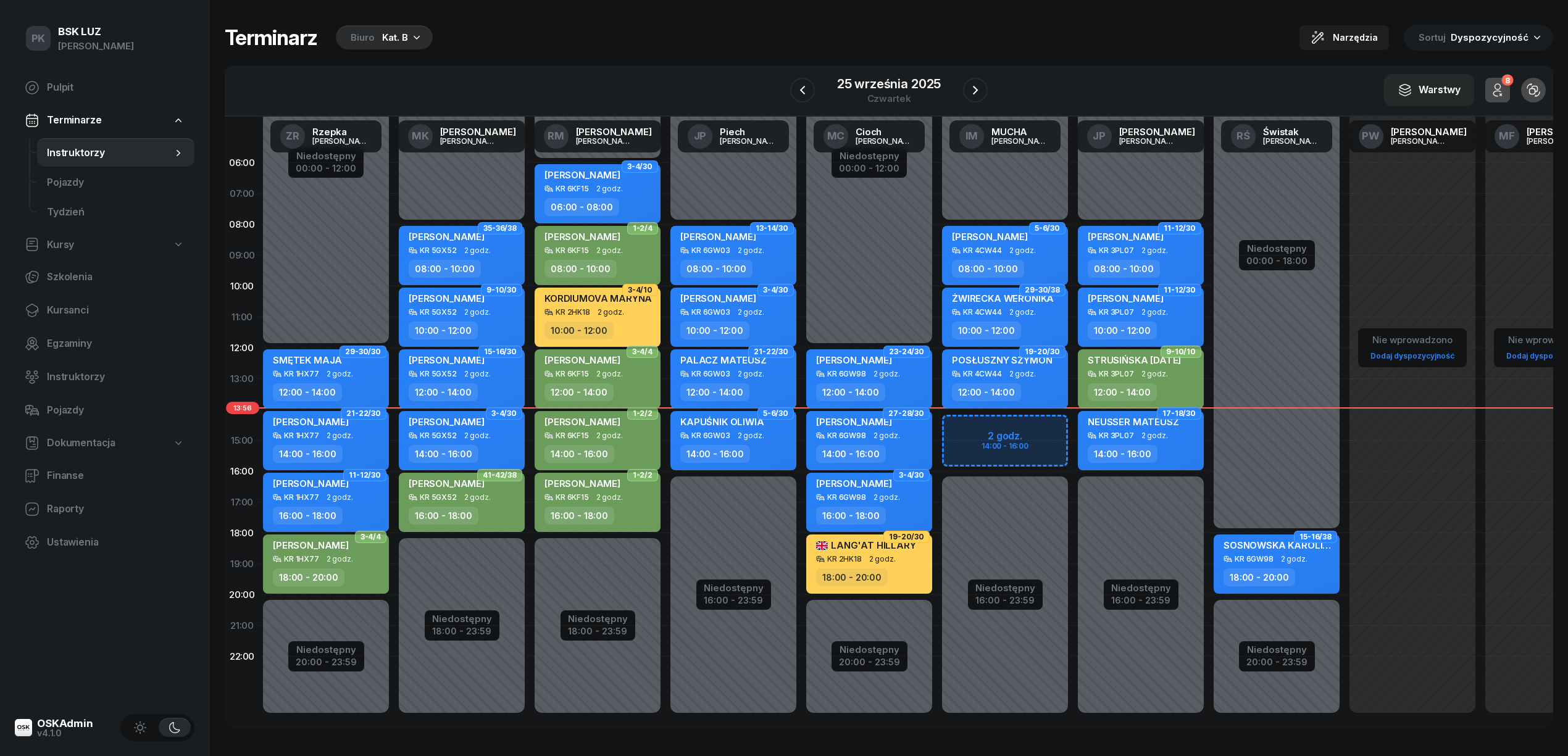
click at [633, 386] on div "12:00 - 14:00" at bounding box center [598, 392] width 108 height 17
select select "12"
select select "14"
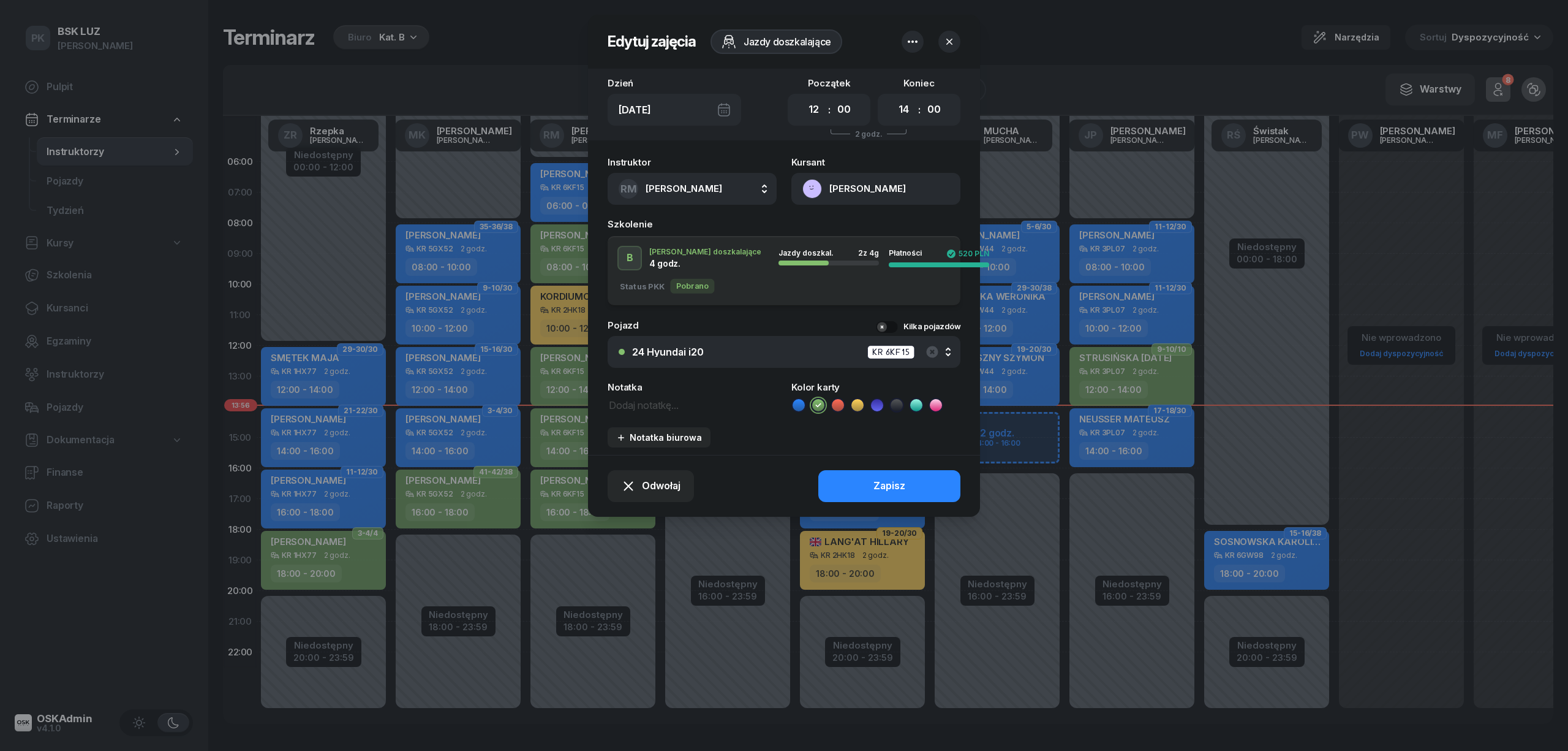
click at [853, 186] on button "KURIAN ROMAN" at bounding box center [875, 188] width 169 height 32
click at [836, 229] on div "Otwórz profil" at bounding box center [831, 231] width 60 height 16
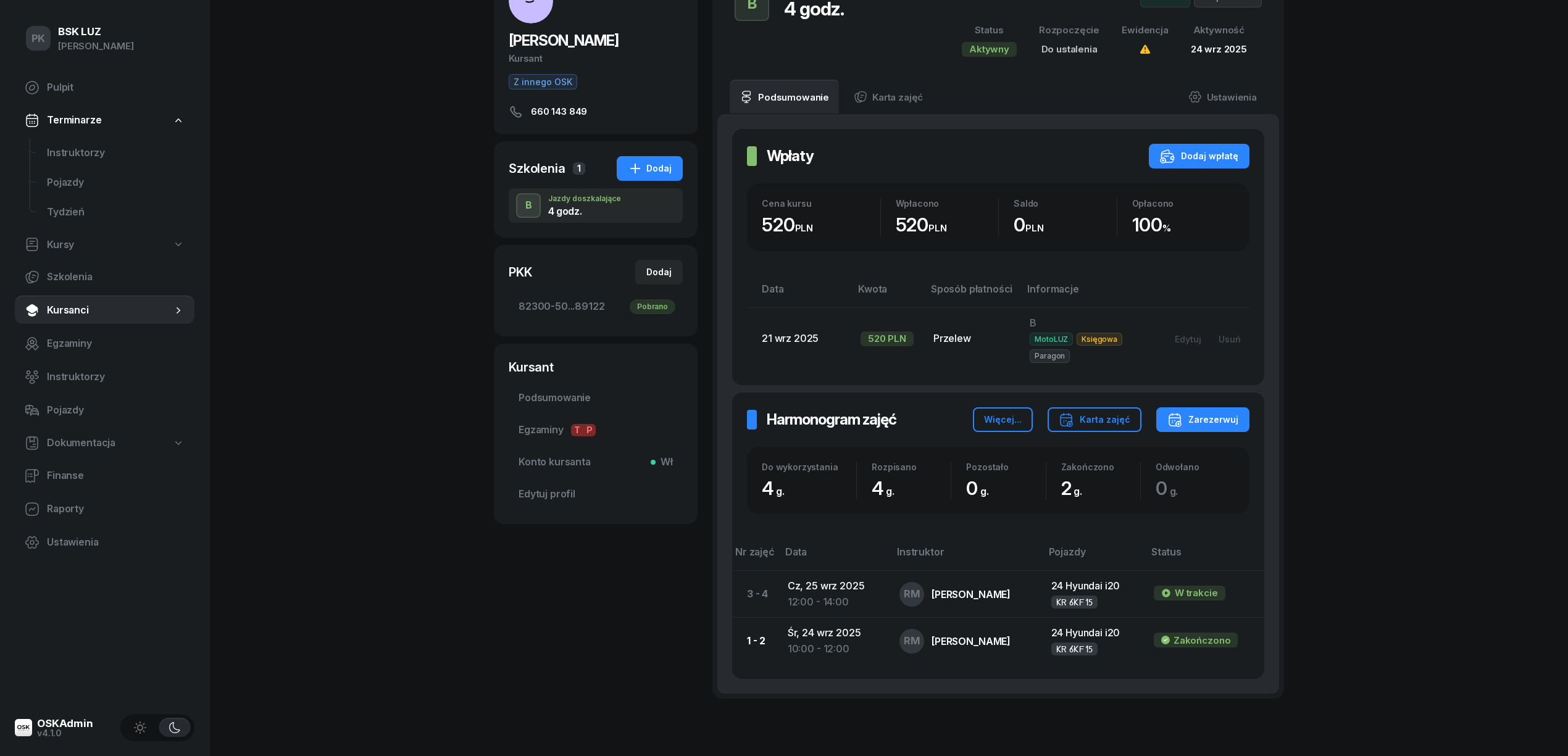
scroll to position [82, 0]
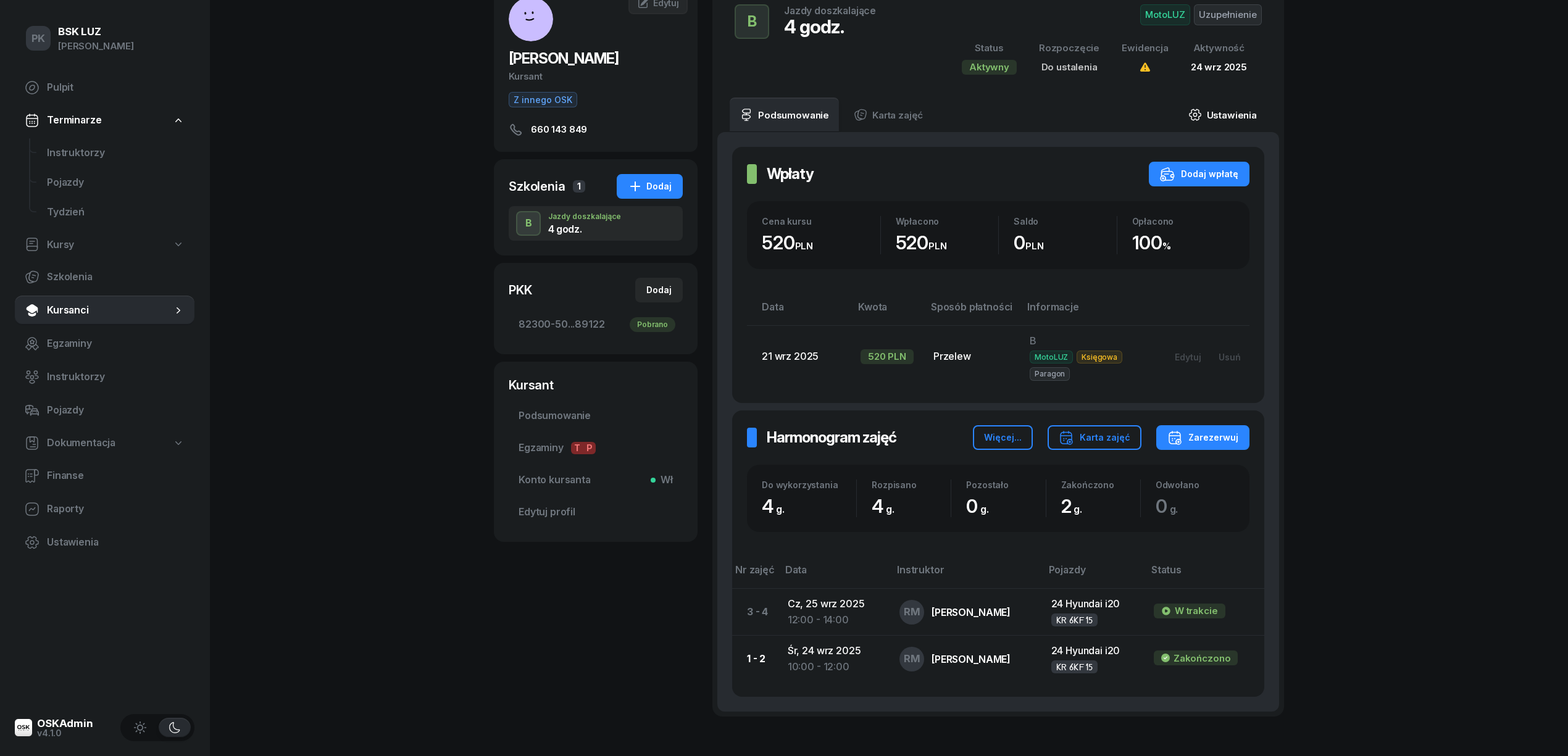
click at [1218, 117] on link "Ustawienia" at bounding box center [1222, 115] width 88 height 35
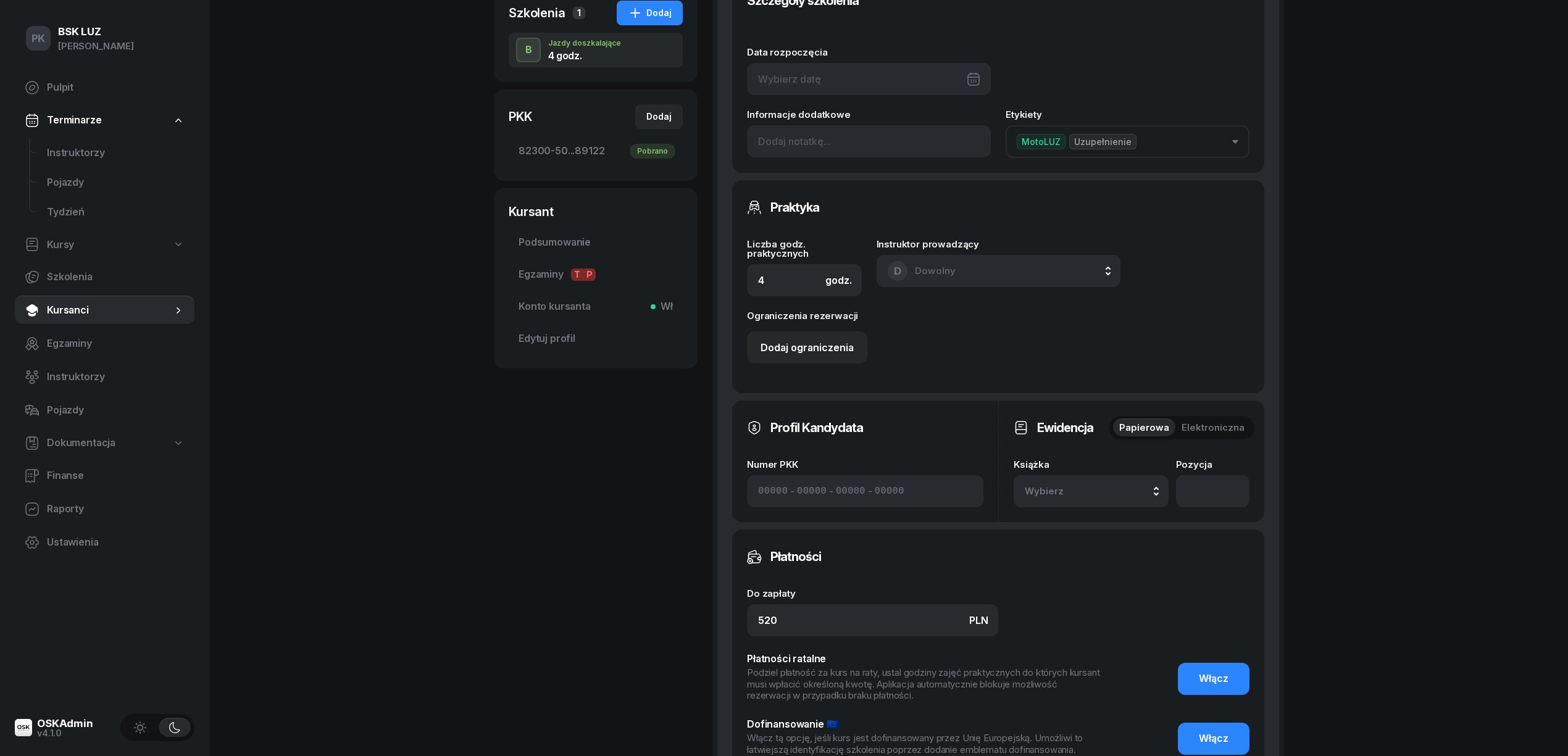
scroll to position [411, 0]
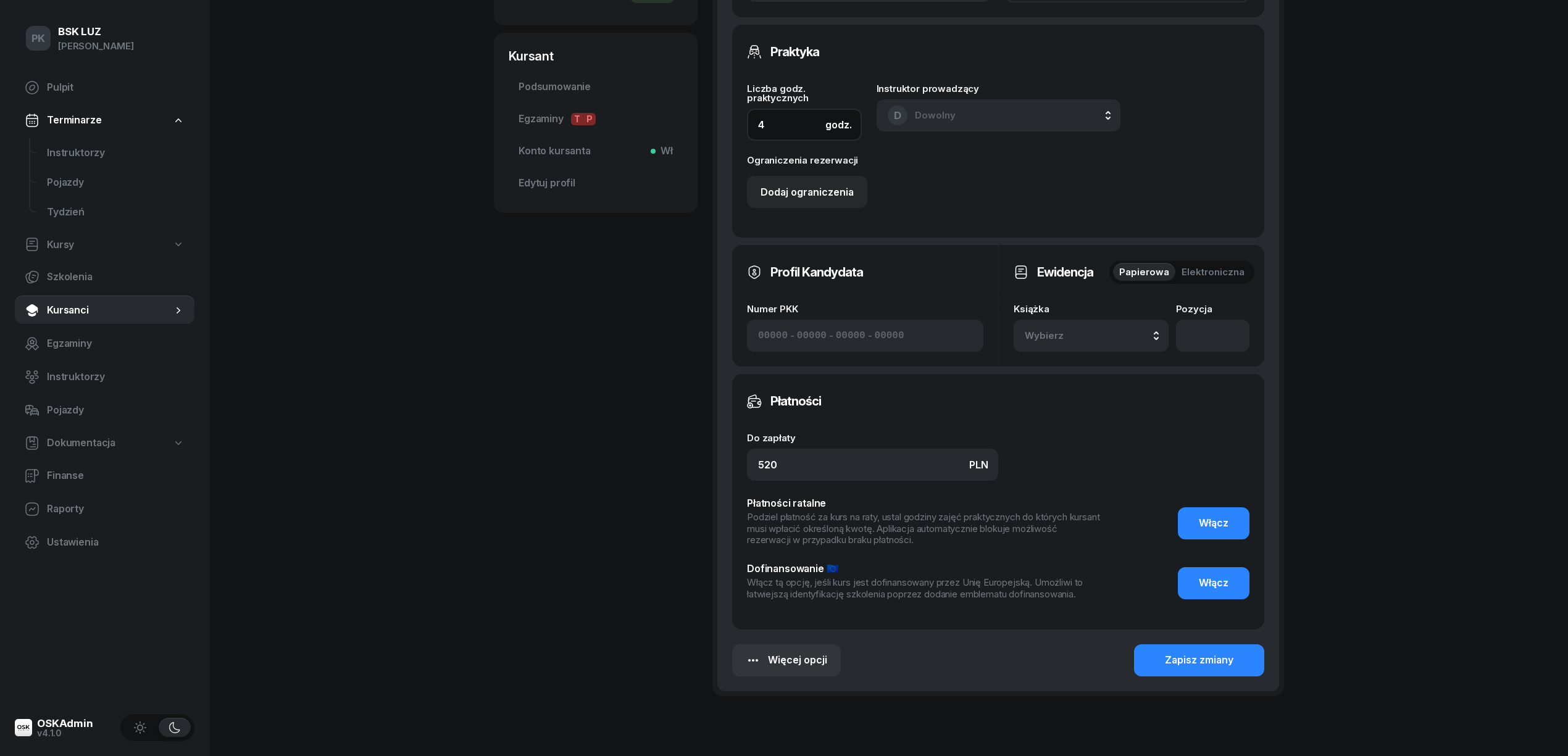
drag, startPoint x: 746, startPoint y: 124, endPoint x: 731, endPoint y: 125, distance: 15.0
click at [732, 124] on div "Praktyka Liczba godz. praktycznych godz. 4 Instruktor prowadzący D Dowolny D Do…" at bounding box center [998, 131] width 532 height 213
type input "6"
click at [782, 463] on input "520" at bounding box center [873, 464] width 252 height 32
click at [1164, 654] on button "Zapisz zmiany" at bounding box center [1198, 660] width 130 height 32
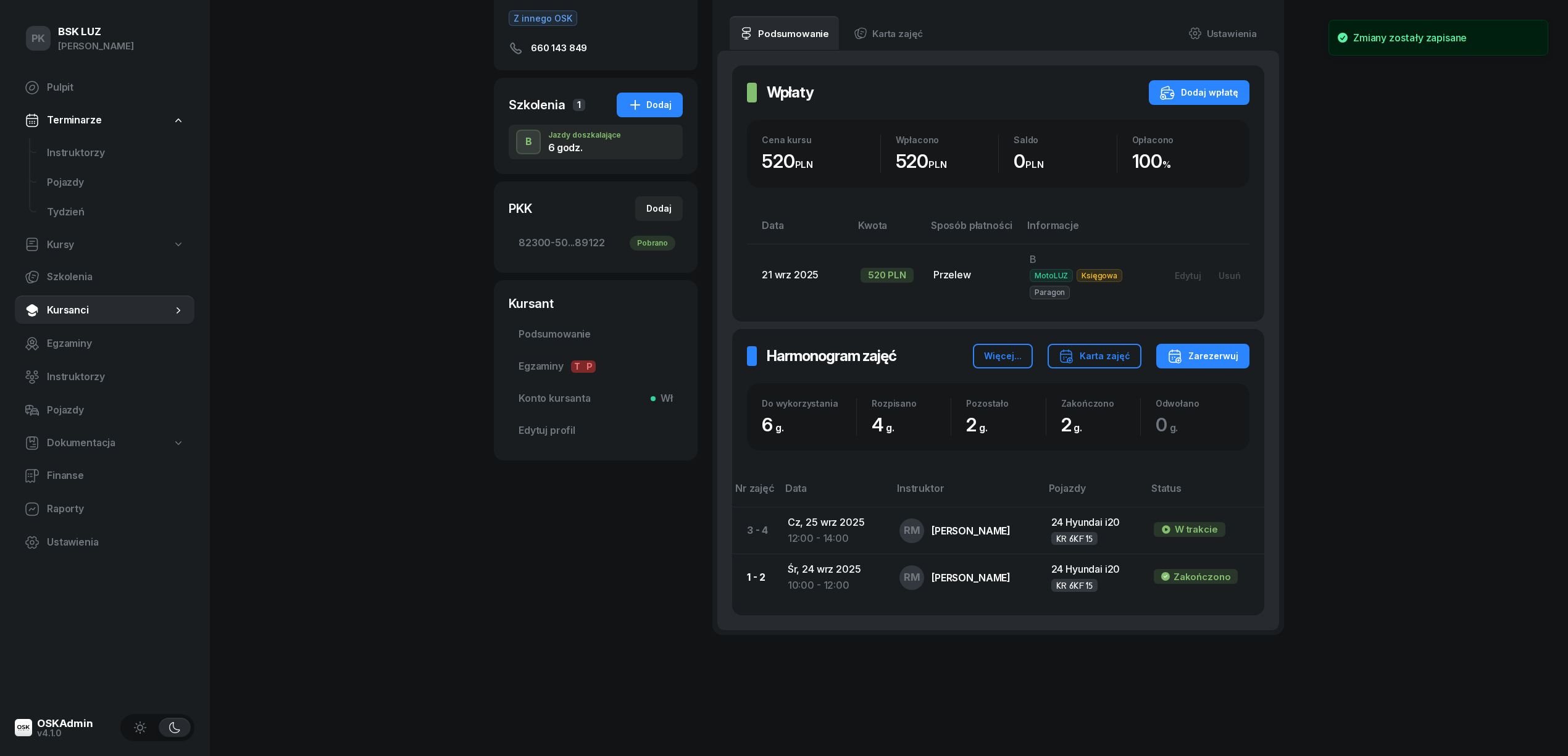
scroll to position [165, 0]
click at [1227, 354] on div "Zarezerwuj" at bounding box center [1202, 355] width 71 height 15
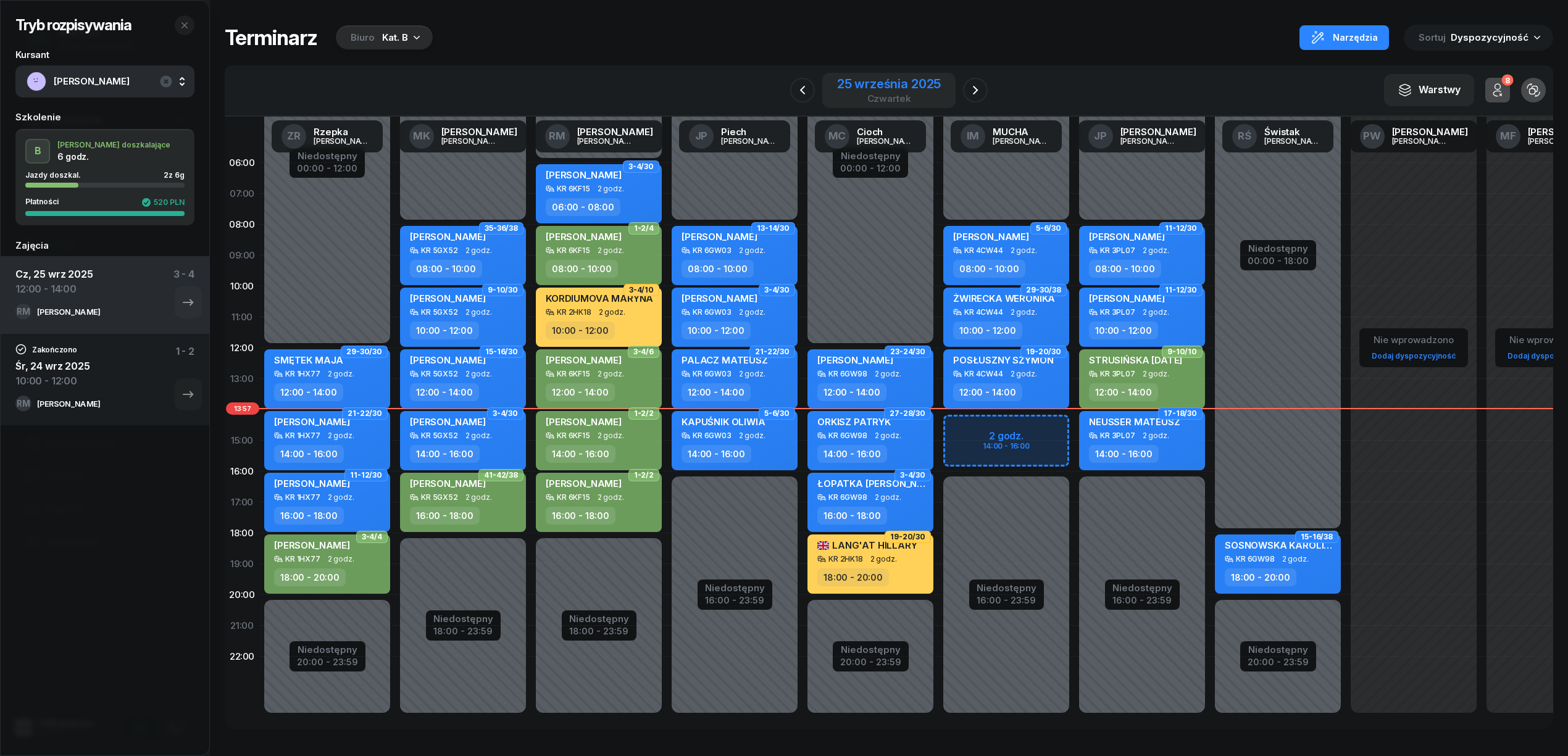
click at [887, 86] on div "25 września 2025" at bounding box center [888, 84] width 104 height 12
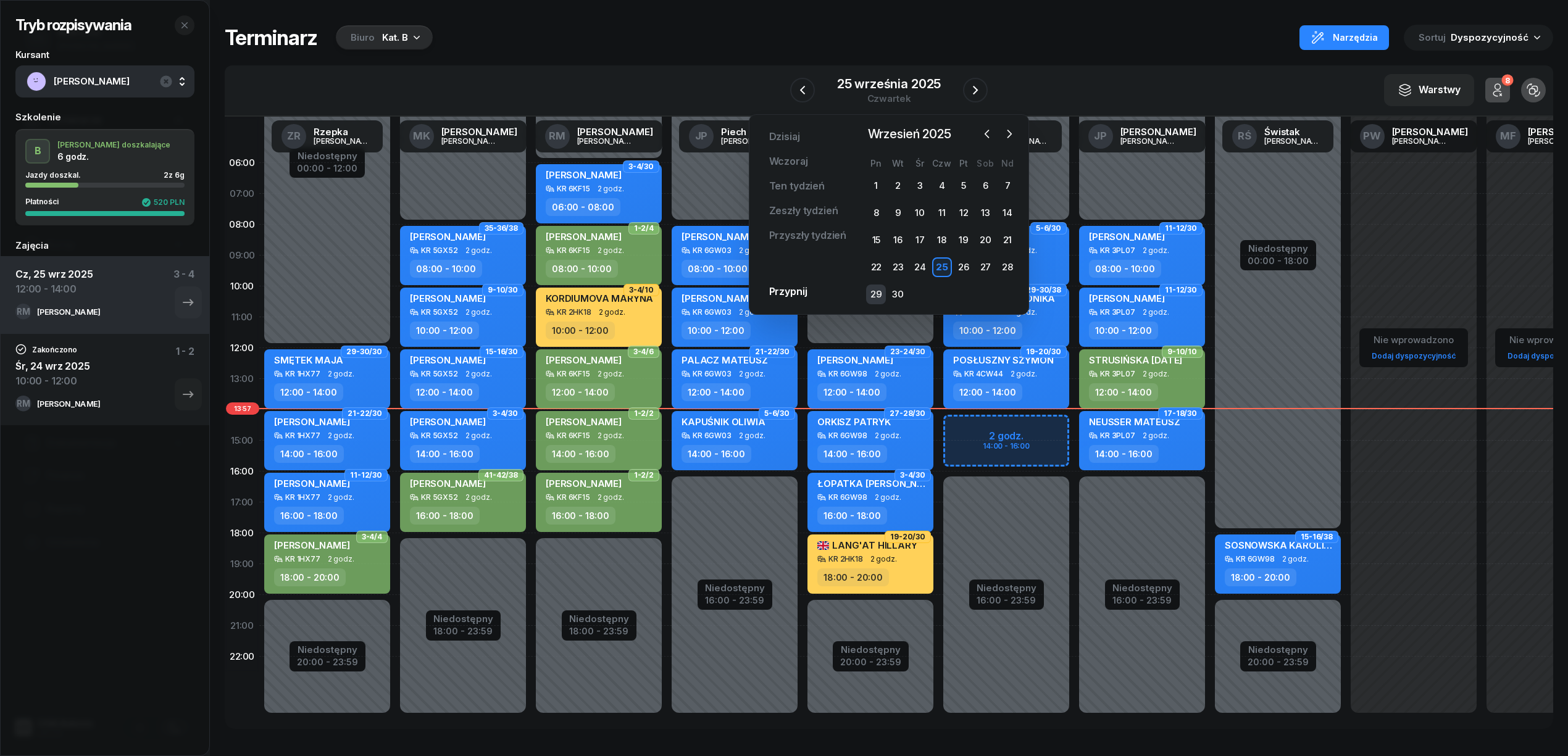
click at [875, 294] on div "29" at bounding box center [875, 294] width 20 height 20
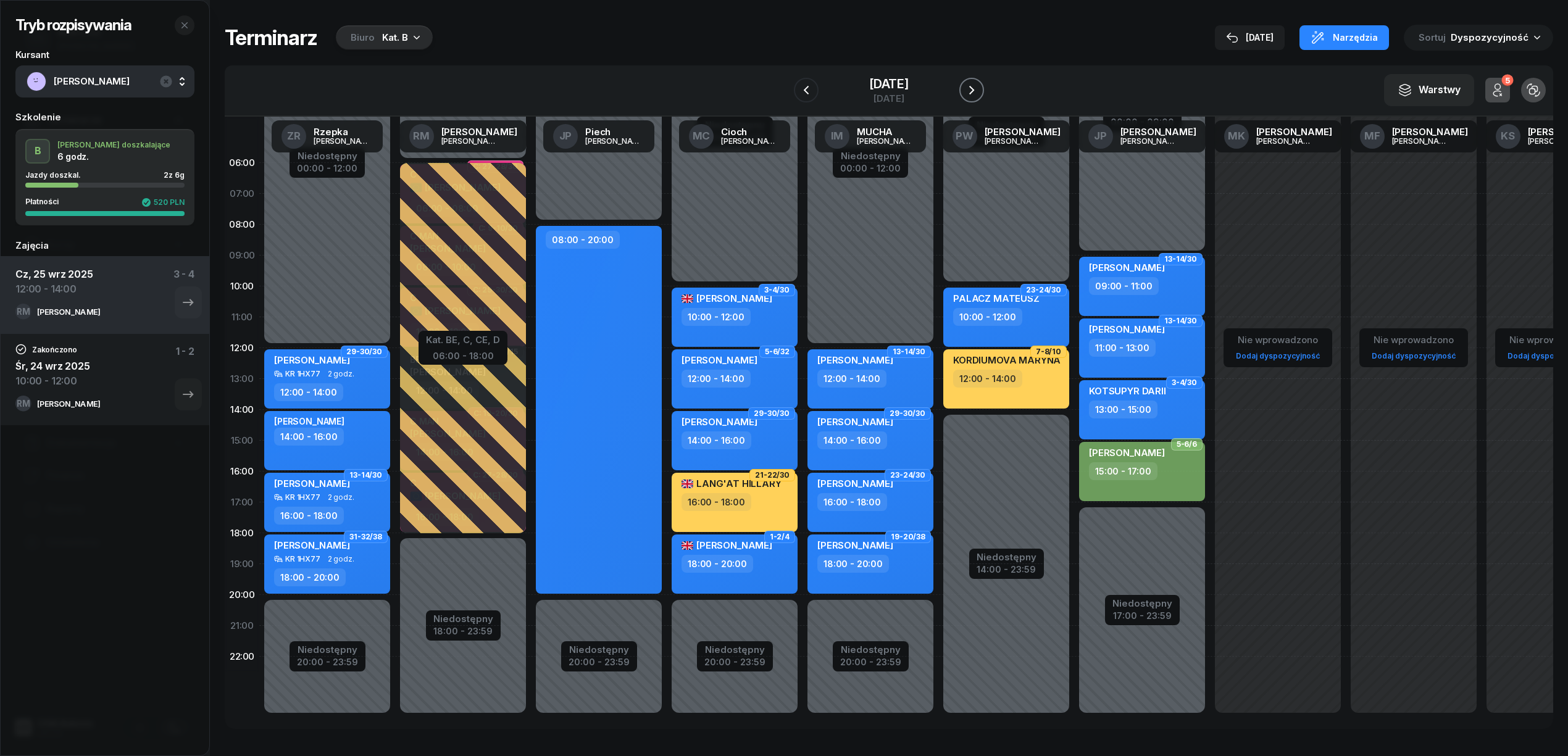
click at [969, 86] on icon "button" at bounding box center [971, 90] width 15 height 15
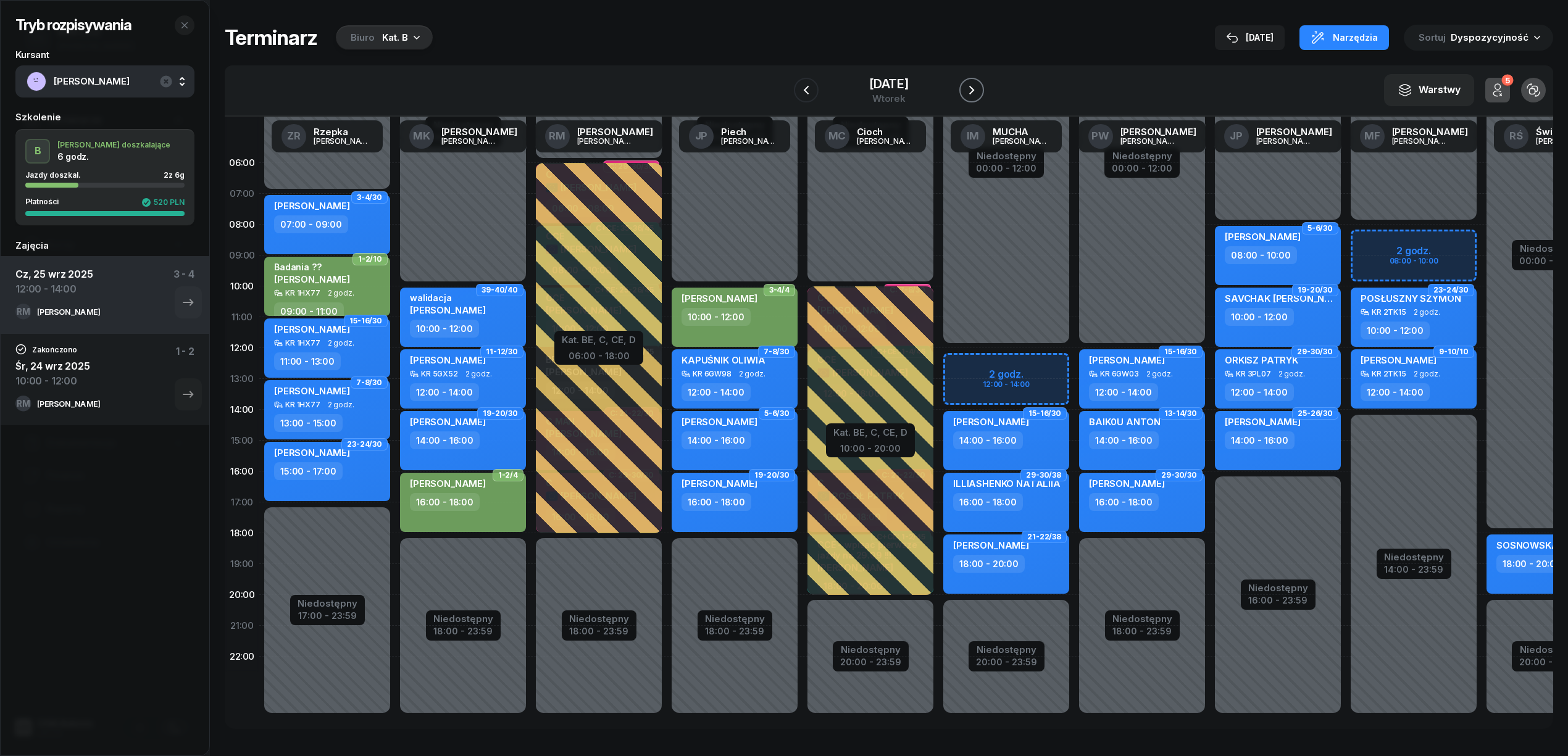
click at [969, 86] on icon "button" at bounding box center [971, 90] width 15 height 15
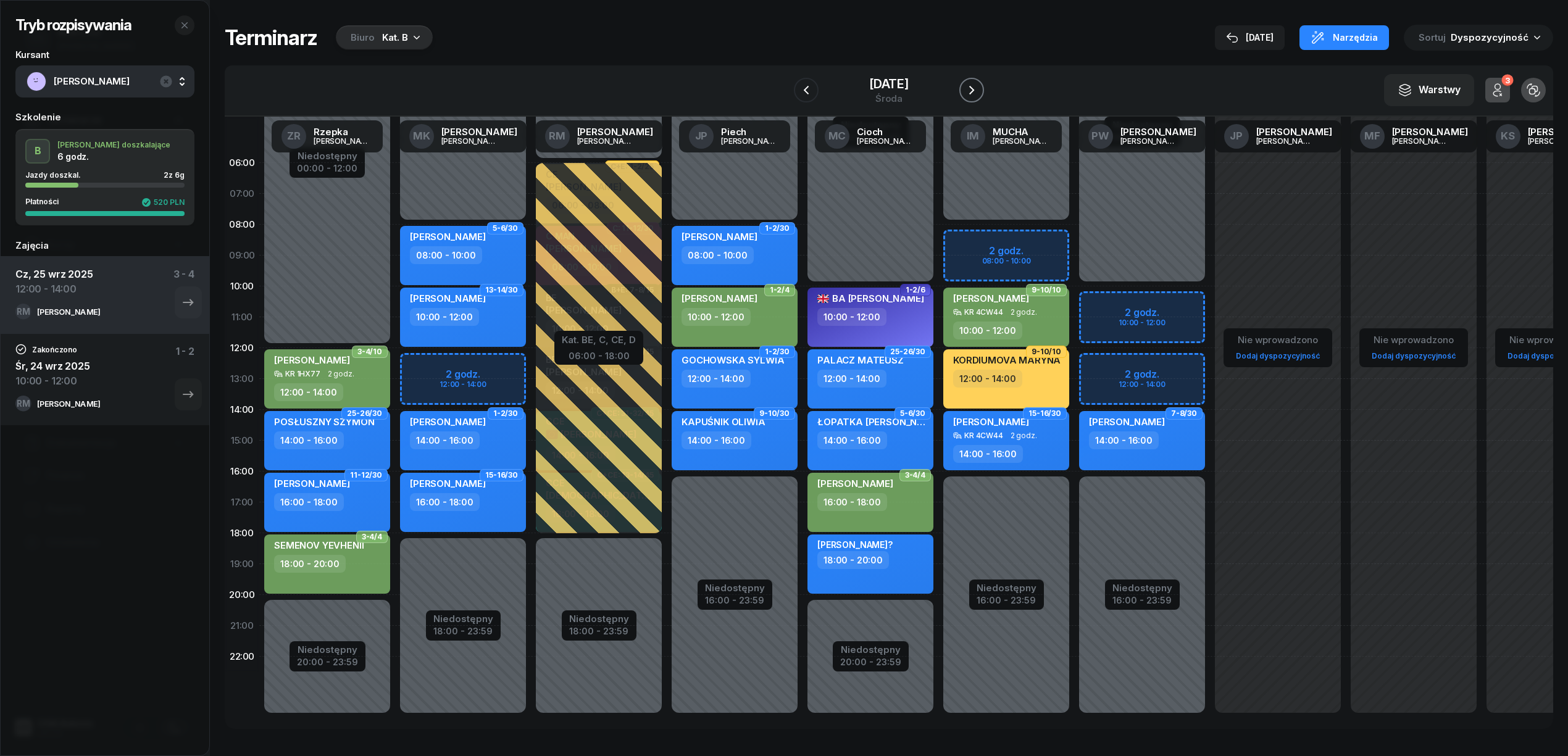
click at [969, 86] on button "button" at bounding box center [971, 90] width 24 height 24
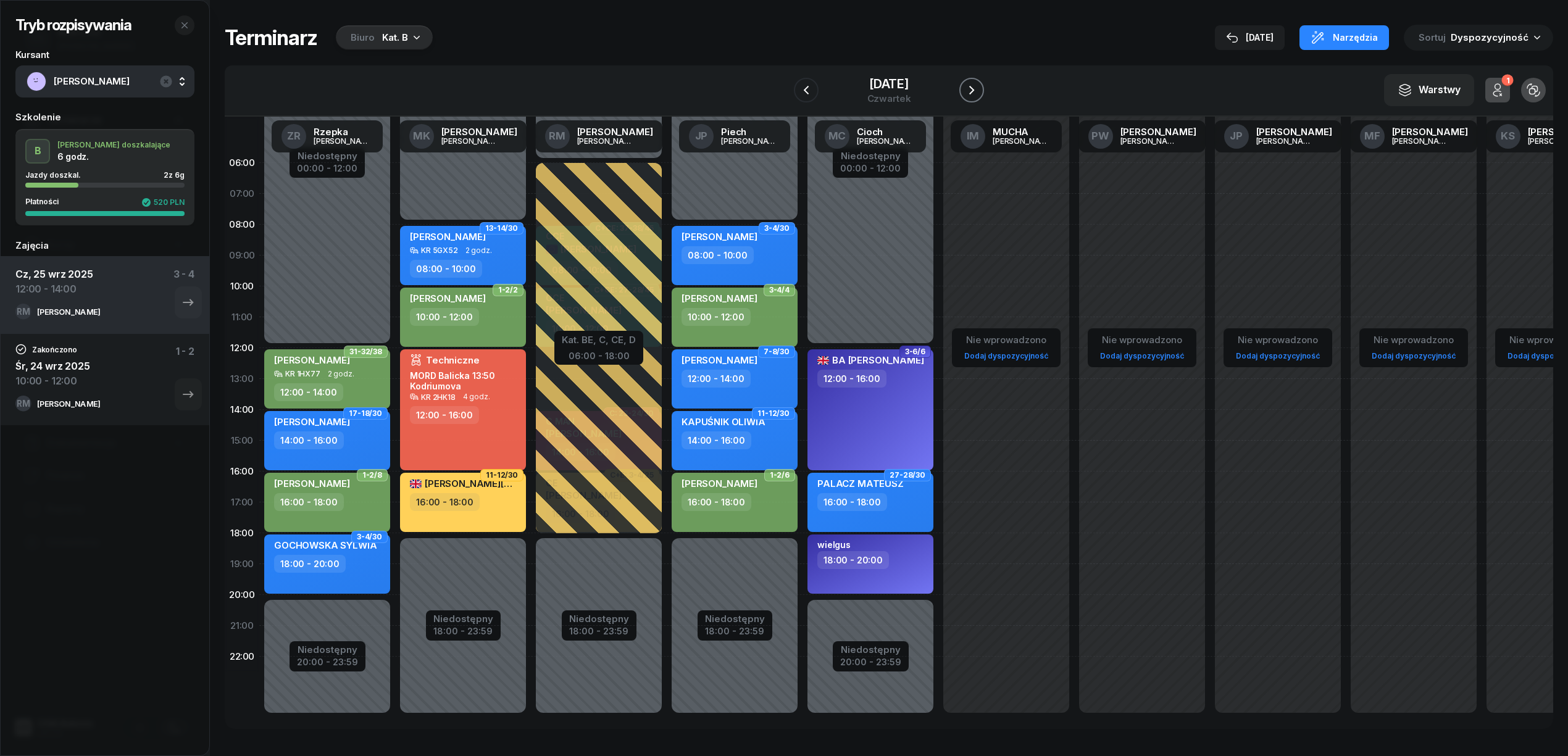
click at [969, 86] on div "2 października 2025 czwartek" at bounding box center [889, 90] width 190 height 35
click at [979, 85] on icon "button" at bounding box center [971, 90] width 15 height 15
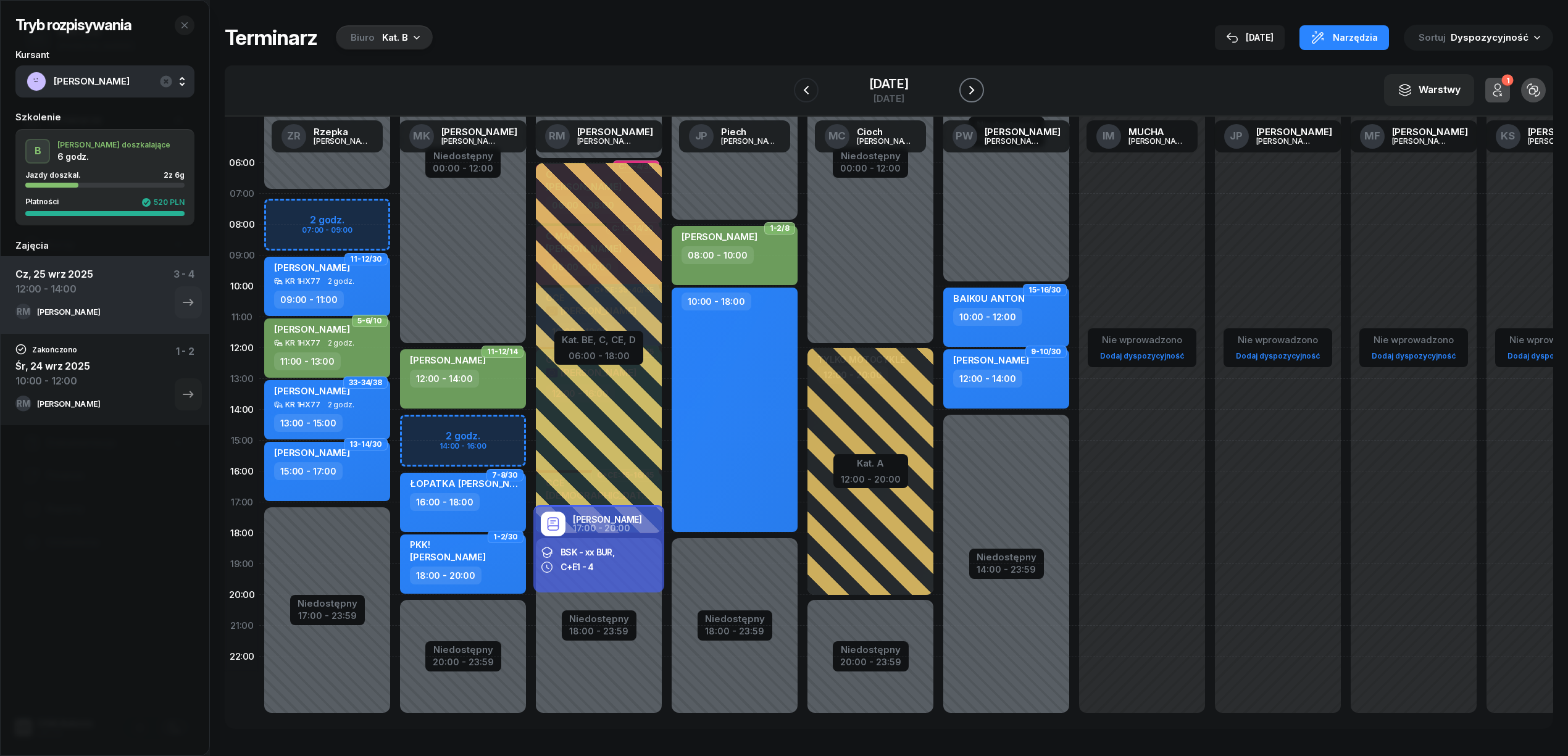
click at [979, 85] on icon "button" at bounding box center [971, 90] width 15 height 15
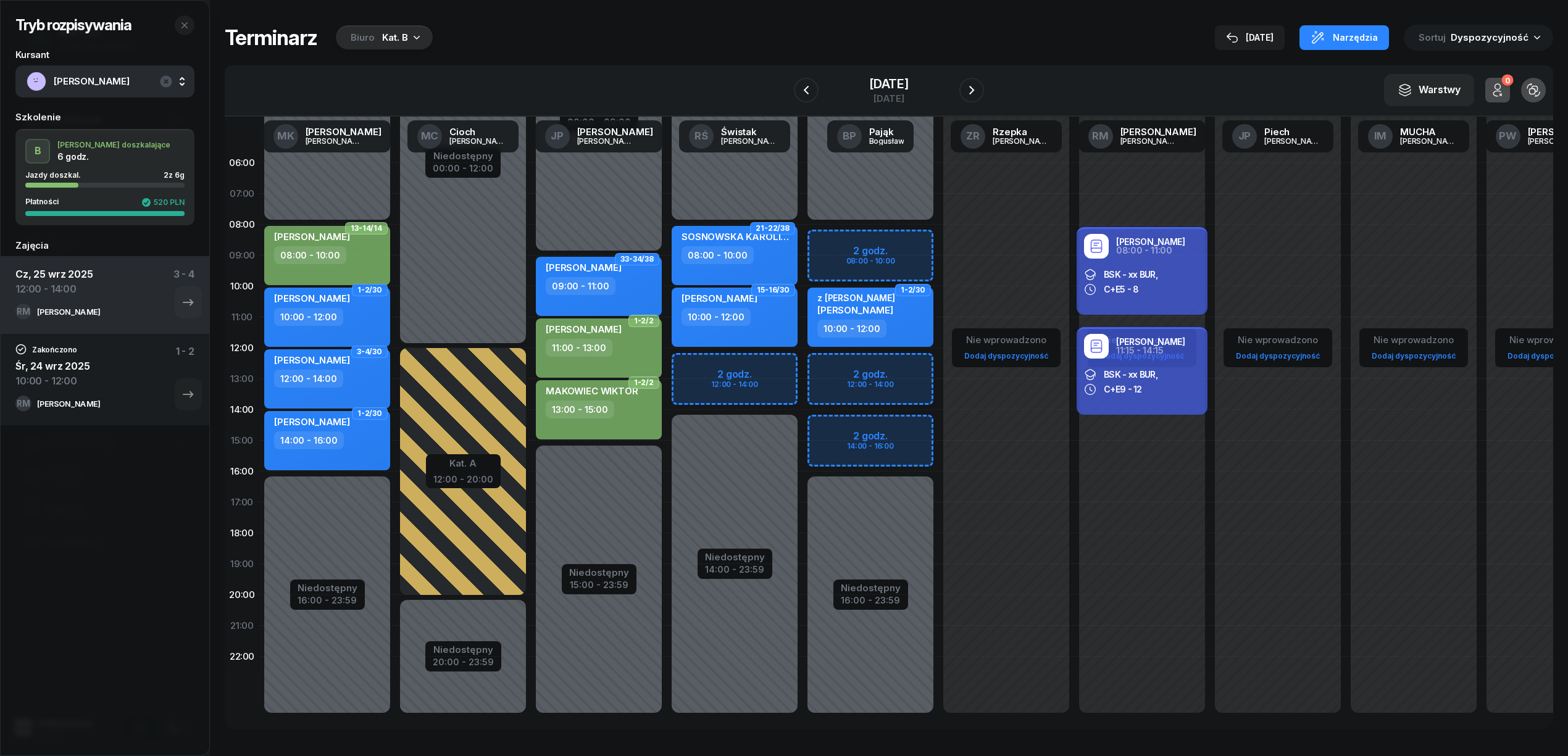
click at [767, 361] on div "Niedostępny 00:00 - 08:00 Niedostępny 14:00 - 23:59 2 godz. 12:00 - 14:00 21-22…" at bounding box center [734, 440] width 135 height 586
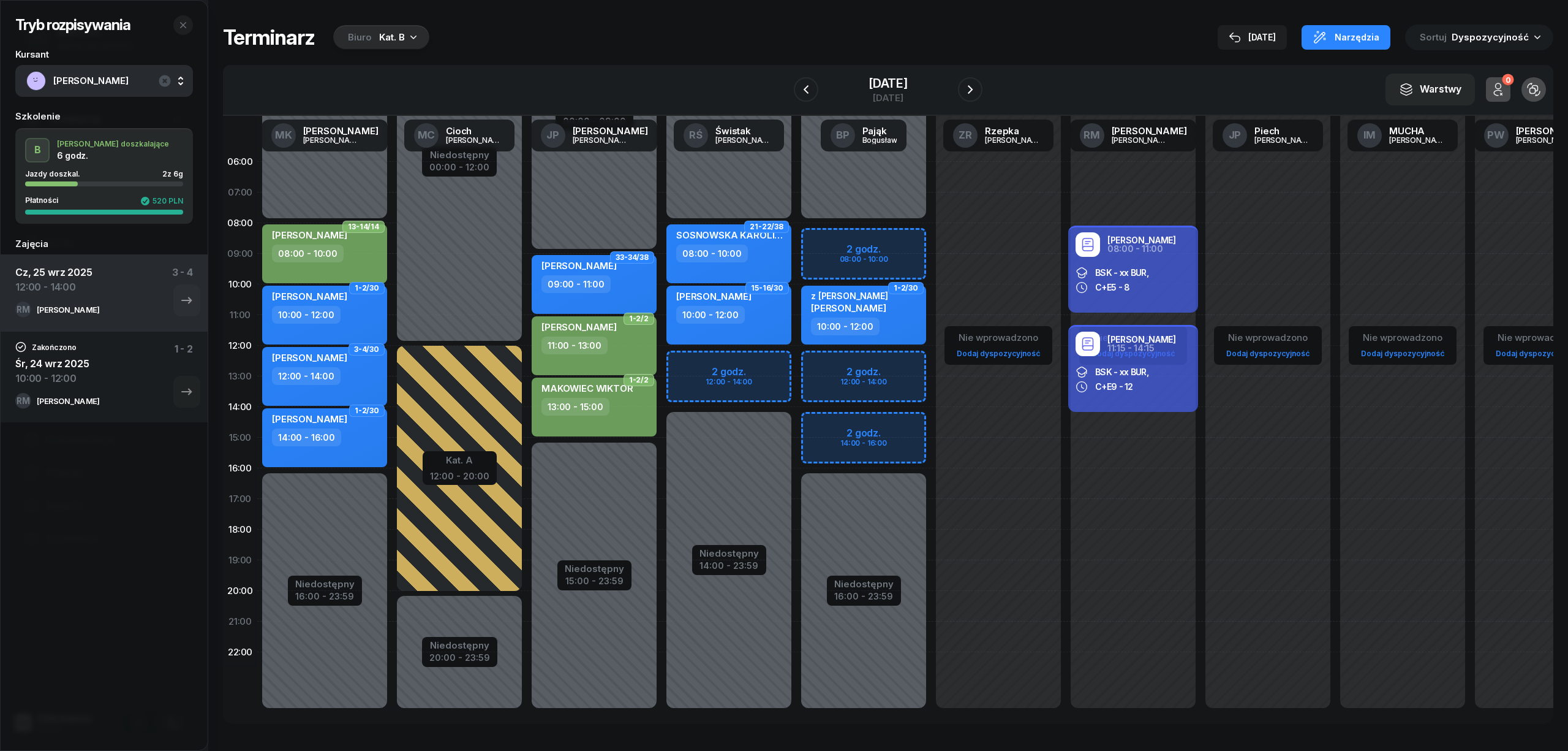
select select "12"
select select "14"
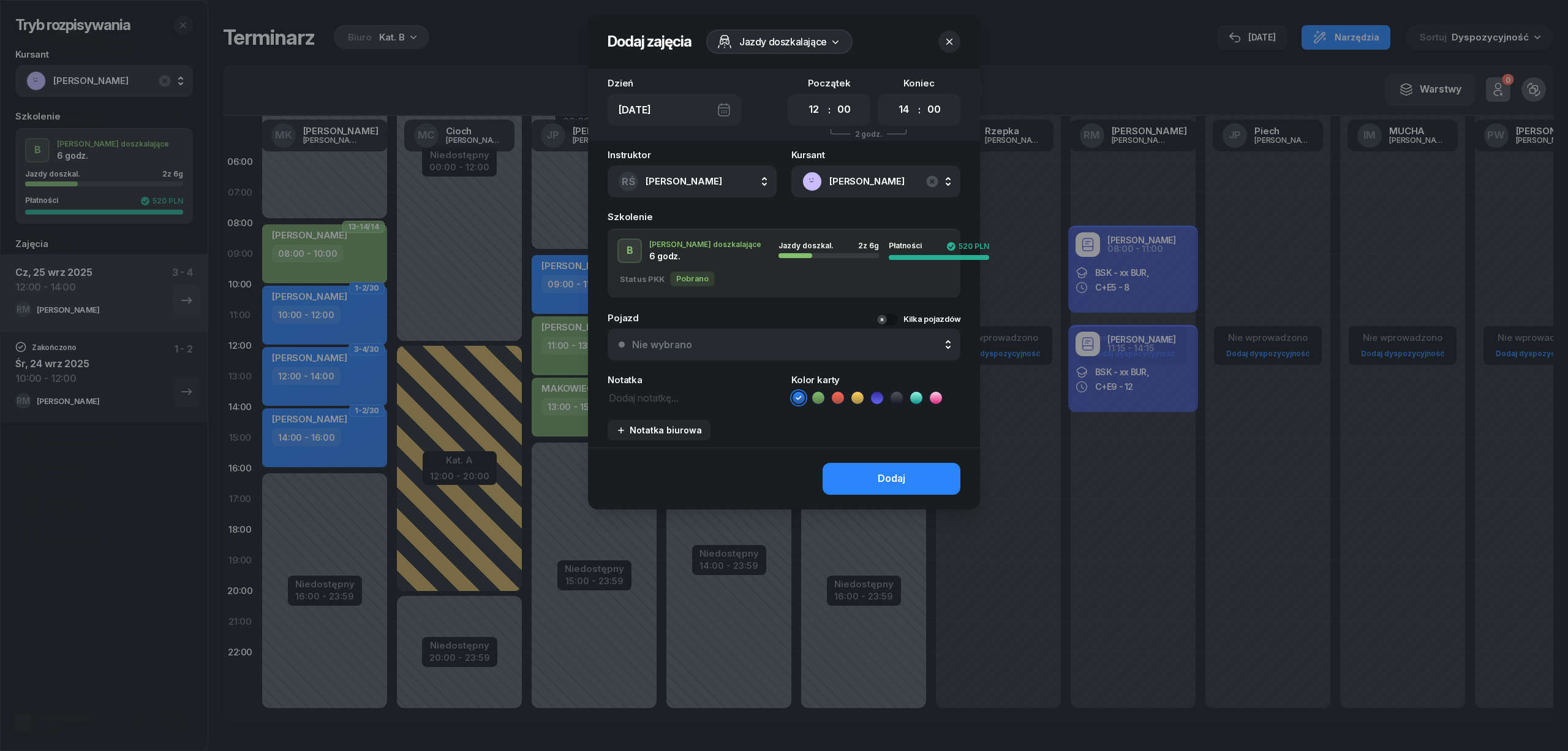
click at [818, 398] on icon at bounding box center [818, 398] width 12 height 12
click at [847, 463] on button "Dodaj" at bounding box center [891, 479] width 138 height 32
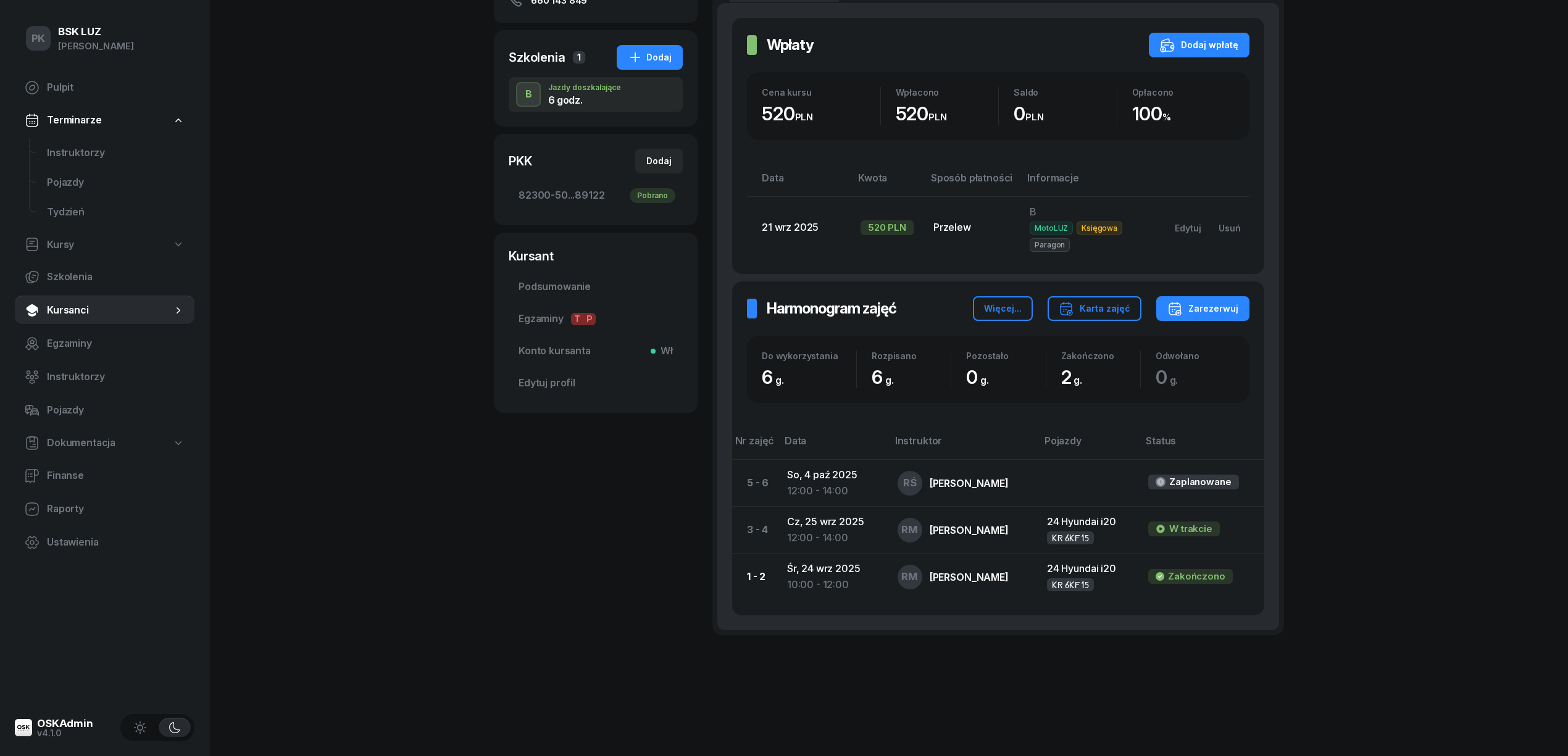
scroll to position [47, 0]
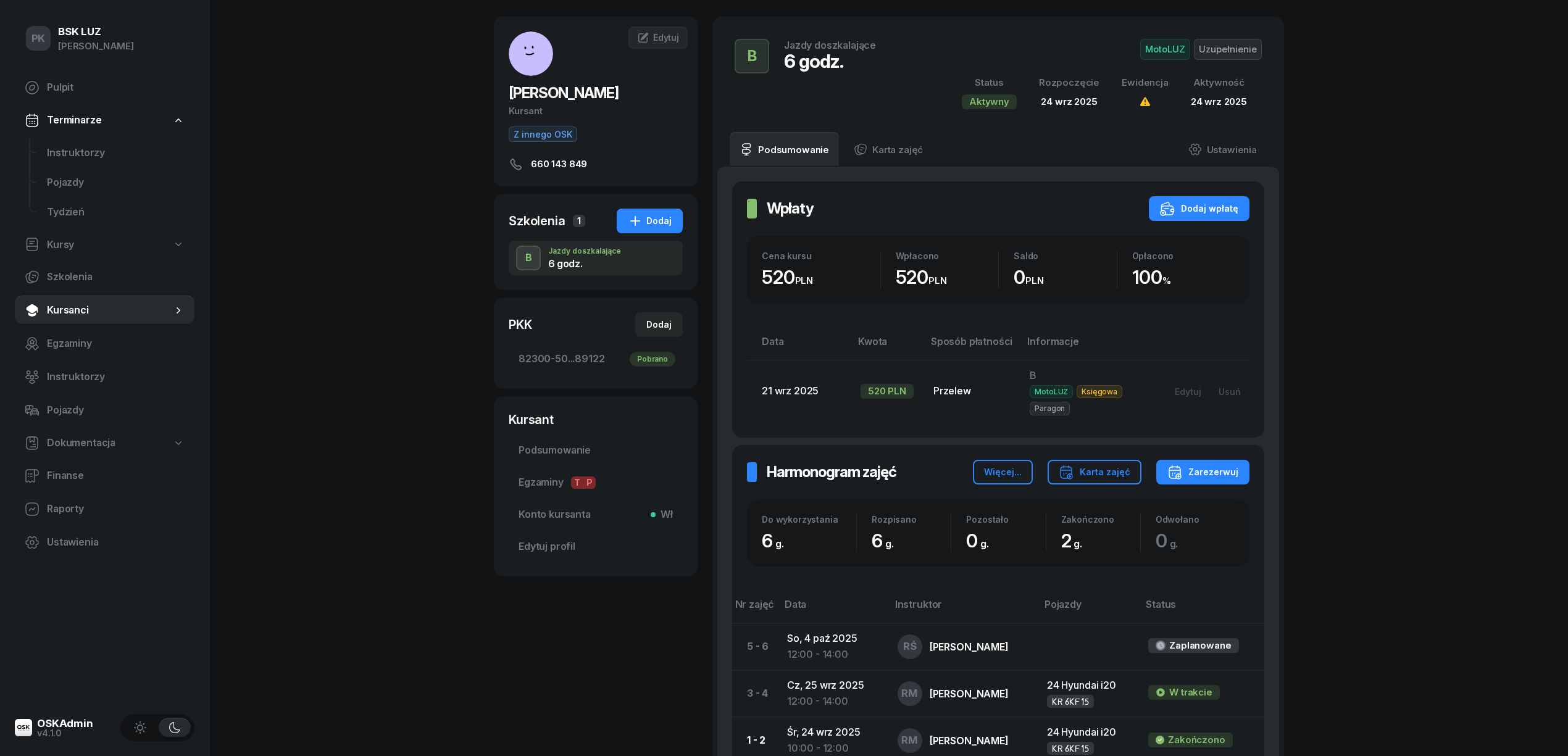
drag, startPoint x: 1221, startPoint y: 149, endPoint x: 1174, endPoint y: 178, distance: 55.2
click at [1221, 149] on link "Ustawienia" at bounding box center [1222, 149] width 88 height 35
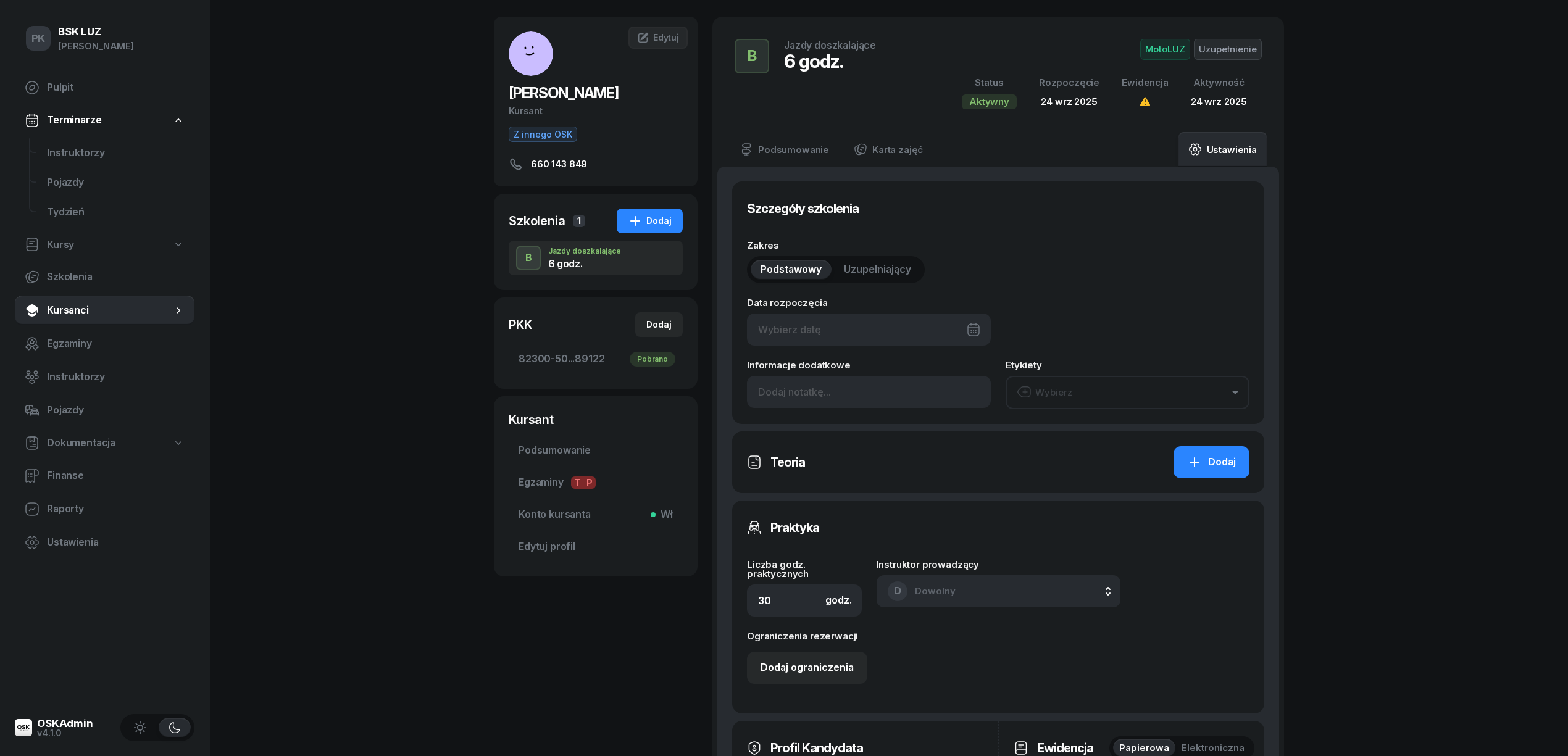
type input "24/09/2025"
type input "6"
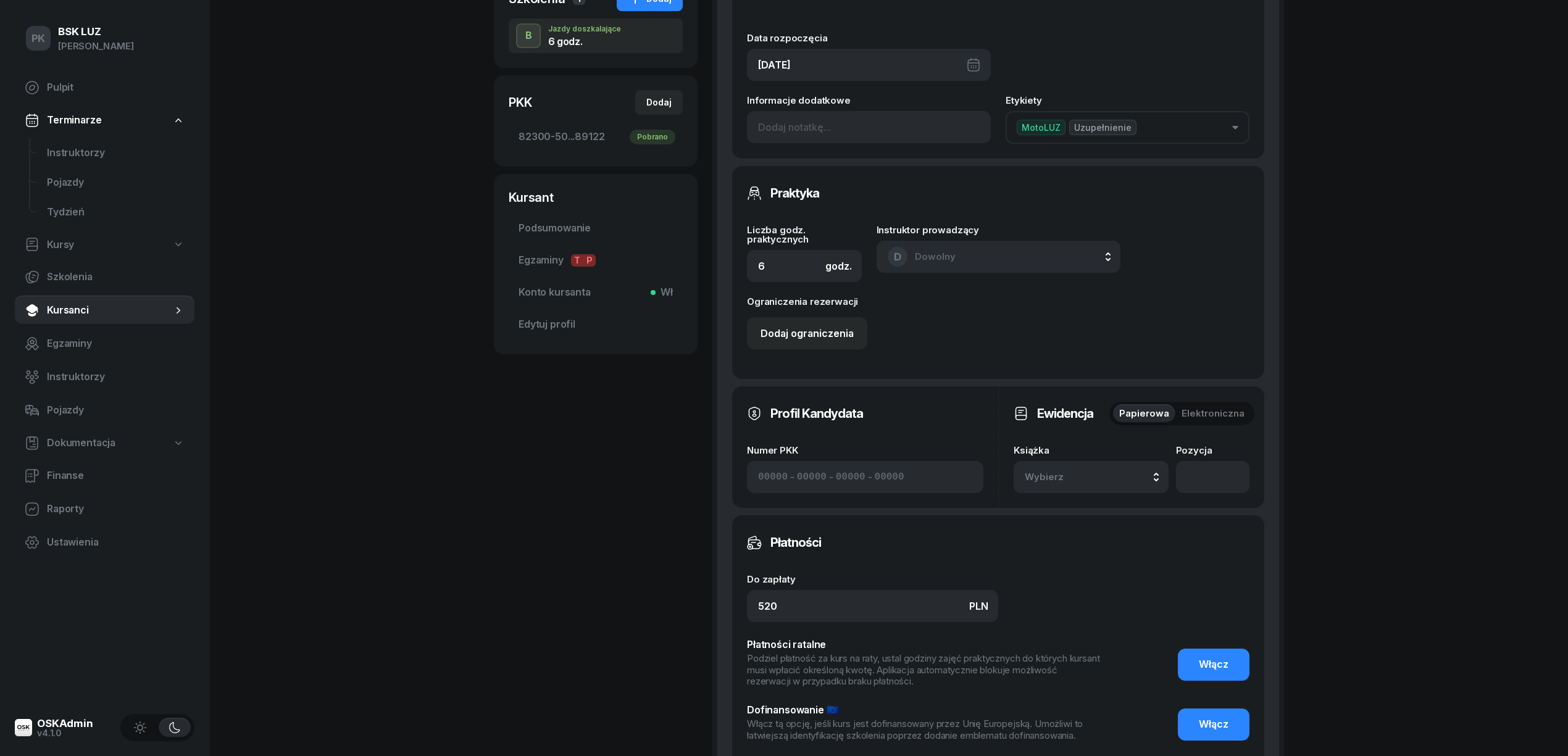
scroll to position [376, 0]
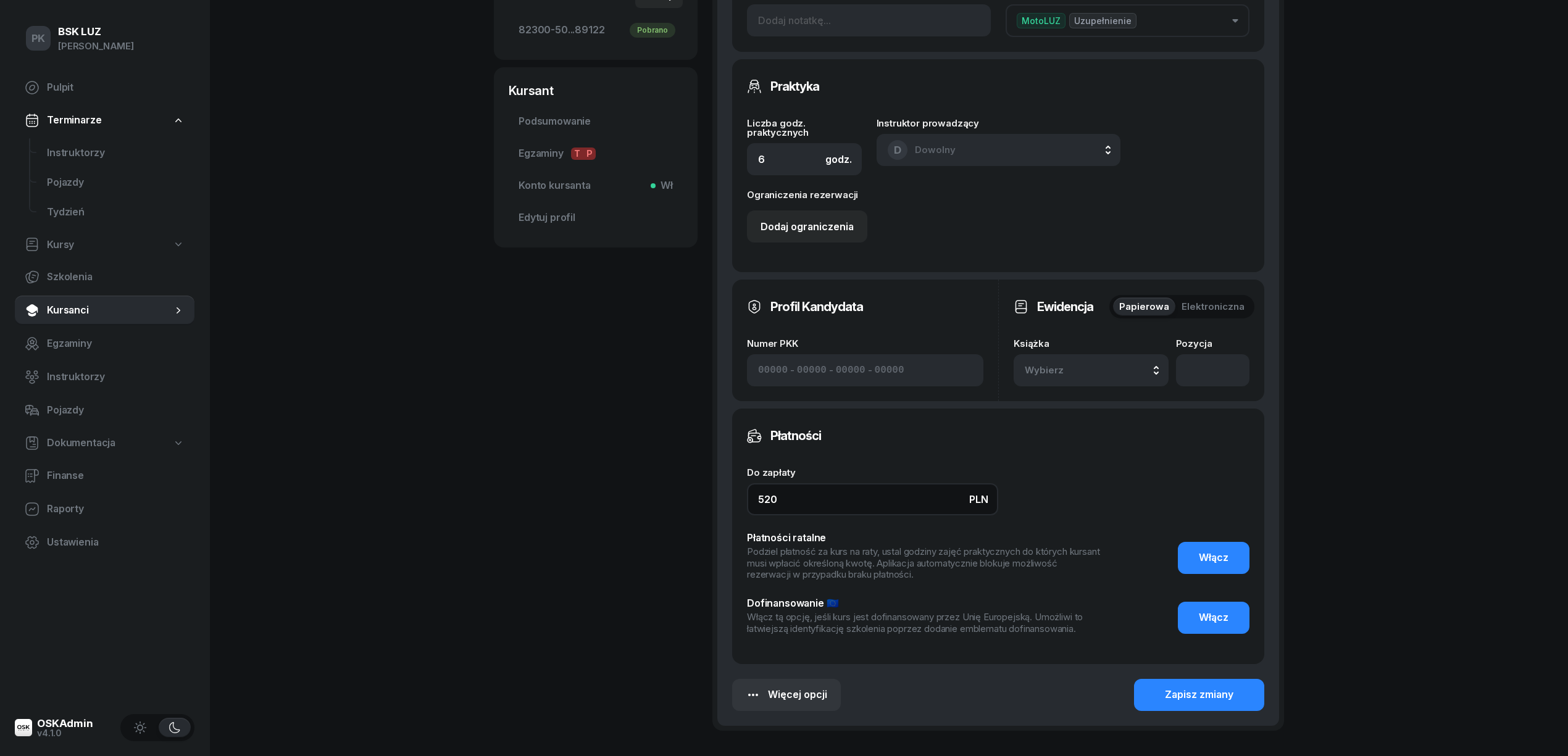
drag, startPoint x: 782, startPoint y: 499, endPoint x: 731, endPoint y: 493, distance: 51.4
click at [731, 493] on div "Szczegóły szkolenia Data rozpoczęcia 24/09/2025 Informacje dodatkowe Etykiety M…" at bounding box center [998, 281] width 562 height 888
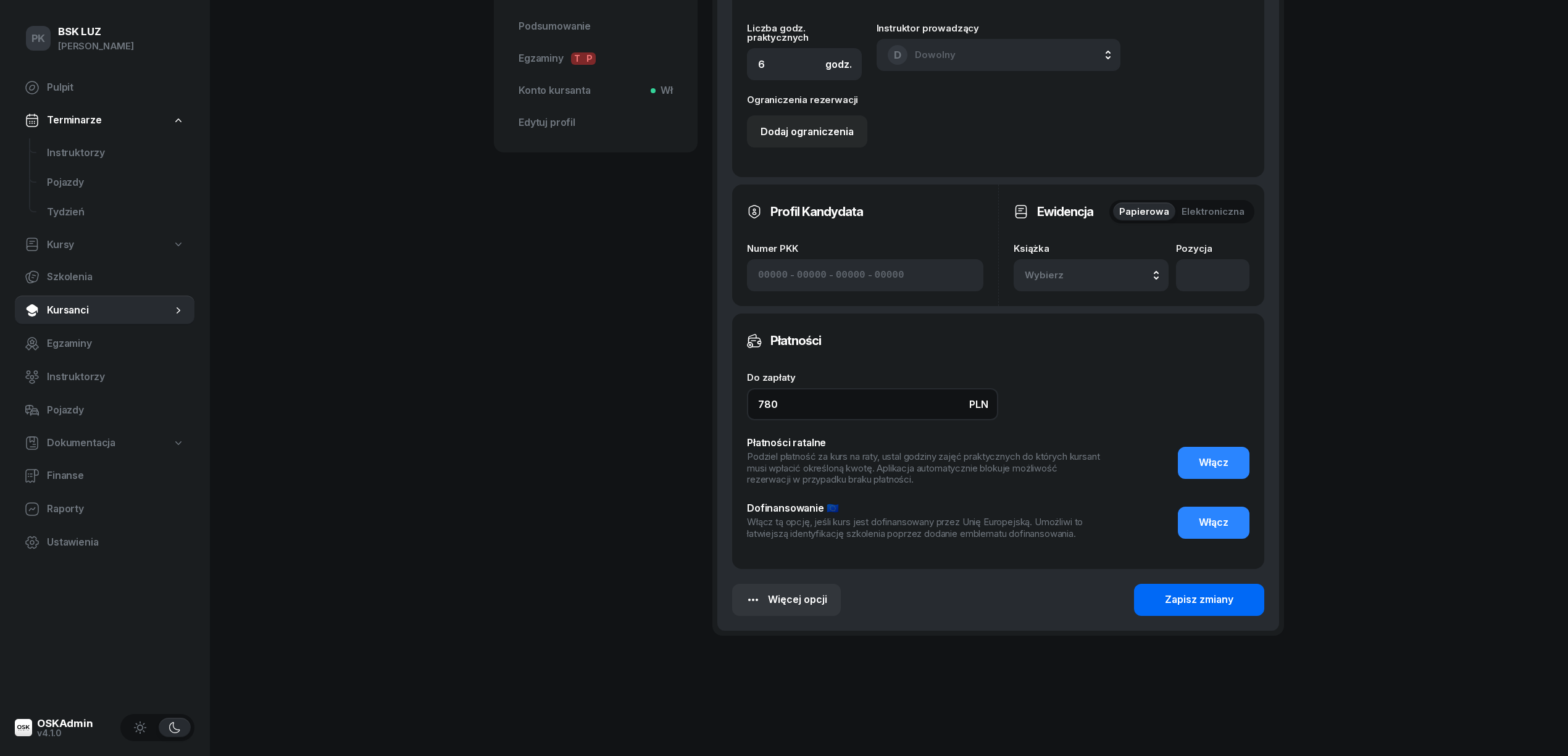
type input "780"
click at [1169, 601] on div "Zapisz zmiany" at bounding box center [1198, 600] width 68 height 16
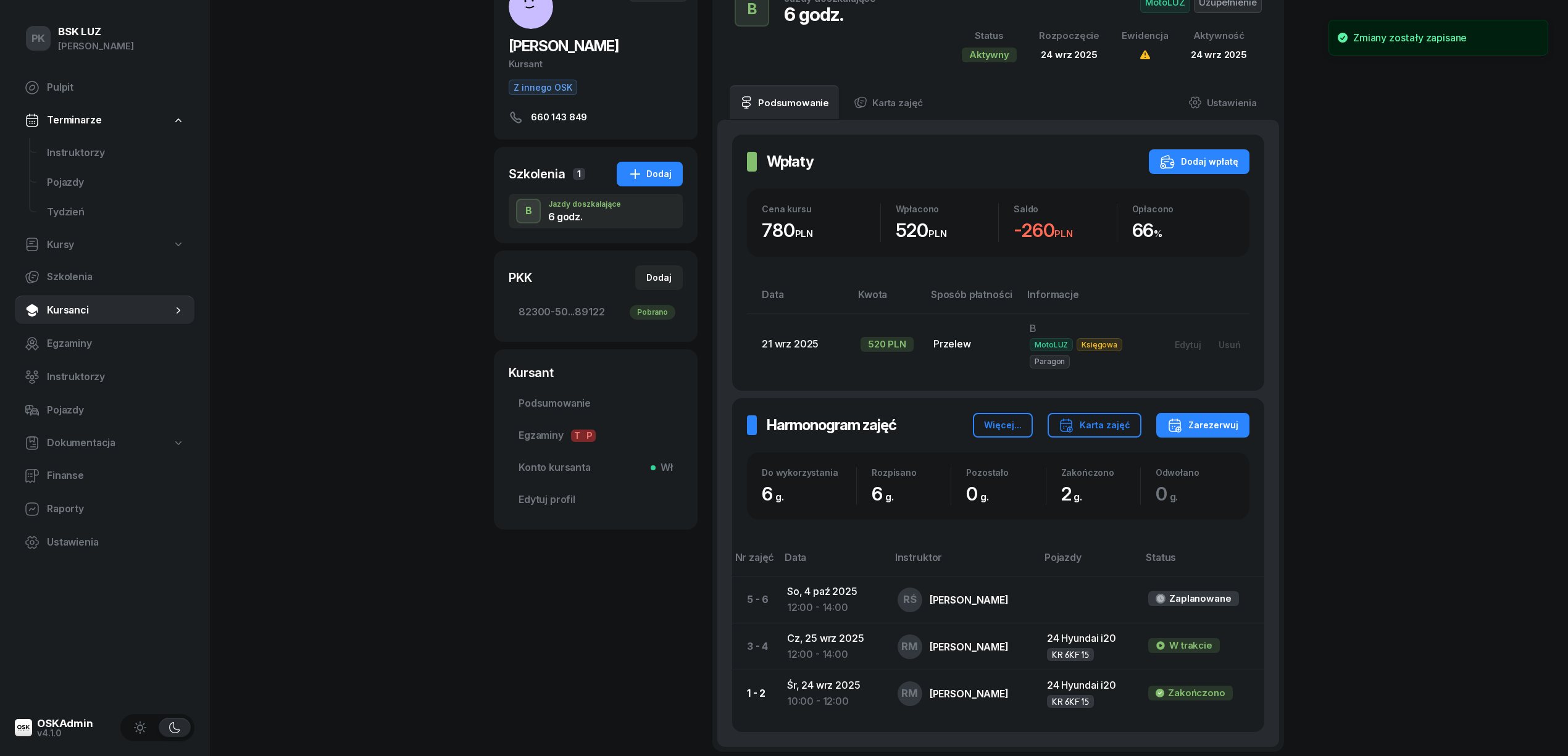
scroll to position [0, 0]
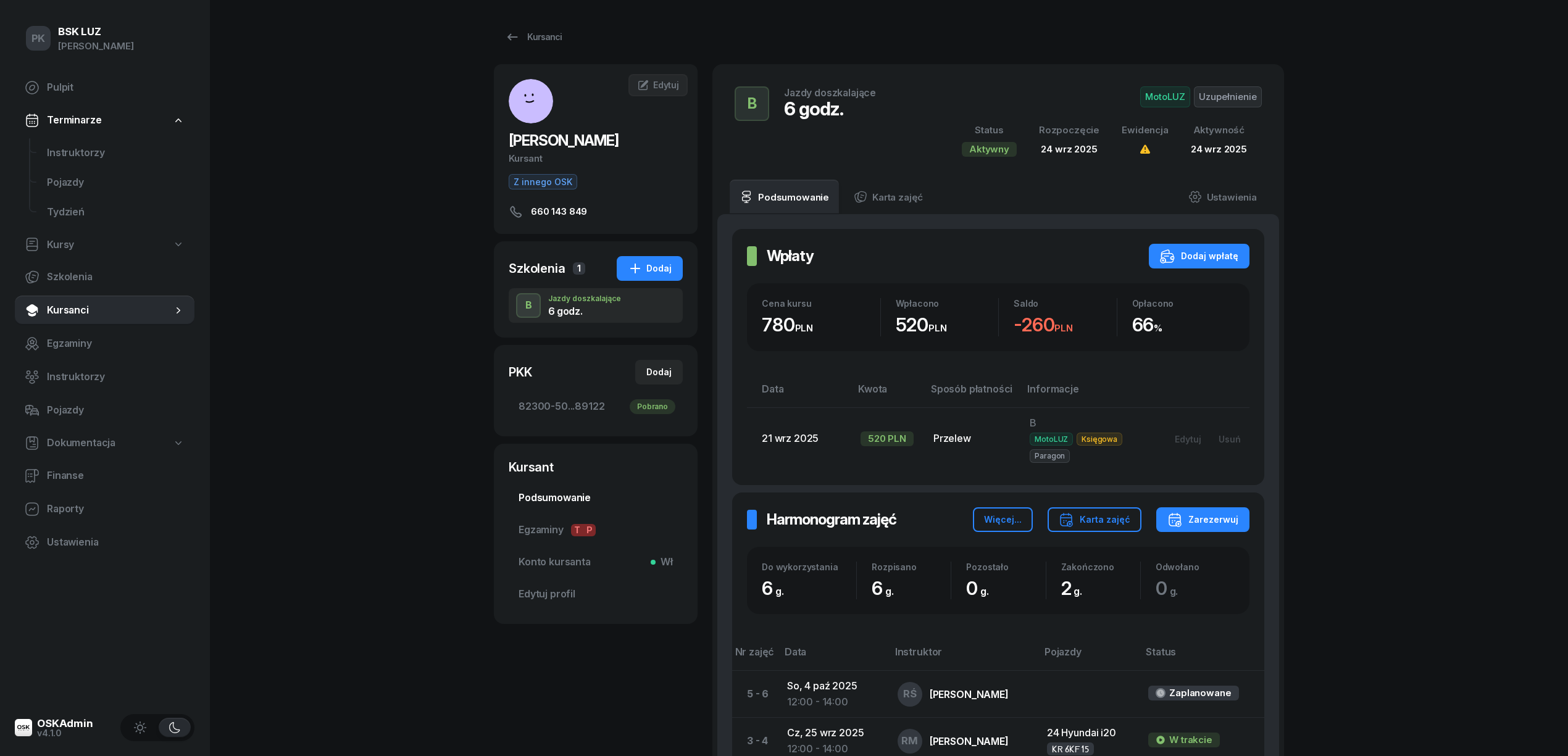
click at [583, 495] on span "Podsumowanie" at bounding box center [596, 498] width 155 height 16
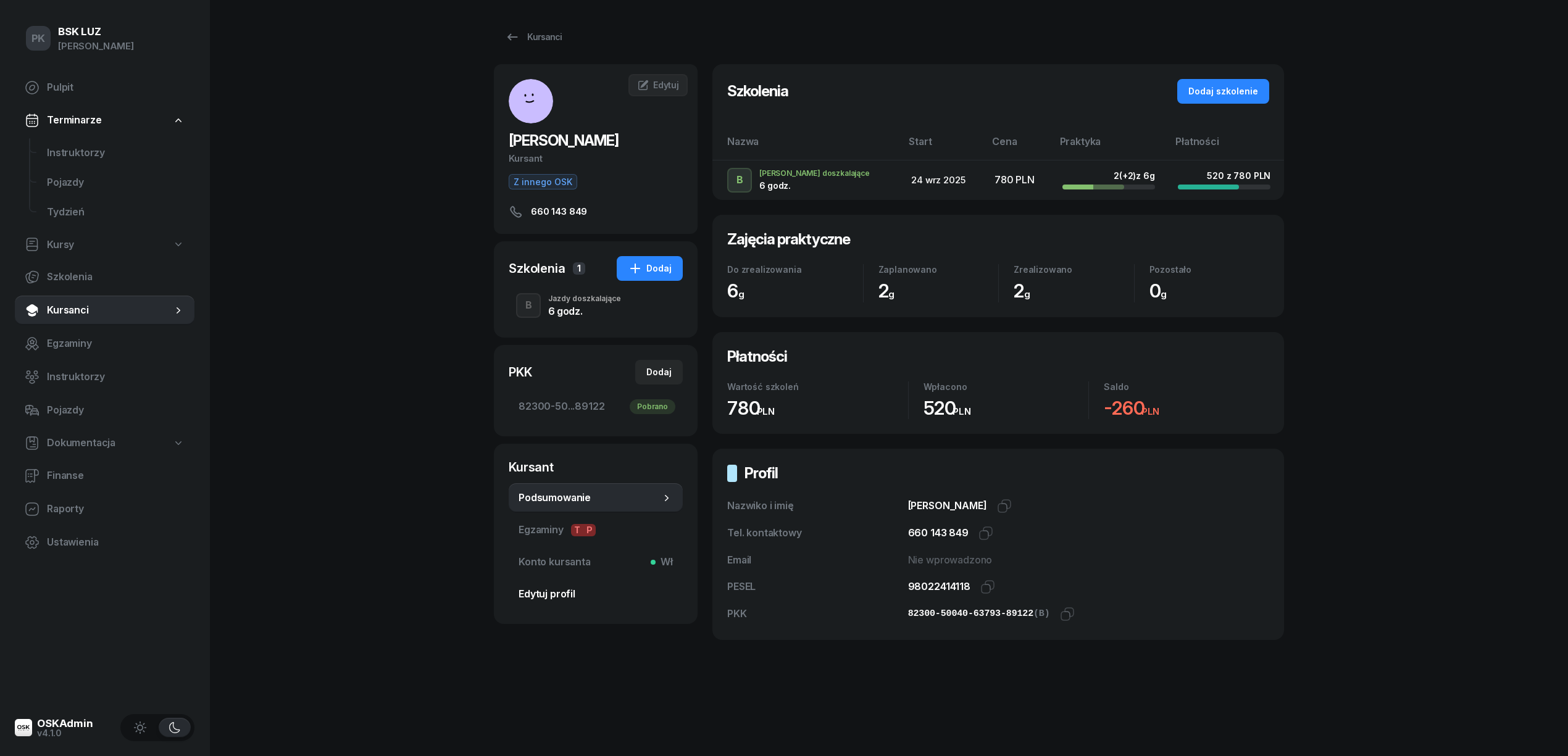
click at [548, 592] on span "Edytuj profil" at bounding box center [596, 594] width 155 height 16
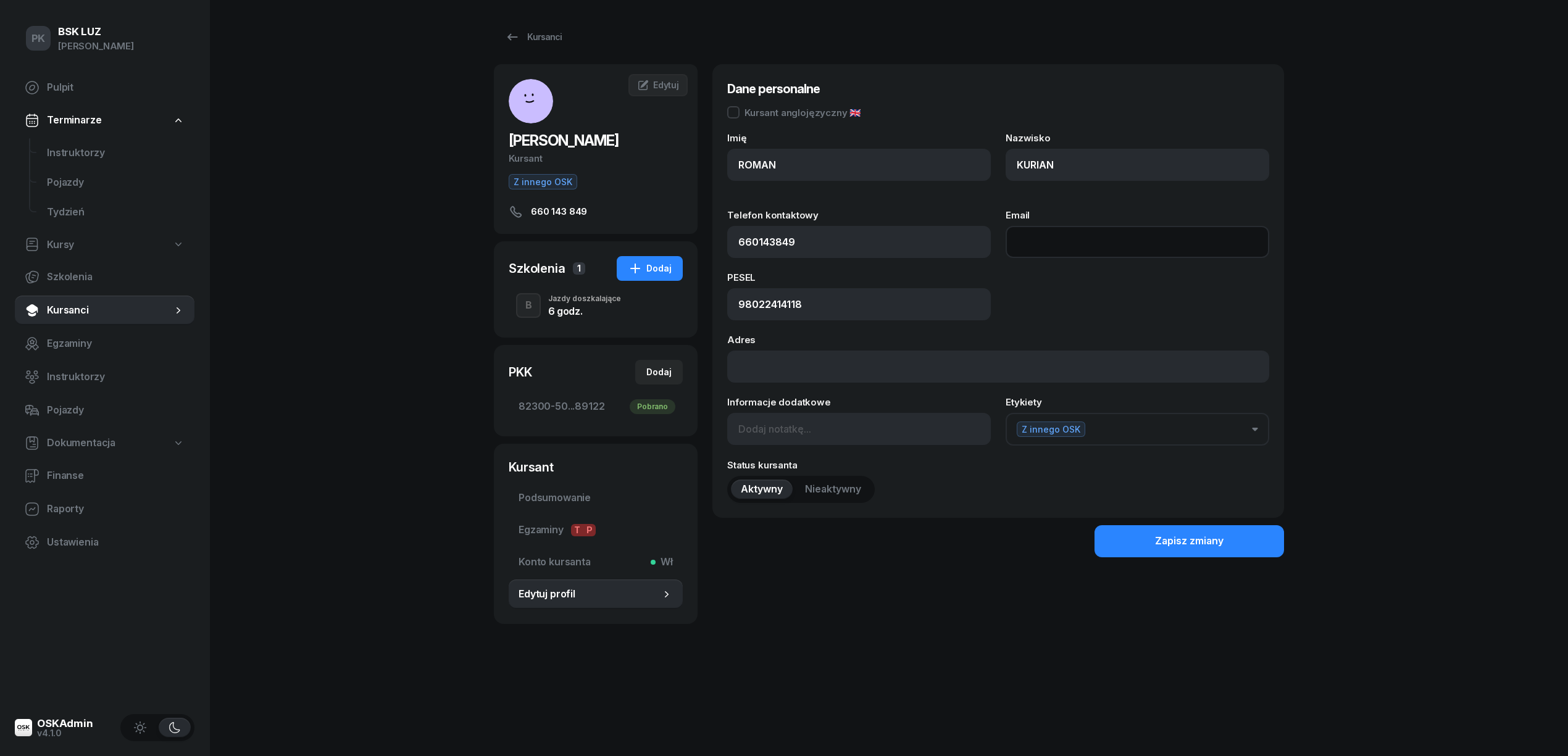
click at [1033, 243] on input "Email" at bounding box center [1137, 242] width 264 height 32
type input "roman.kurian.pro@gmail.com"
click at [1122, 546] on button "Zapisz zmiany" at bounding box center [1189, 540] width 190 height 32
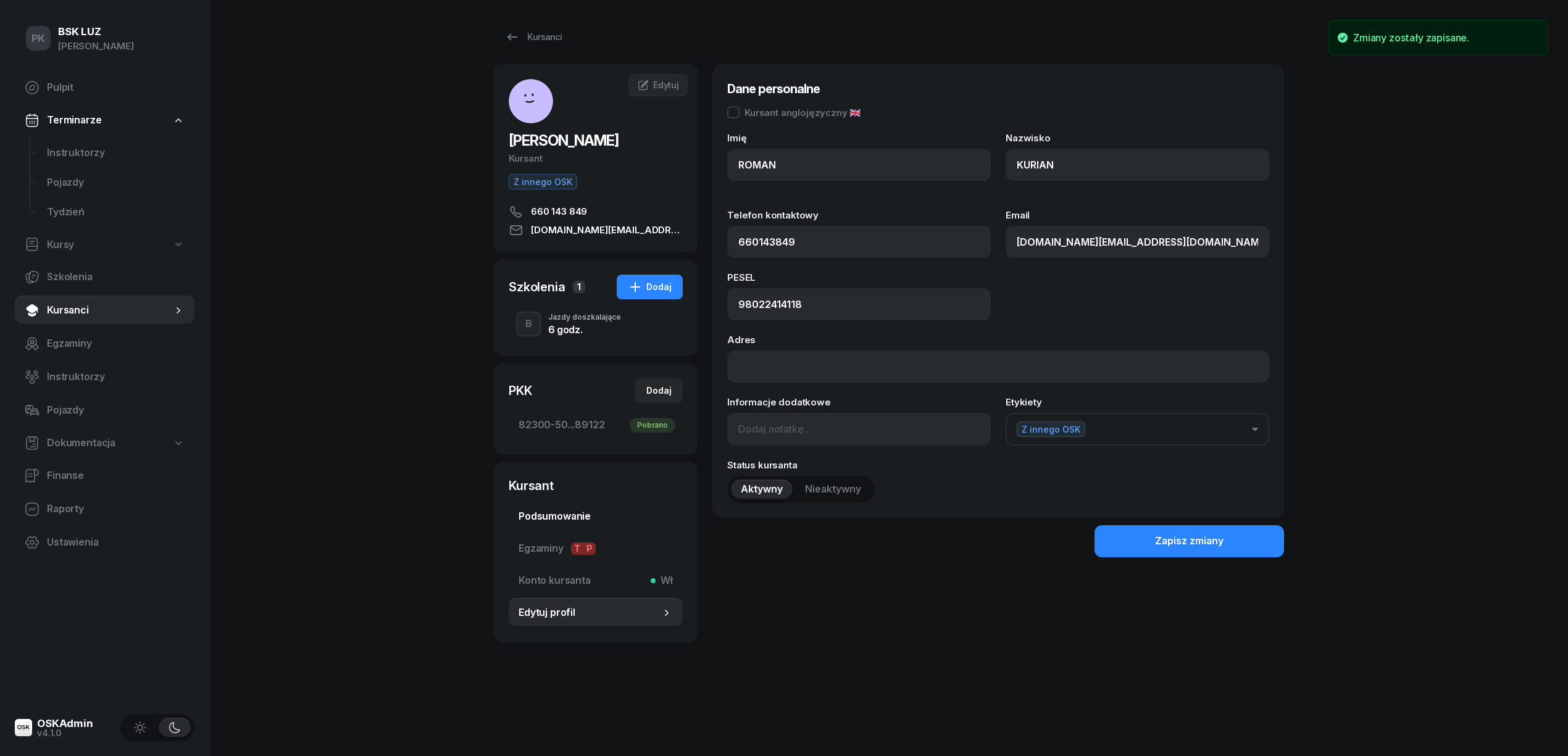
click at [588, 521] on span "Podsumowanie" at bounding box center [596, 516] width 155 height 16
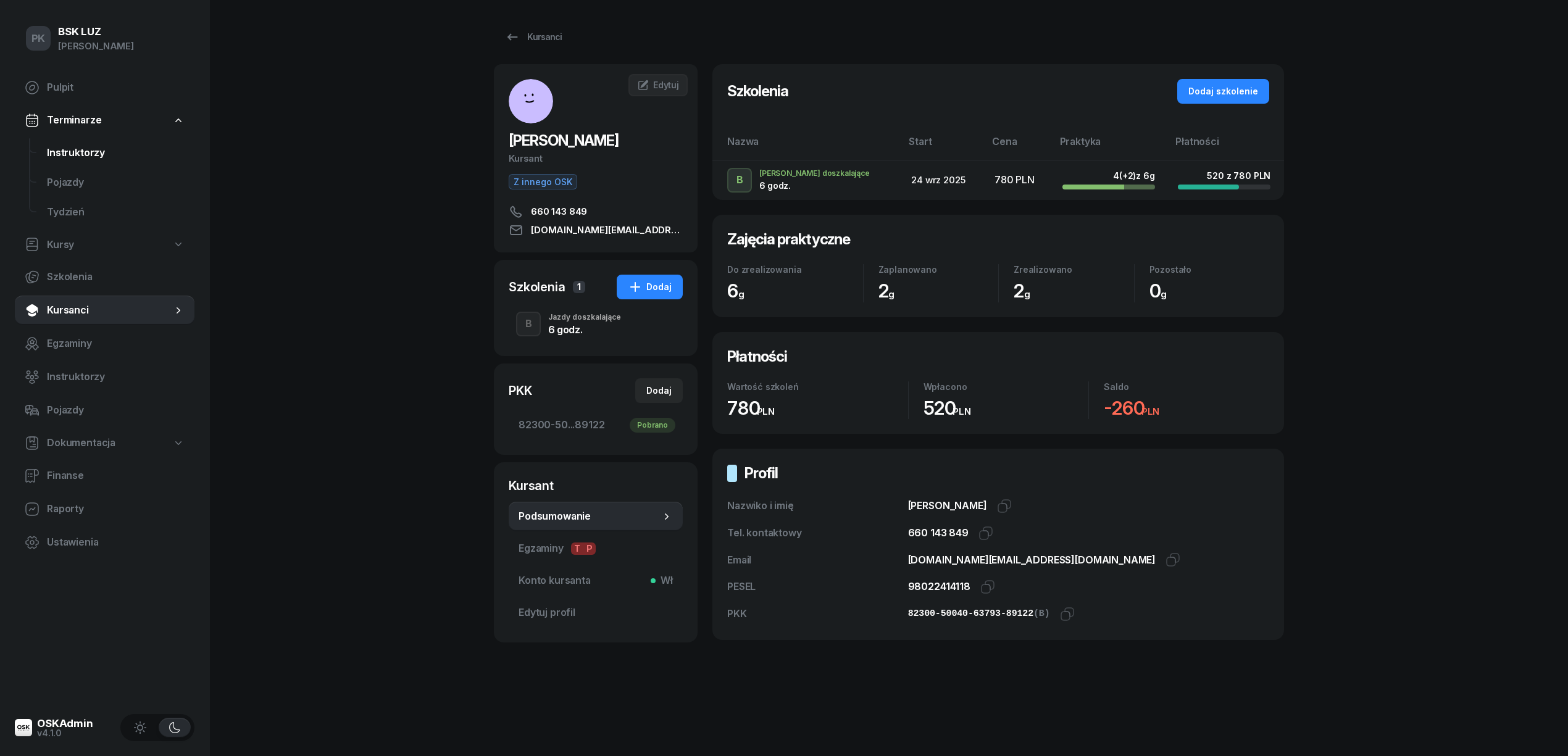
click at [83, 143] on link "Instruktorzy" at bounding box center [115, 153] width 157 height 30
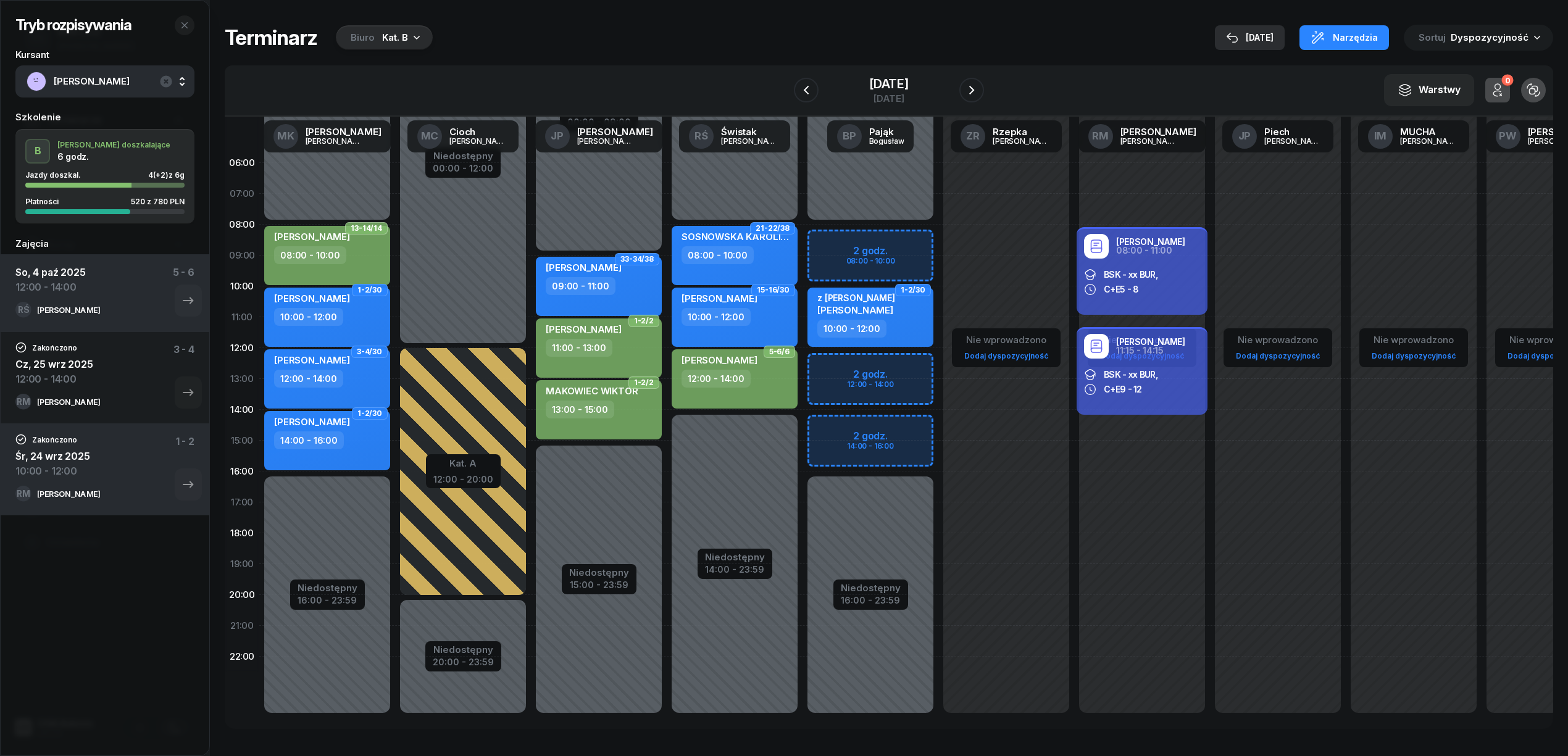
click at [1263, 29] on button "25 wrz" at bounding box center [1250, 38] width 70 height 24
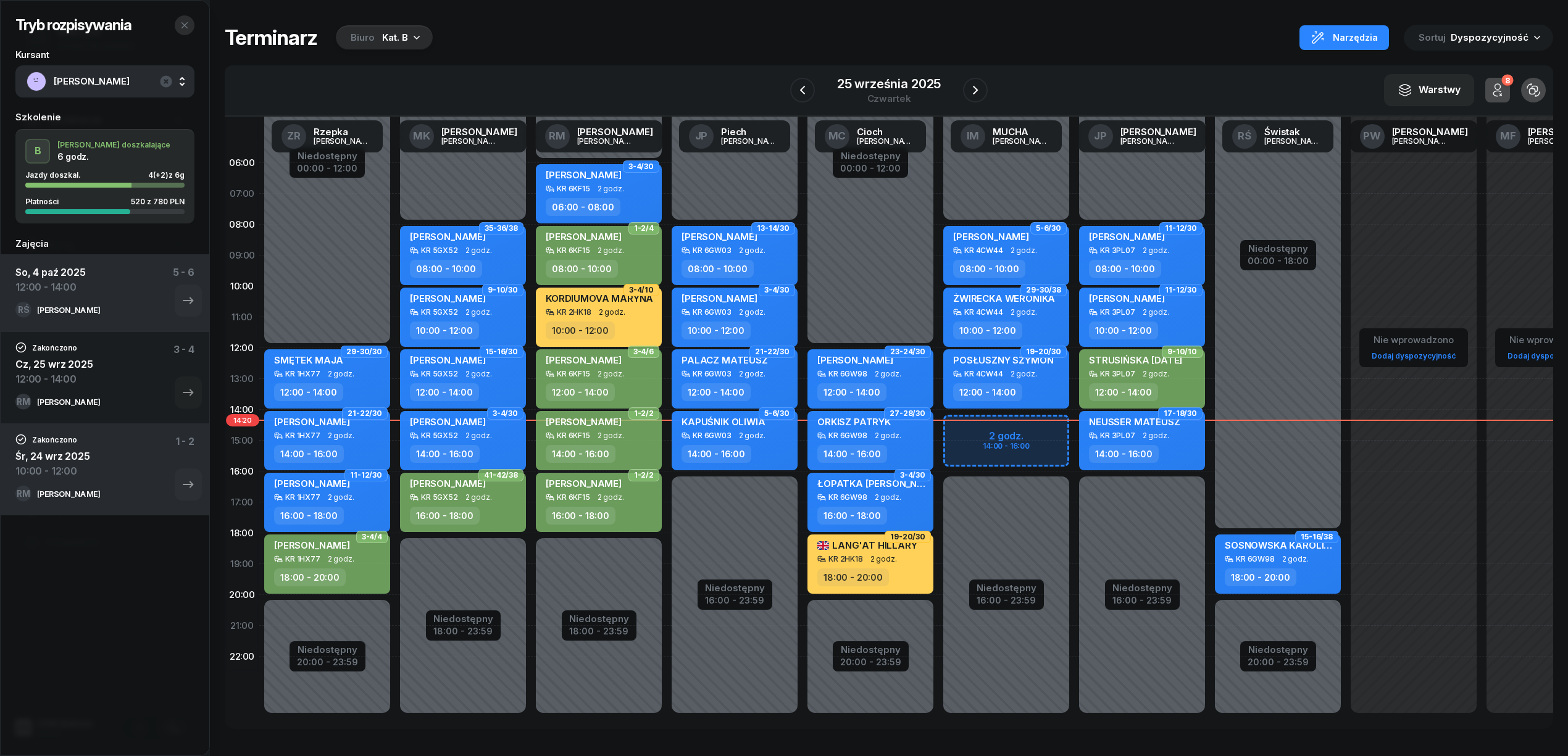
click at [176, 27] on button "button" at bounding box center [184, 25] width 20 height 20
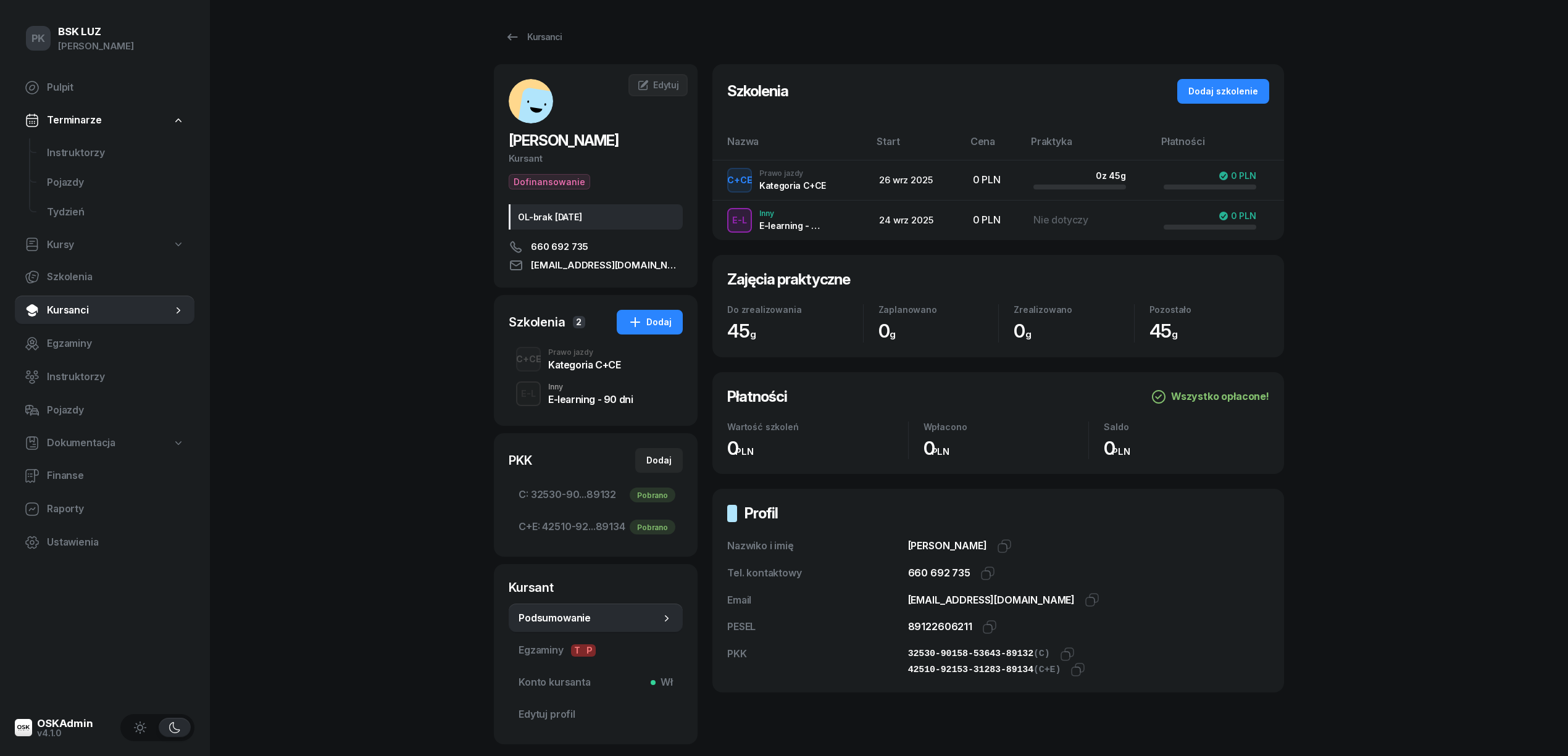
click at [81, 242] on link "Kursy" at bounding box center [105, 244] width 180 height 29
select select
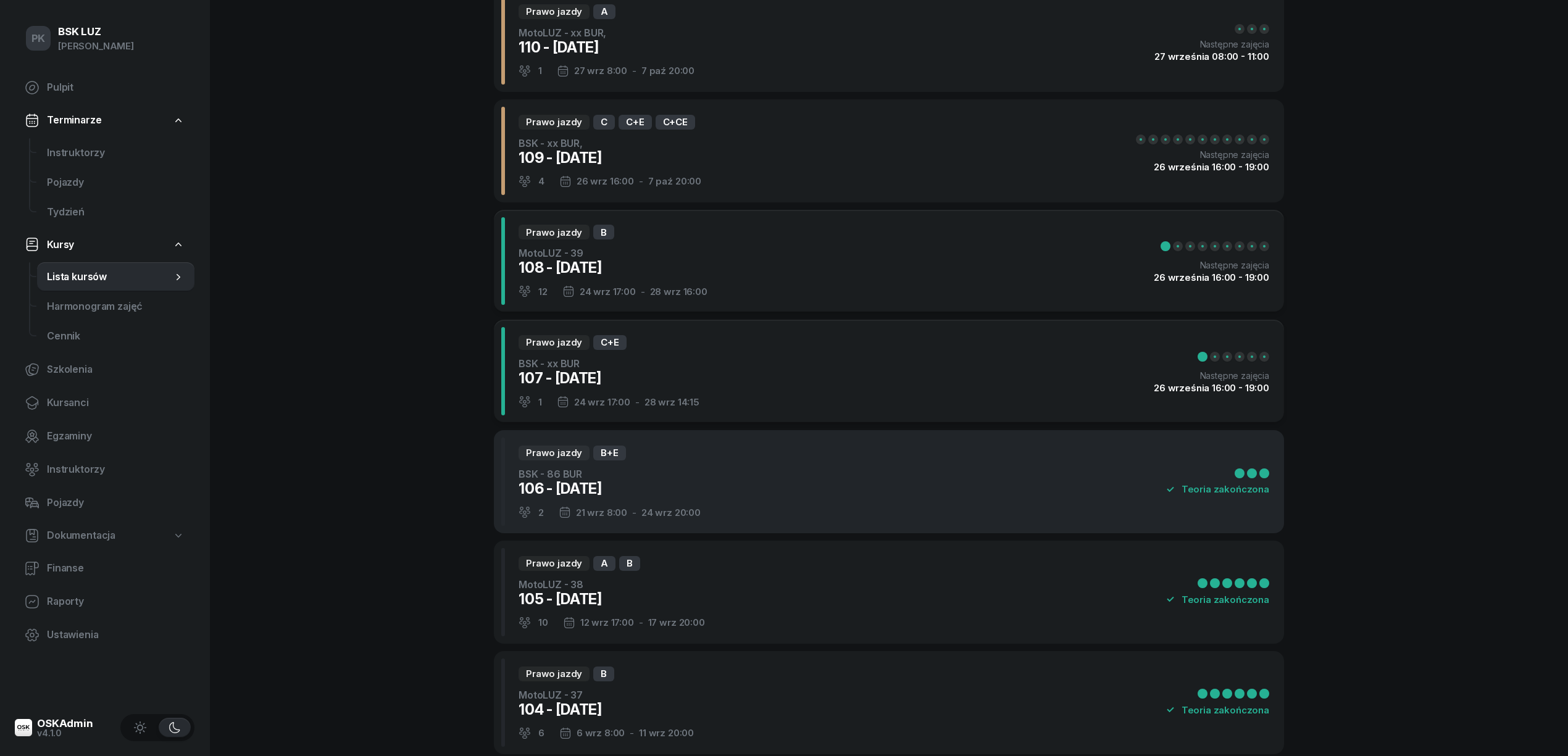
scroll to position [164, 0]
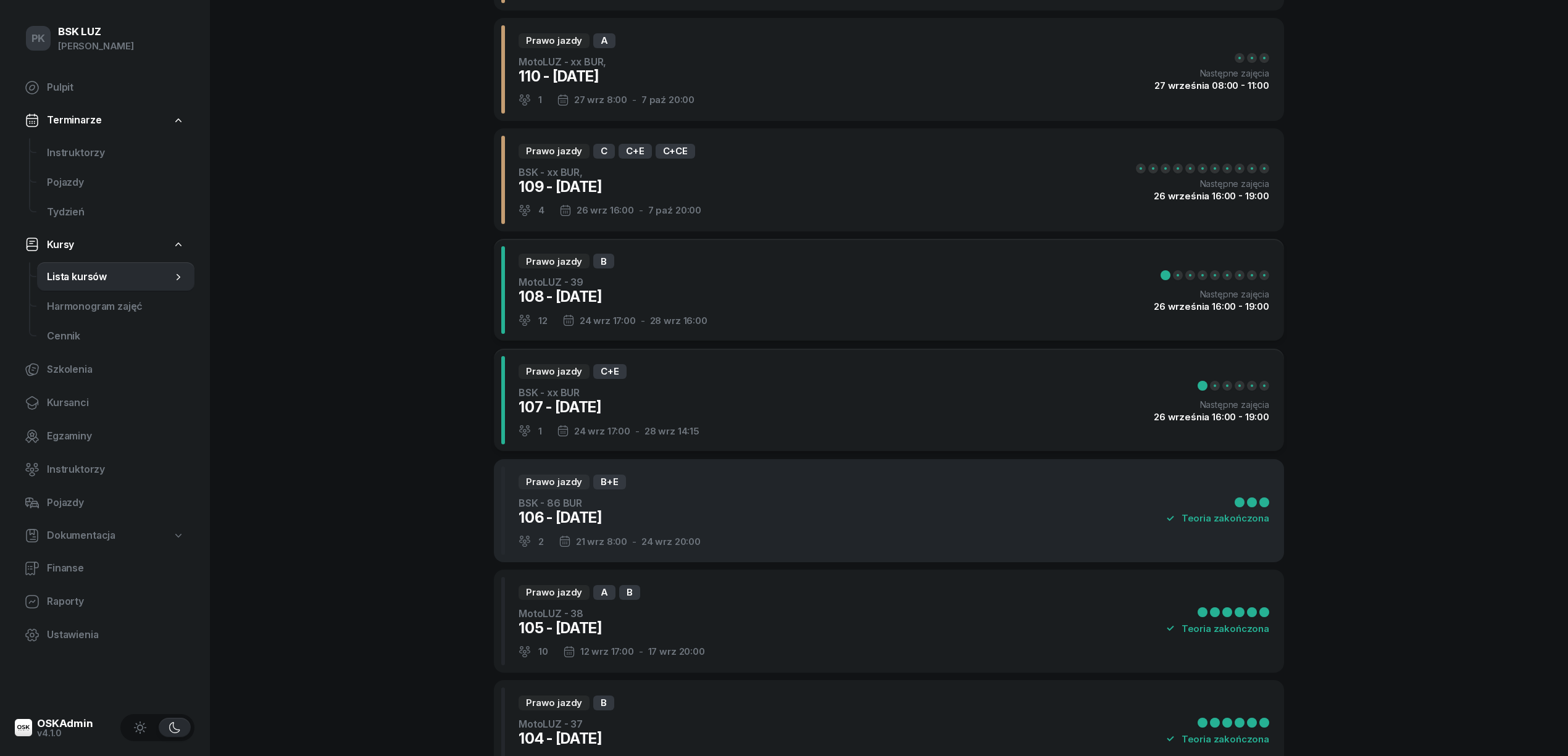
click at [808, 401] on div "Prawo jazdy C+E BSK - xx BUR 107 - [DATE] 1 24 wrz 17:00 - 28 wrz 14:15 Następn…" at bounding box center [888, 400] width 791 height 103
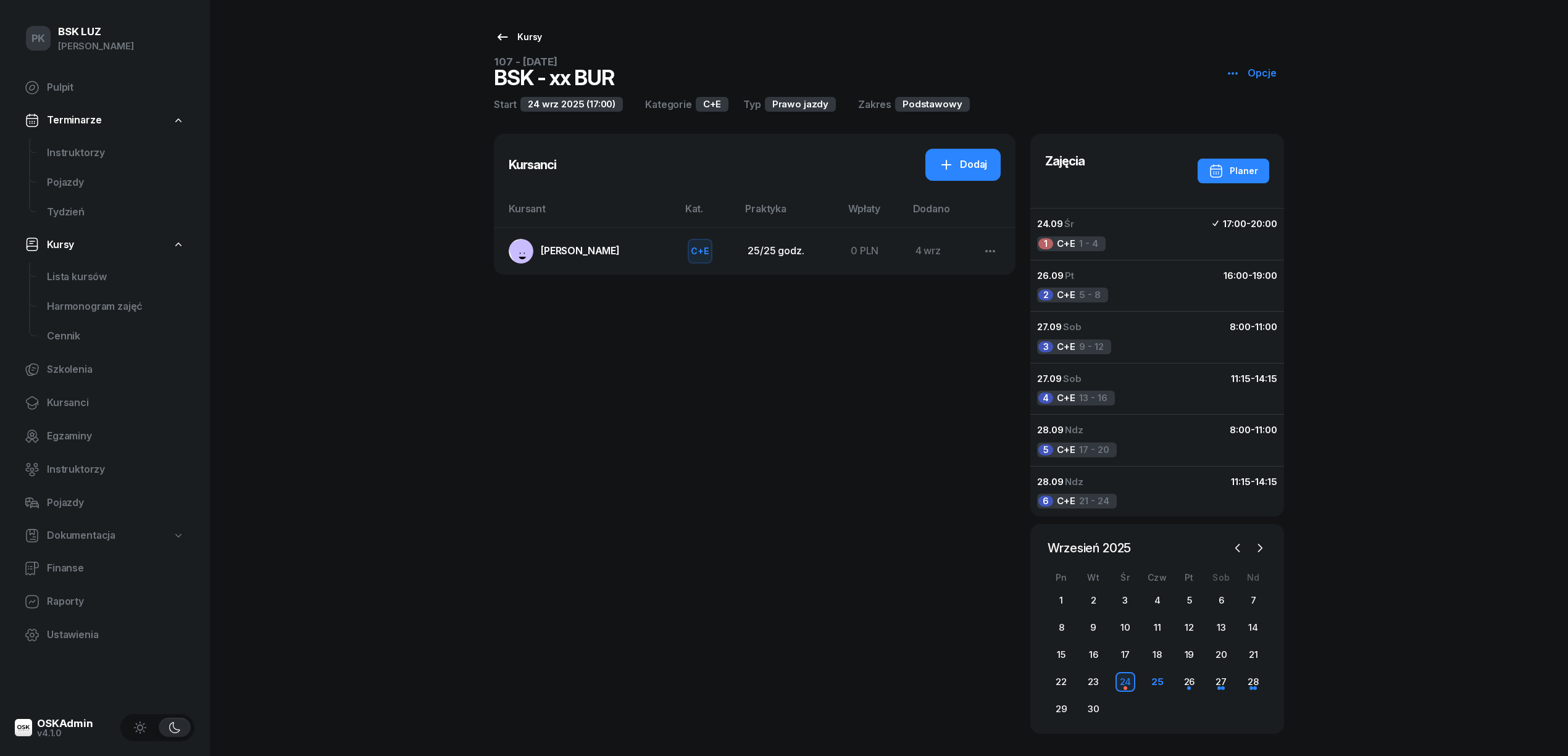
click at [516, 39] on div "Kursy" at bounding box center [519, 37] width 47 height 15
select select
